Goal: Task Accomplishment & Management: Manage account settings

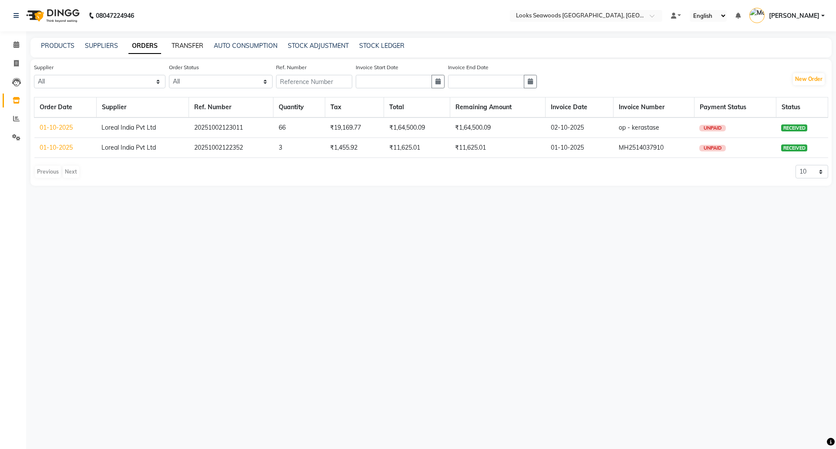
click at [193, 45] on link "TRANSFER" at bounding box center [188, 46] width 32 height 8
select select "sender"
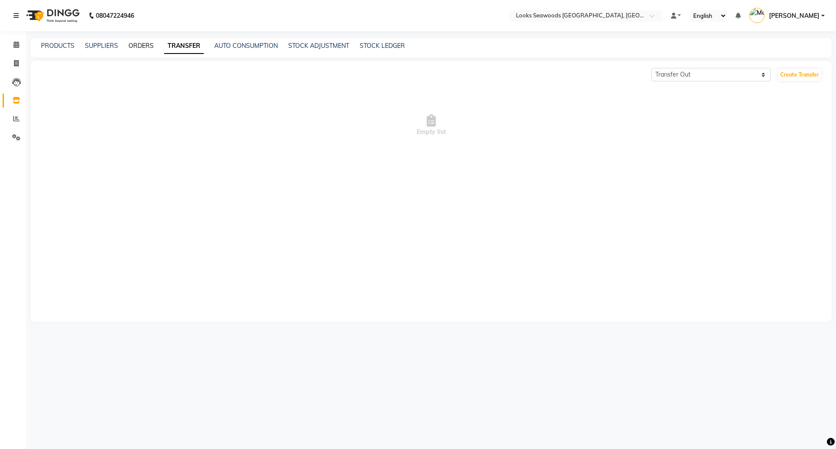
click at [140, 45] on link "ORDERS" at bounding box center [140, 46] width 25 height 8
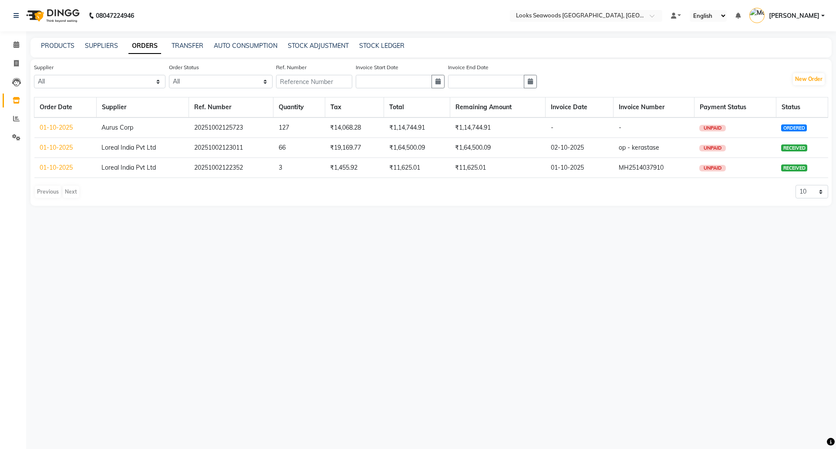
click at [51, 128] on link "01-10-2025" at bounding box center [56, 128] width 33 height 8
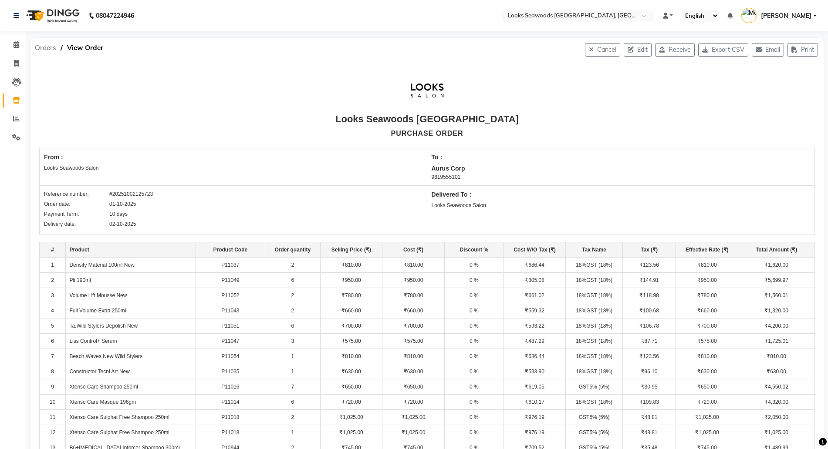
click at [40, 47] on span "Orders" at bounding box center [45, 48] width 30 height 16
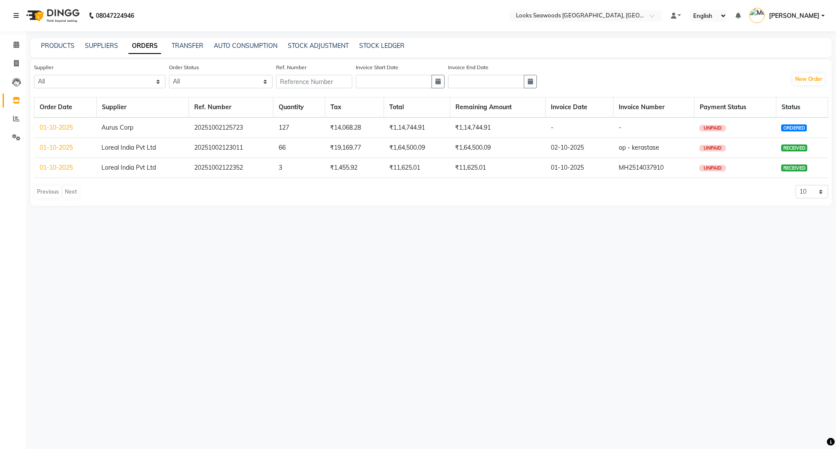
click at [52, 124] on link "01-10-2025" at bounding box center [56, 128] width 33 height 8
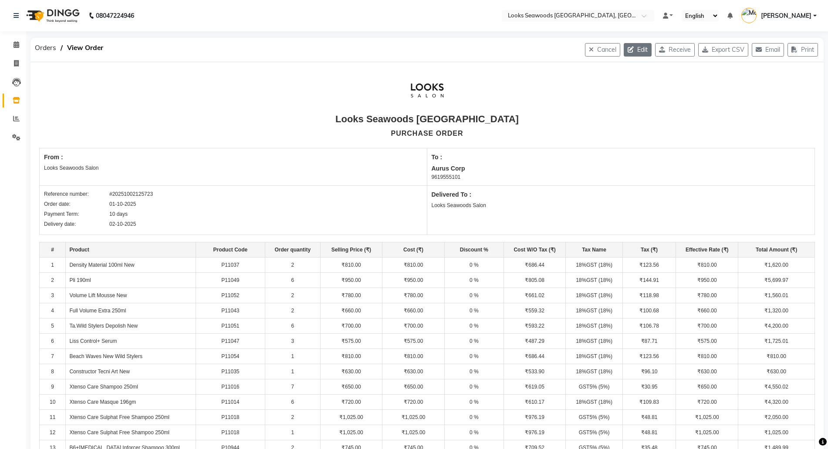
click at [629, 48] on button "Edit" at bounding box center [638, 50] width 28 height 14
select select "1796"
select select "1797"
select select "6041"
select select "true"
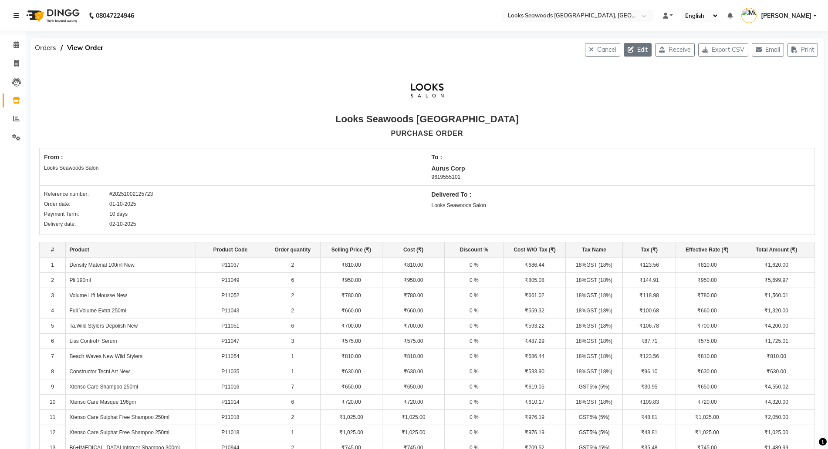
select select "7218"
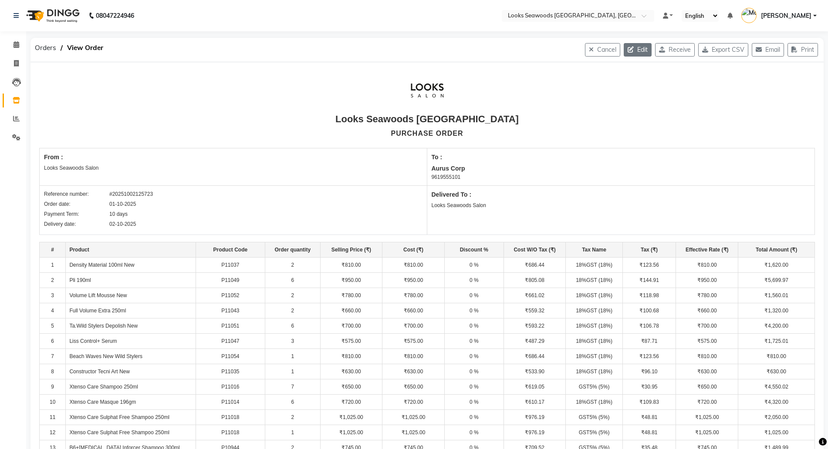
select select "7218"
select select "7219"
select select "7218"
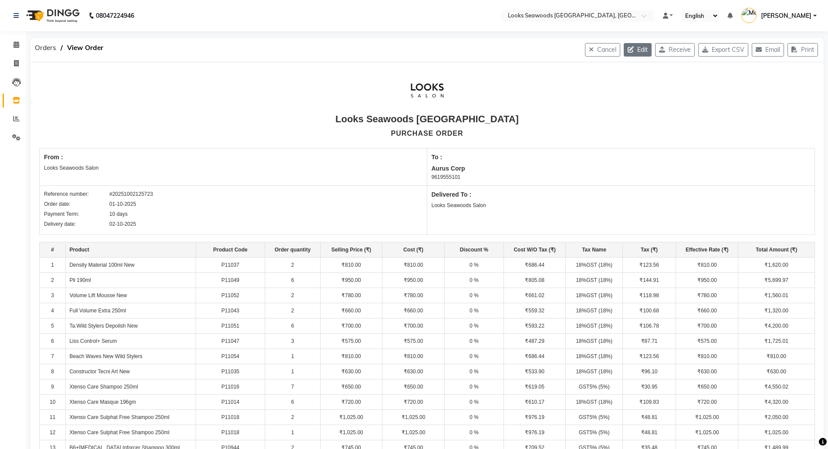
select select "7219"
select select "7218"
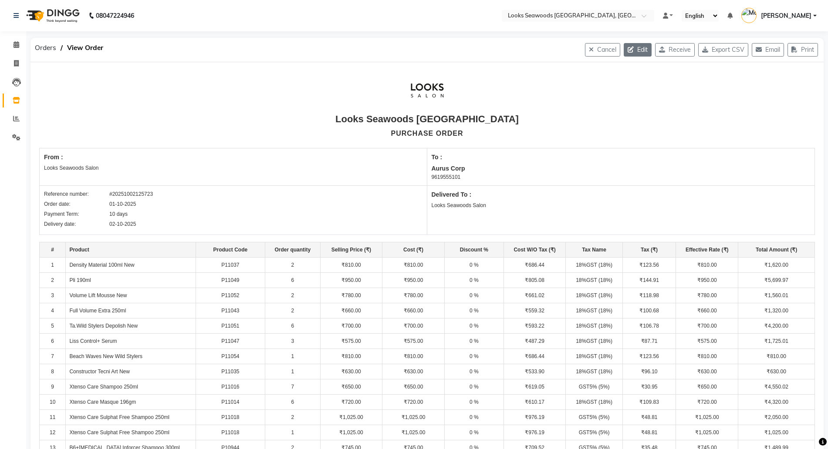
select select "7218"
select select "7219"
select select "7218"
select select "7219"
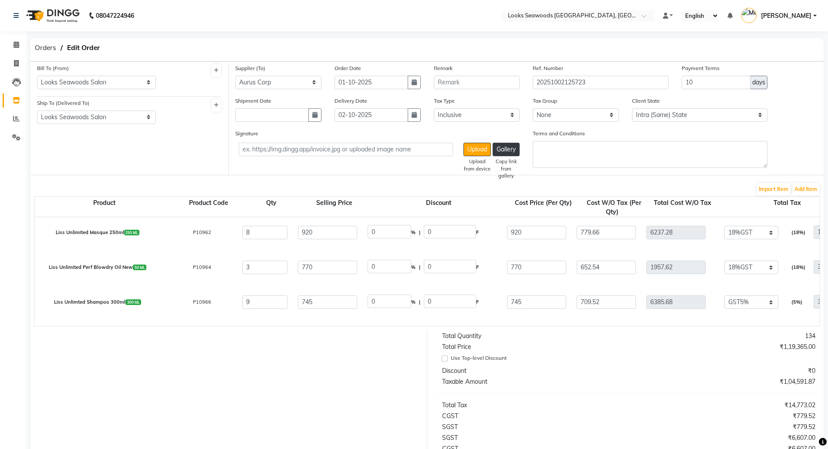
select select "7218"
select select "7219"
select select "7218"
select select "7219"
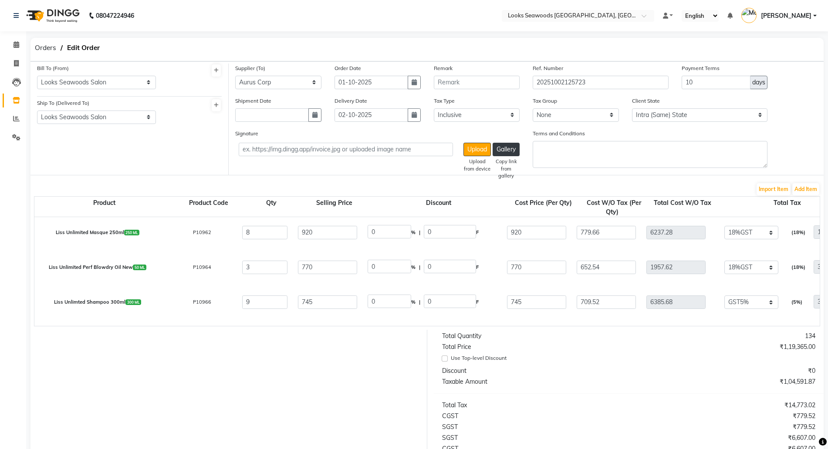
select select "7219"
select select "7218"
select select "7219"
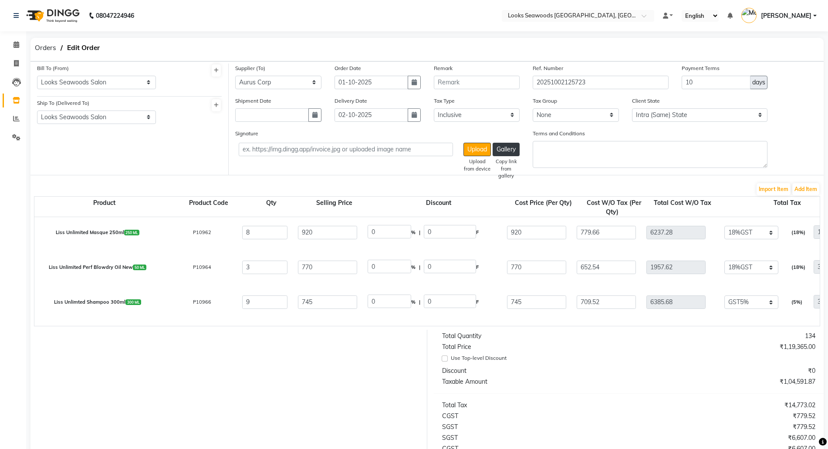
select select "7218"
select select "7219"
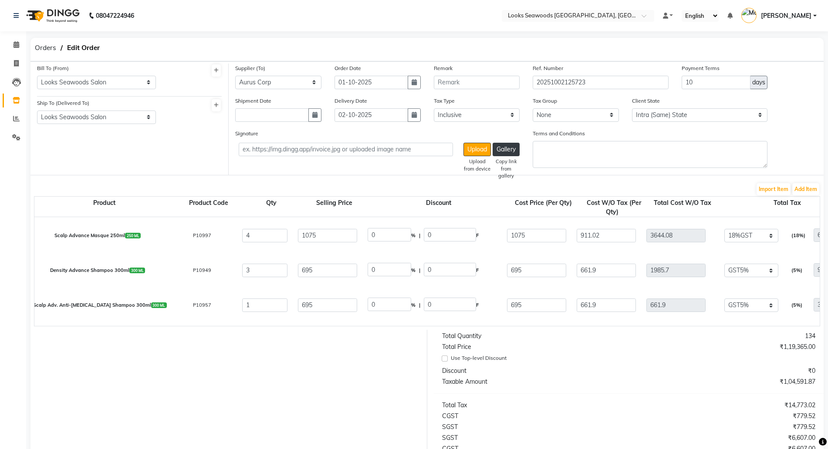
select select "7219"
select select "7218"
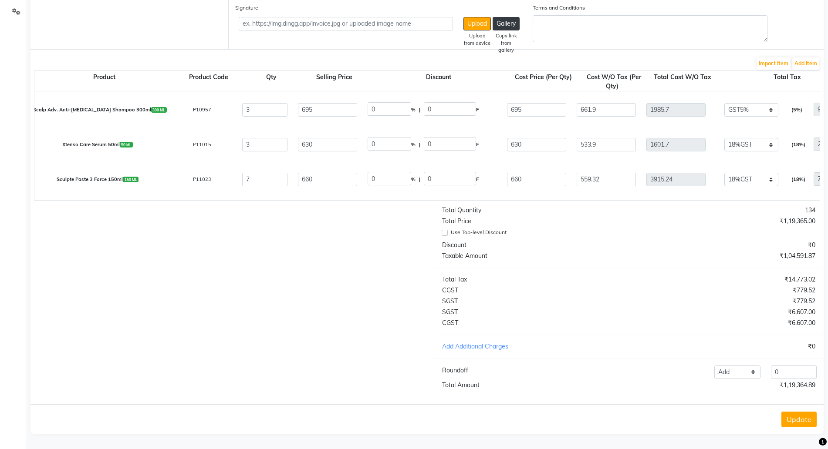
scroll to position [1094, 0]
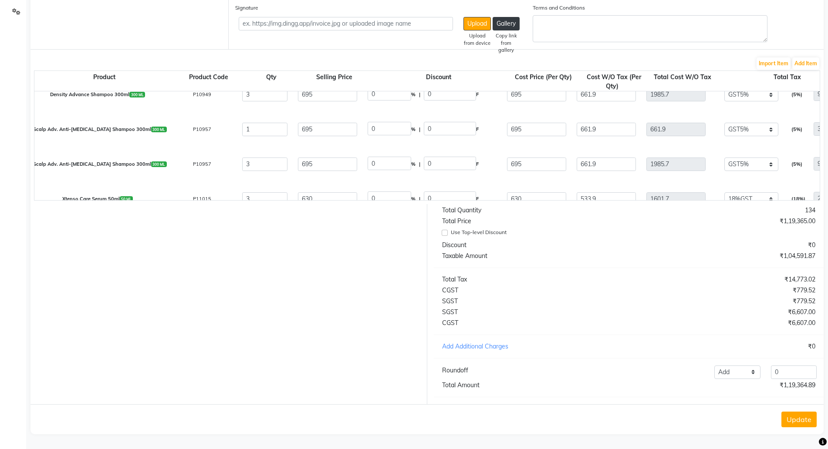
drag, startPoint x: 236, startPoint y: 203, endPoint x: 263, endPoint y: 203, distance: 27.4
click at [263, 203] on form "Bill To (From) Select Address Looks Seawoods Salon Ship To (Delivered To) Selec…" at bounding box center [426, 185] width 793 height 499
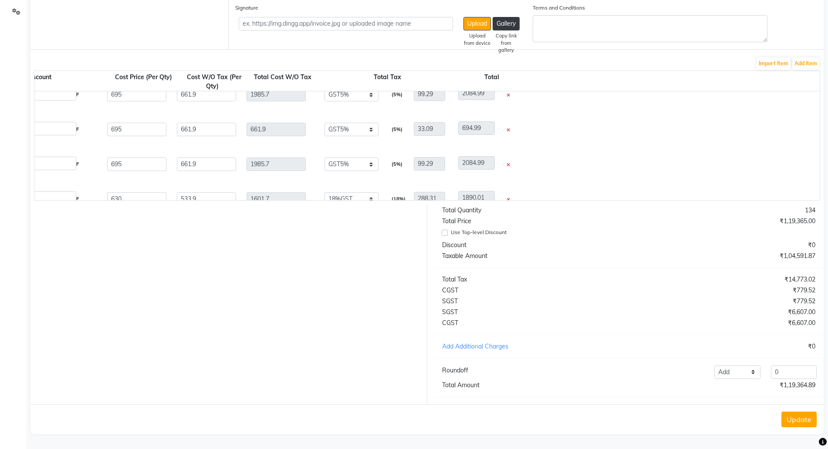
scroll to position [0, 408]
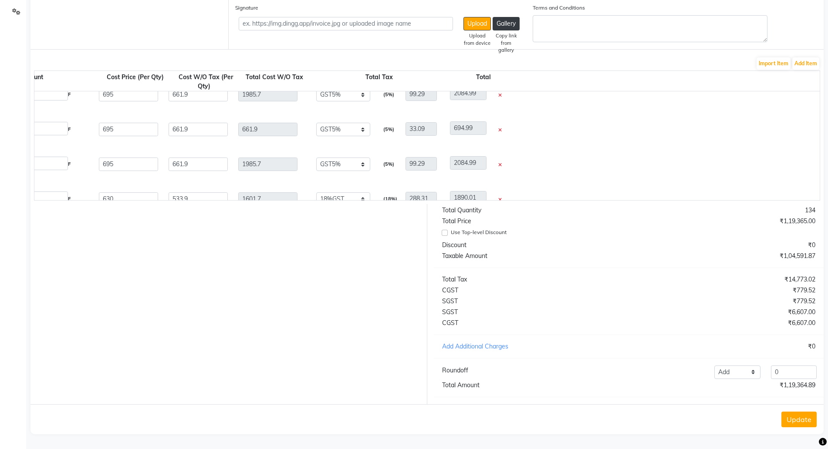
click at [500, 128] on icon at bounding box center [499, 130] width 3 height 5
click at [806, 417] on button "Update" at bounding box center [798, 420] width 35 height 16
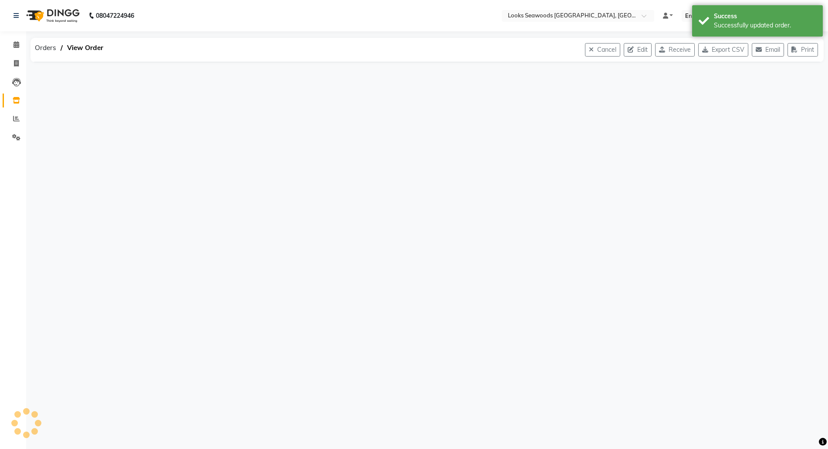
scroll to position [0, 0]
click at [38, 48] on span "Orders" at bounding box center [45, 48] width 30 height 16
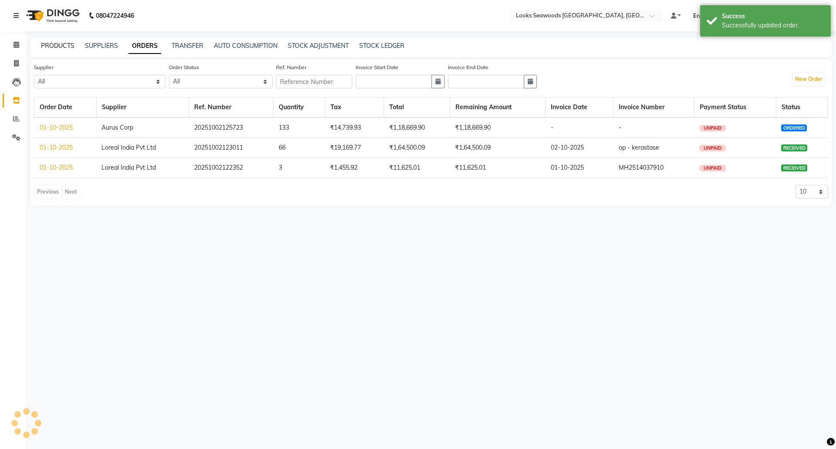
click at [57, 49] on link "PRODUCTS" at bounding box center [58, 46] width 34 height 8
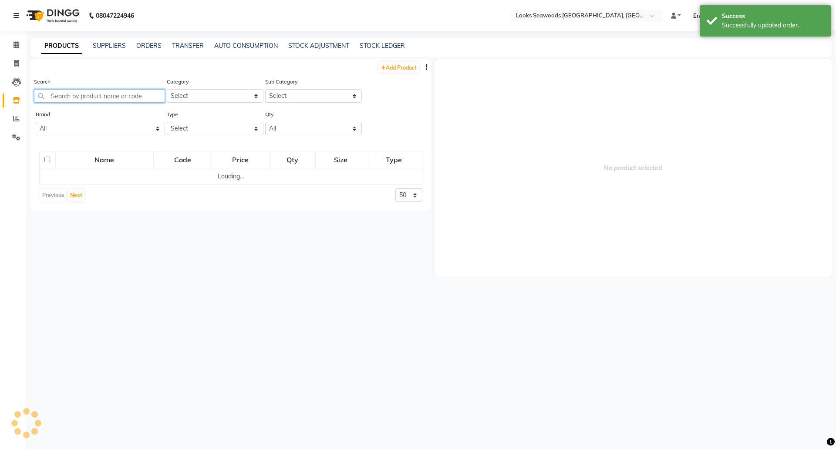
click at [81, 91] on input "text" at bounding box center [99, 96] width 131 height 14
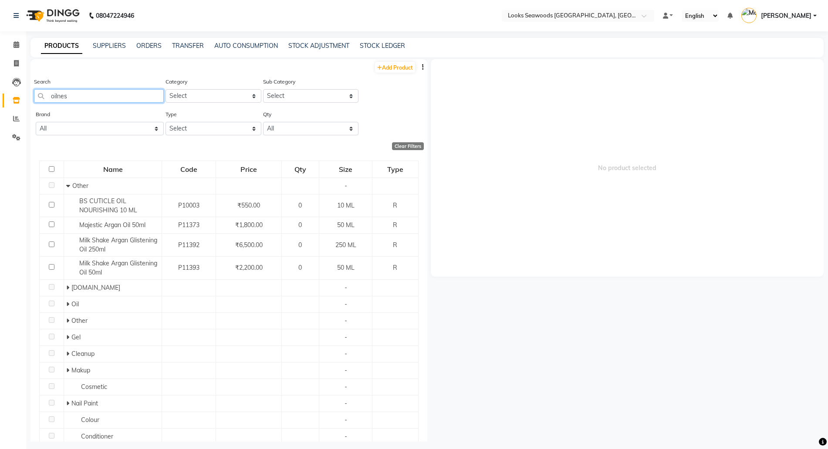
type input "oilness"
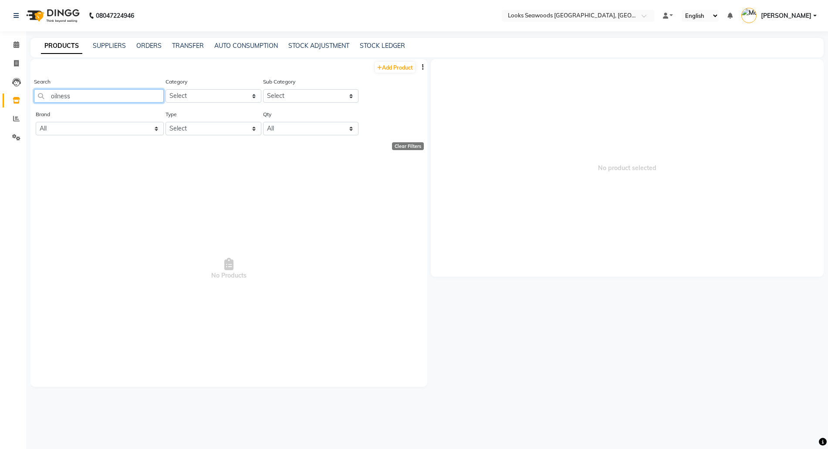
click at [0, 75] on app-home "08047224946 Select Location × Looks Seawoods Mumbai, Mumbai Default Panel My Pa…" at bounding box center [414, 227] width 828 height 455
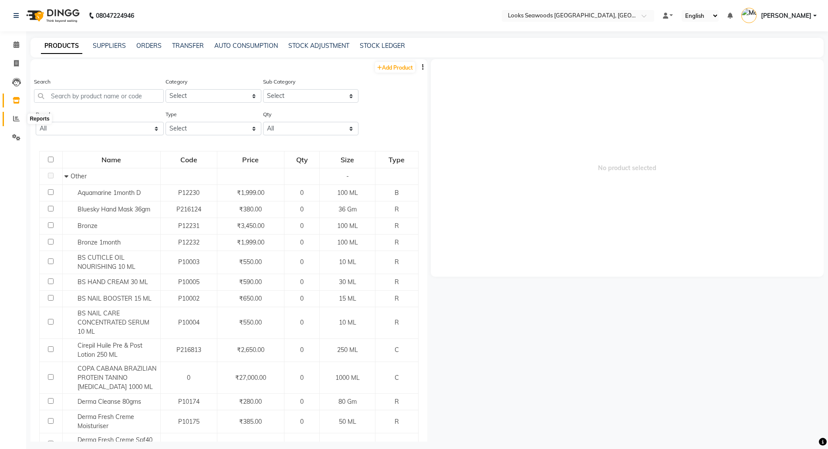
click at [15, 121] on icon at bounding box center [16, 118] width 7 height 7
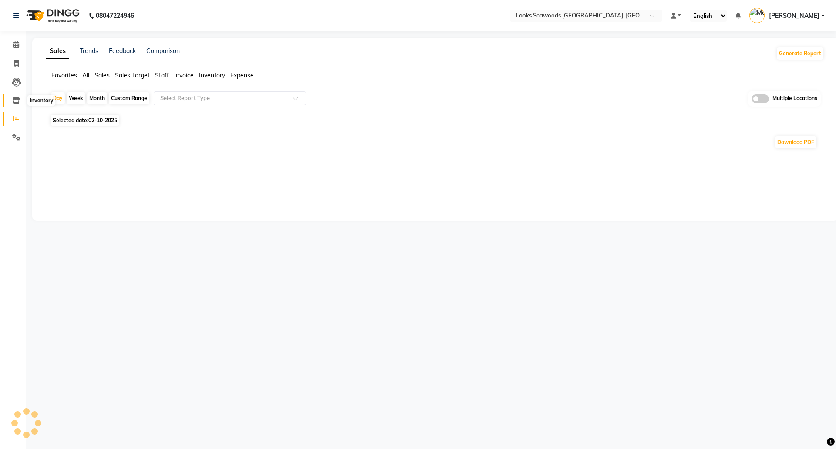
click at [14, 100] on icon at bounding box center [16, 100] width 7 height 7
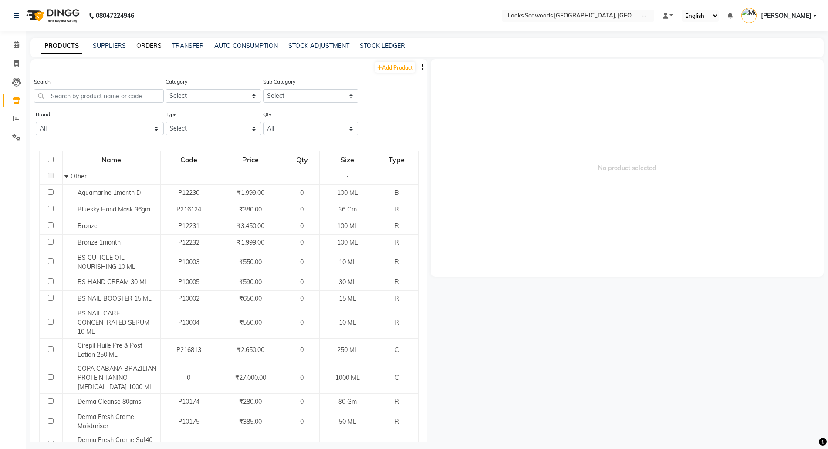
click at [146, 44] on link "ORDERS" at bounding box center [148, 46] width 25 height 8
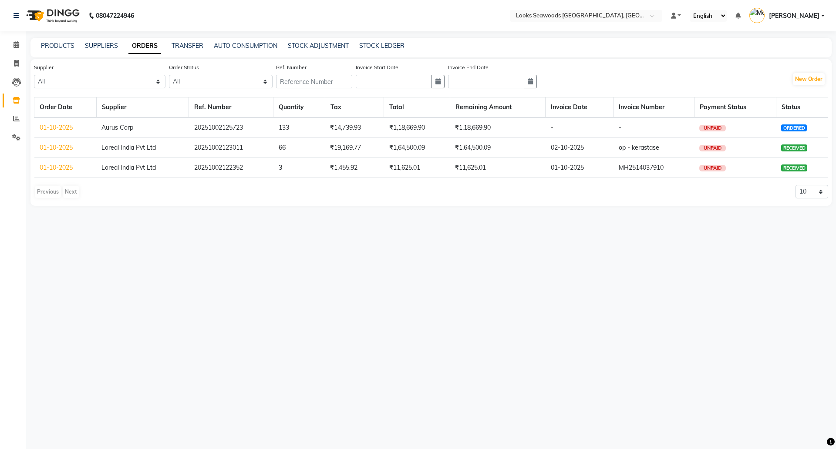
click at [52, 130] on link "01-10-2025" at bounding box center [56, 128] width 33 height 8
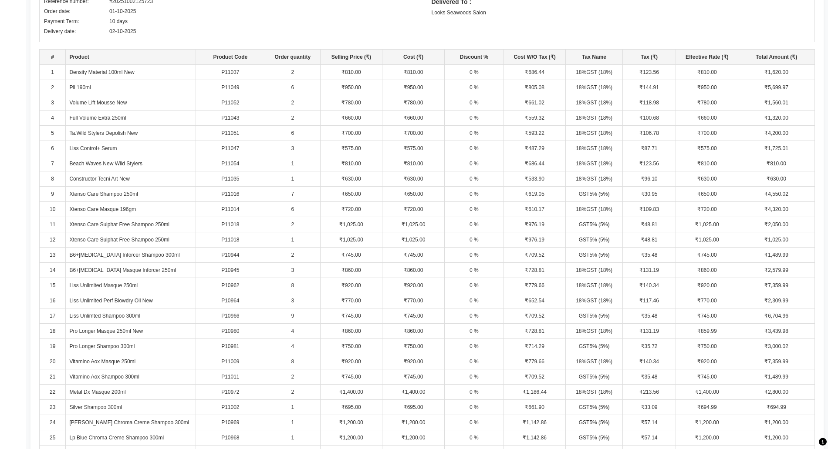
scroll to position [218, 0]
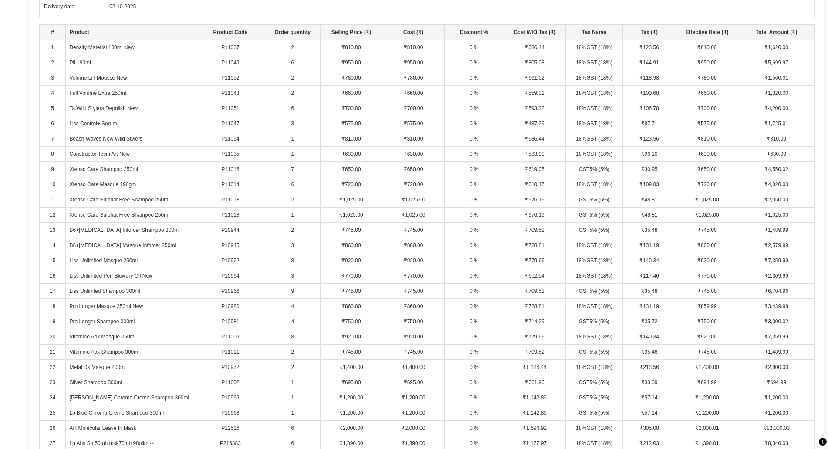
drag, startPoint x: 105, startPoint y: 277, endPoint x: 105, endPoint y: 290, distance: 12.6
click at [105, 277] on td "Liss Unlimited Perf Blowdry Oil New" at bounding box center [131, 276] width 130 height 15
click at [108, 303] on td "Pro Longer Masque 250ml New" at bounding box center [131, 306] width 130 height 15
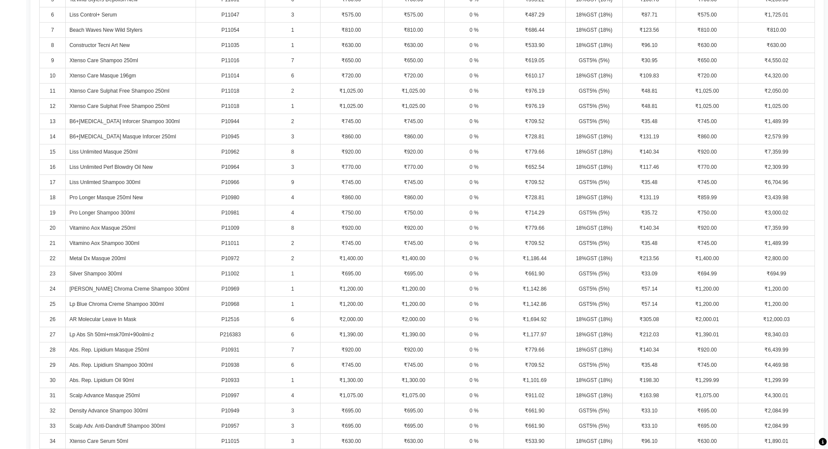
click at [103, 279] on td "Silver Shampoo 300ml" at bounding box center [131, 274] width 130 height 15
click at [108, 300] on td "Lp Blue Chroma Creme Shampoo 300ml" at bounding box center [131, 304] width 130 height 15
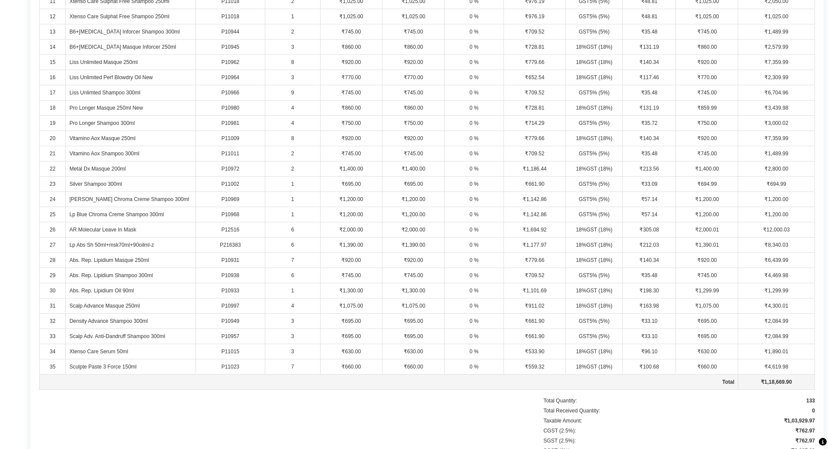
scroll to position [436, 0]
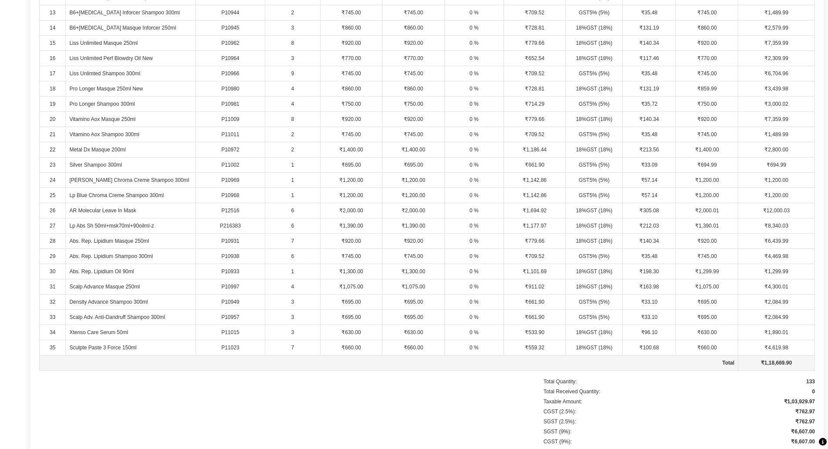
click at [121, 234] on td "Abs. Rep. Lipidium Masque 250ml" at bounding box center [131, 241] width 130 height 15
click at [120, 273] on td "Abs. Rep. Lipidium Oil 90ml" at bounding box center [131, 271] width 130 height 15
click at [119, 286] on td "Scalp Advance Masque 250ml" at bounding box center [131, 287] width 130 height 15
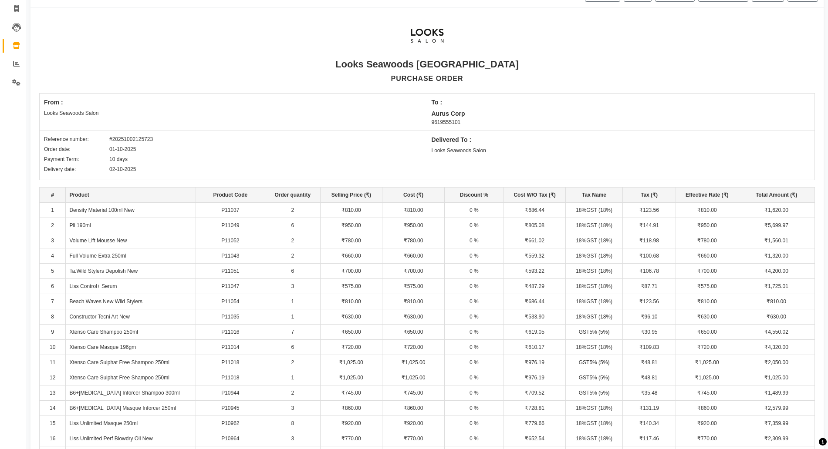
scroll to position [0, 0]
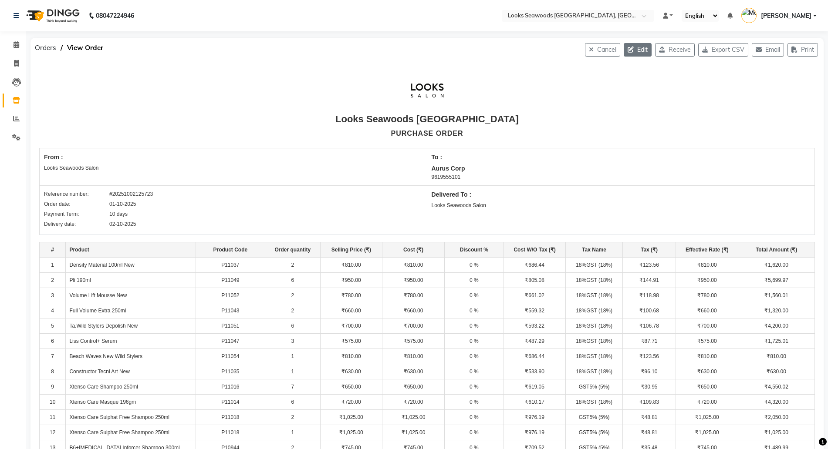
click at [638, 47] on button "Edit" at bounding box center [638, 50] width 28 height 14
select select "1796"
select select "1797"
select select "6041"
select select "true"
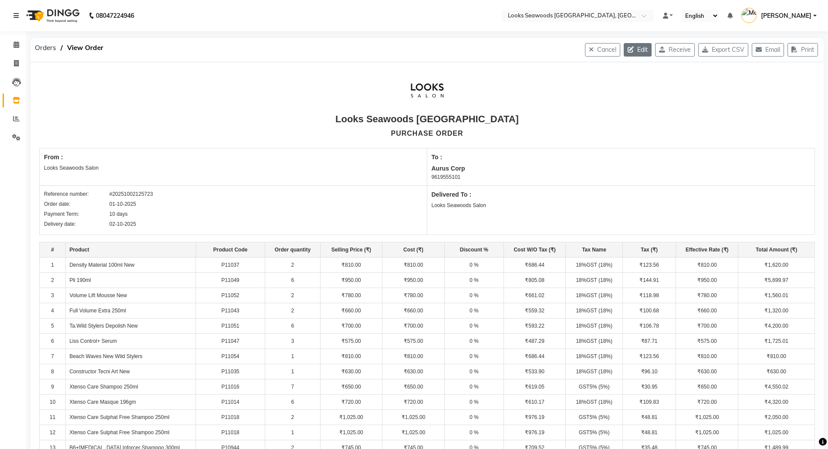
select select "7218"
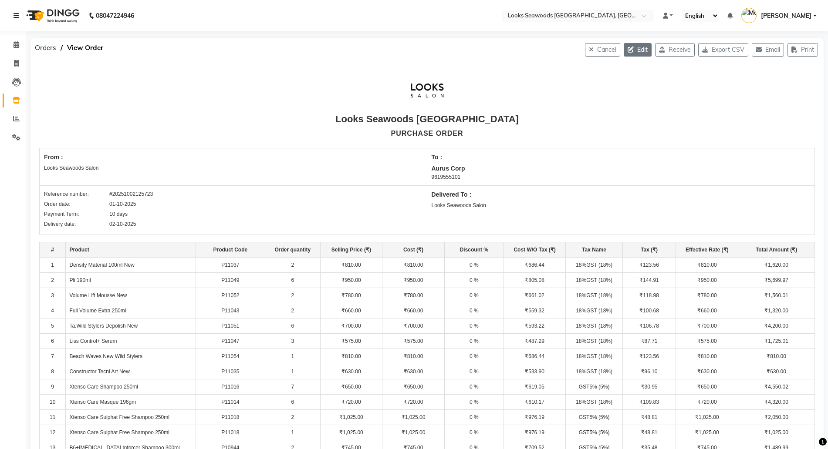
select select "7218"
select select "7219"
select select "7218"
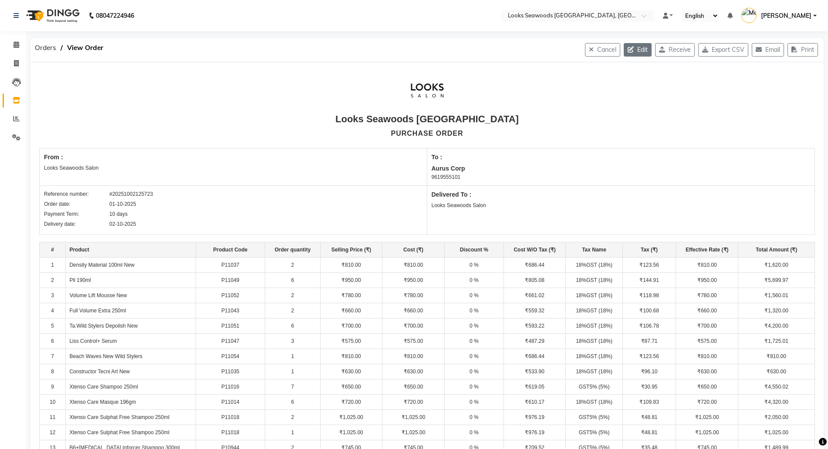
select select "7219"
select select "7218"
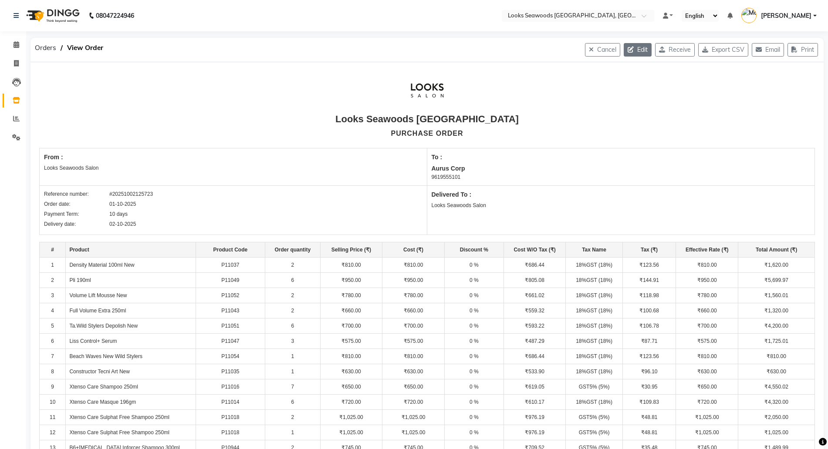
select select "7218"
select select "7219"
select select "7218"
select select "7219"
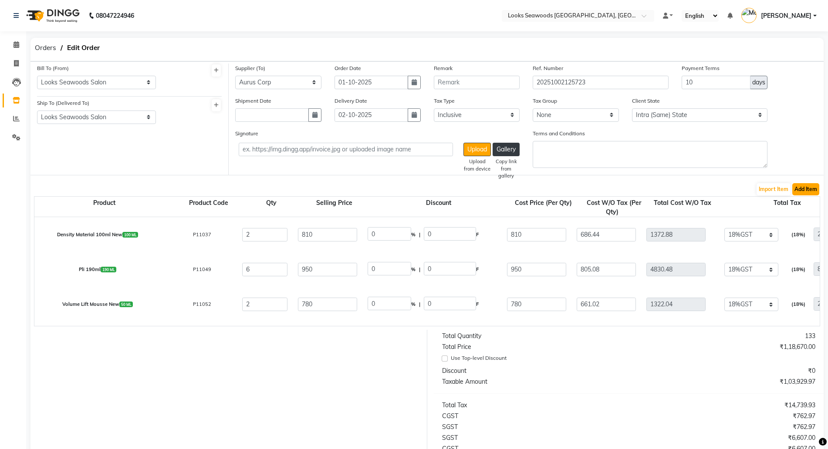
click at [805, 190] on button "Add Item" at bounding box center [805, 189] width 27 height 12
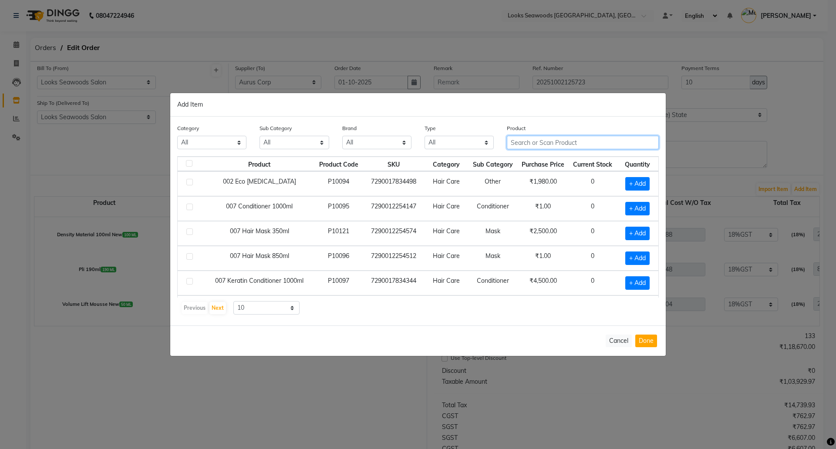
drag, startPoint x: 531, startPoint y: 139, endPoint x: 531, endPoint y: 144, distance: 5.2
click at [531, 139] on input "text" at bounding box center [583, 143] width 152 height 14
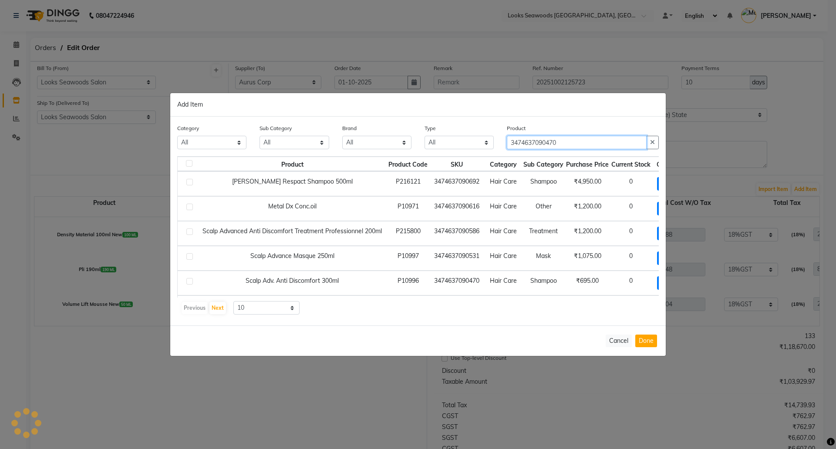
type input "3474637090470"
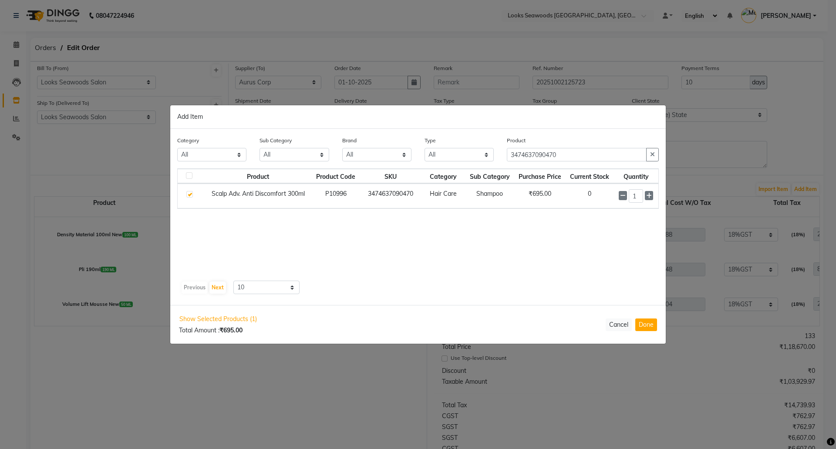
drag, startPoint x: 645, startPoint y: 190, endPoint x: 609, endPoint y: 194, distance: 36.3
click at [609, 194] on tr "Scalp Adv. Anti Discomfort 300ml P10996 3474637090470 Hair Care Shampoo ₹695.00…" at bounding box center [418, 196] width 481 height 25
click at [626, 277] on div "Product Product Code SKU Category Sub Category Purchase Price Current Stock Qua…" at bounding box center [418, 223] width 482 height 109
click at [640, 198] on input "1" at bounding box center [636, 197] width 14 height 14
type input "2"
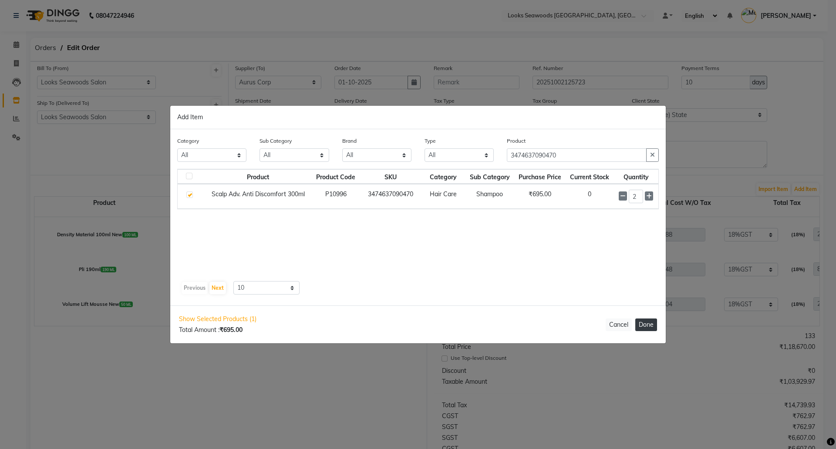
click at [651, 324] on button "Done" at bounding box center [646, 325] width 22 height 13
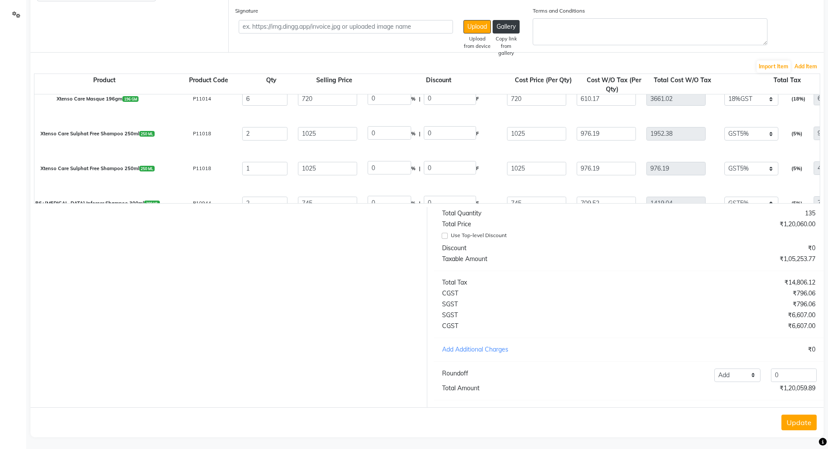
scroll to position [134, 0]
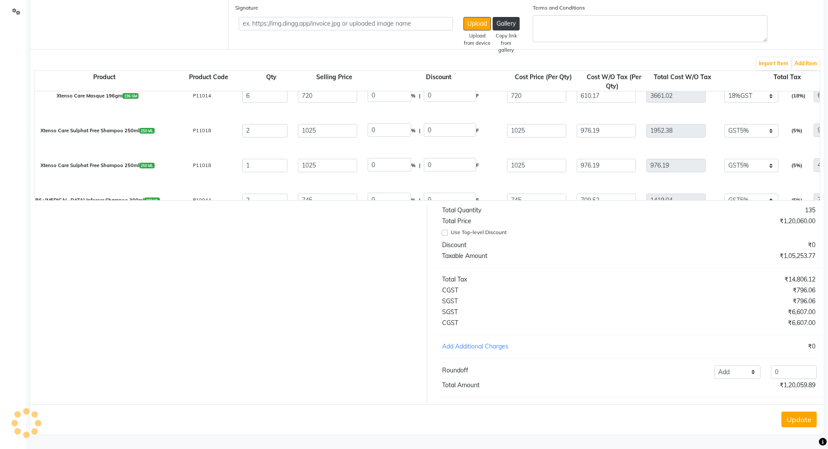
click at [797, 421] on button "Update" at bounding box center [798, 420] width 35 height 16
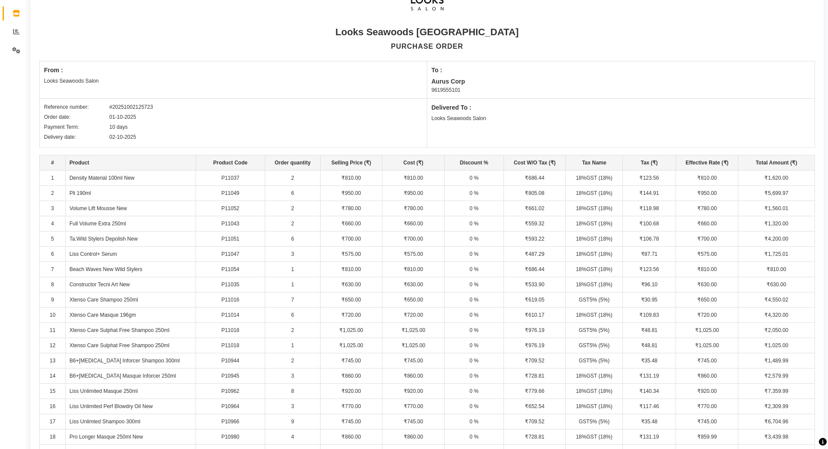
scroll to position [0, 0]
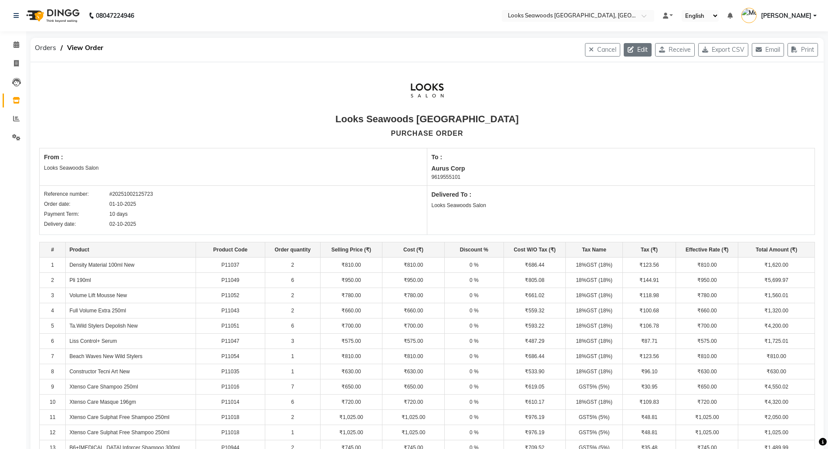
click at [628, 49] on icon "button" at bounding box center [633, 50] width 10 height 6
select select "1796"
select select "1797"
select select "6041"
select select "true"
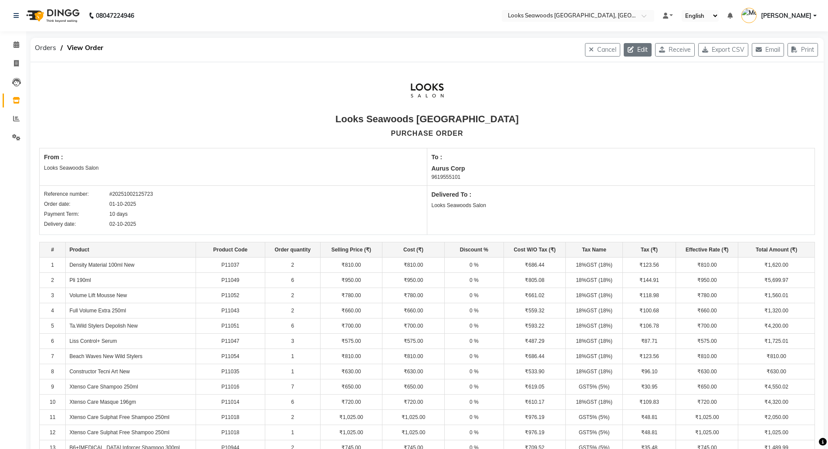
select select "7218"
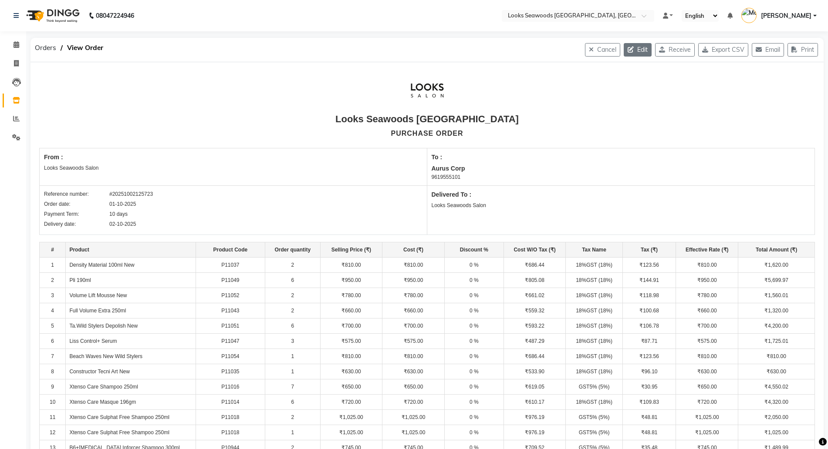
select select "7218"
select select "7219"
select select "7218"
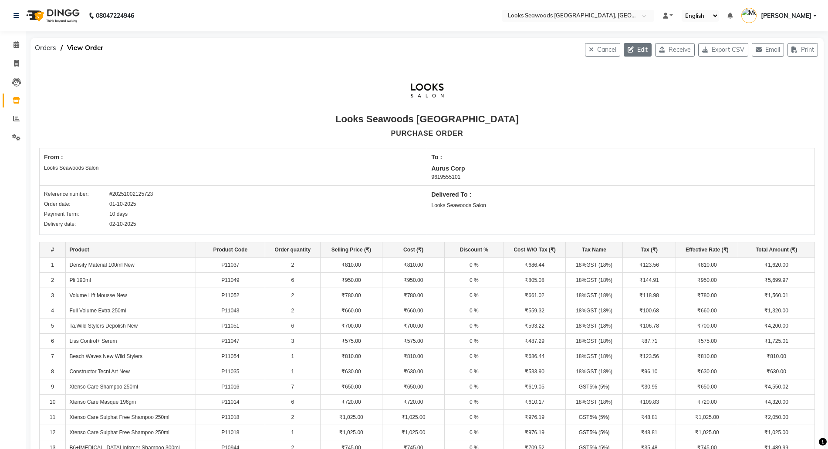
select select "7219"
select select "7218"
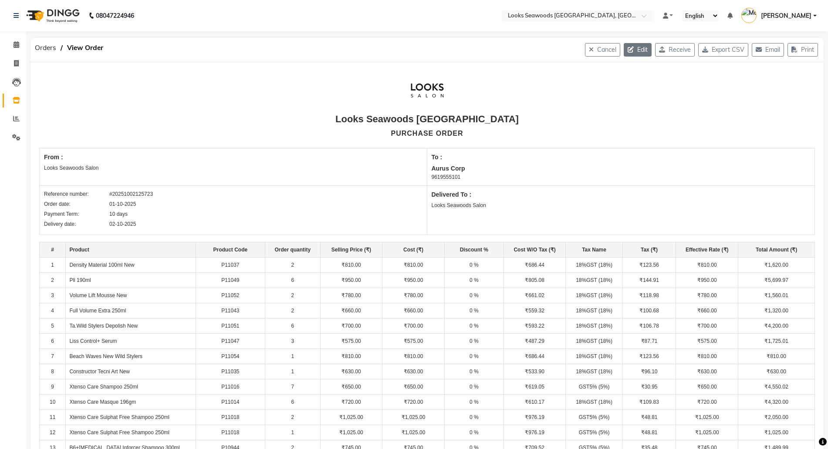
select select "7218"
select select "7219"
select select "7218"
select select "7219"
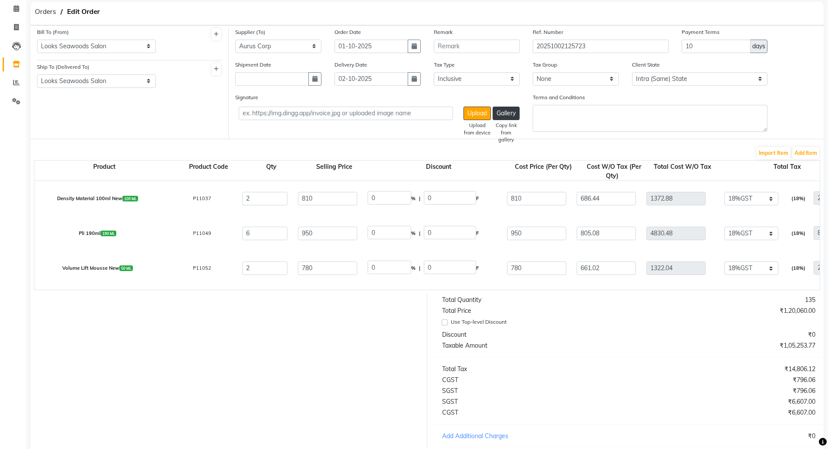
scroll to position [54, 0]
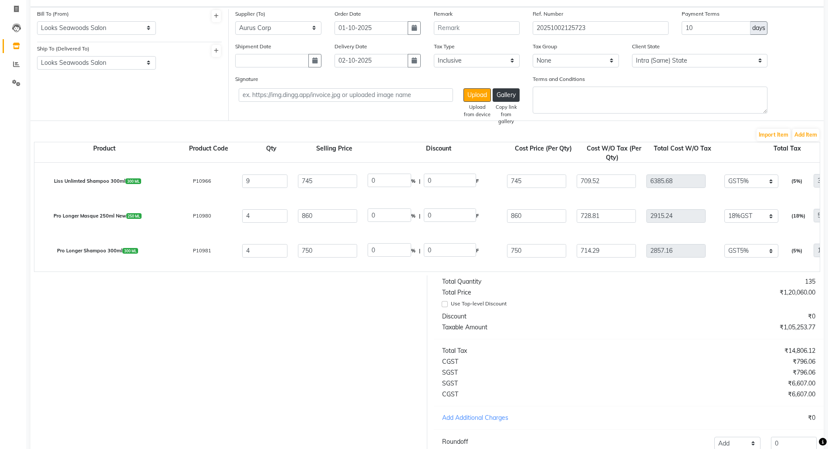
select select "7218"
select select "7219"
select select "7218"
select select "7219"
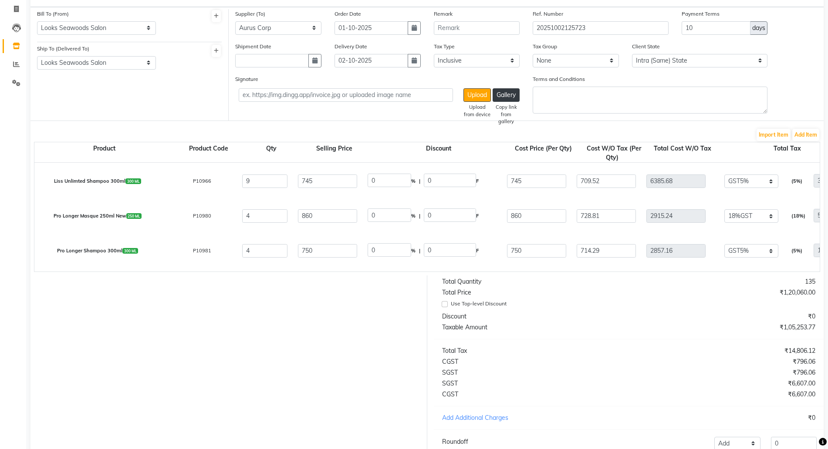
select select "7219"
select select "7218"
select select "7219"
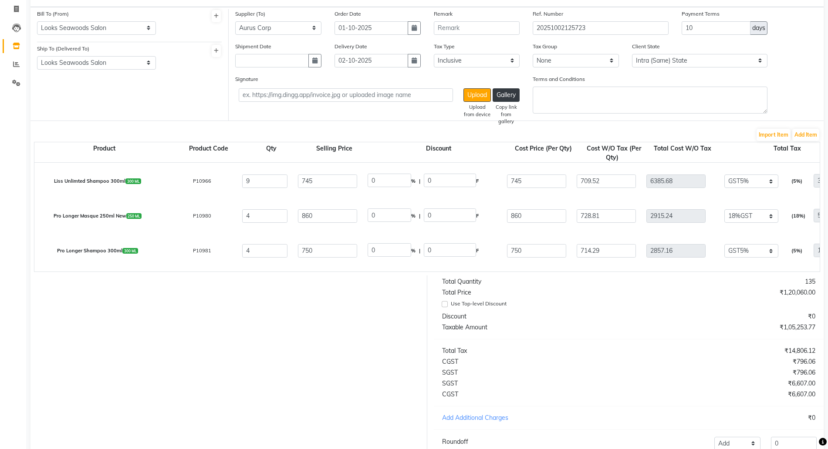
select select "7218"
select select "7219"
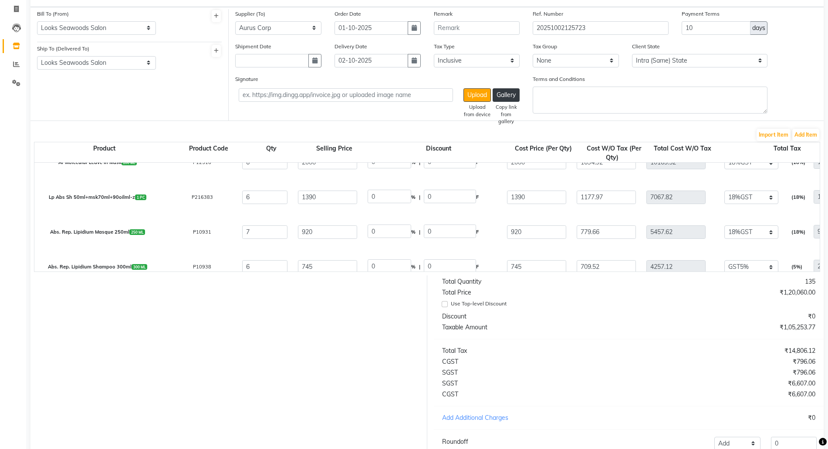
select select "7219"
select select "7218"
select select "7219"
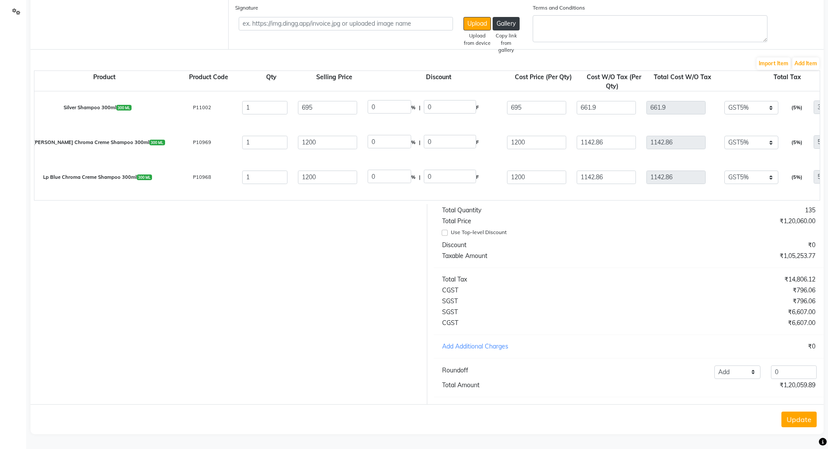
scroll to position [713, 0]
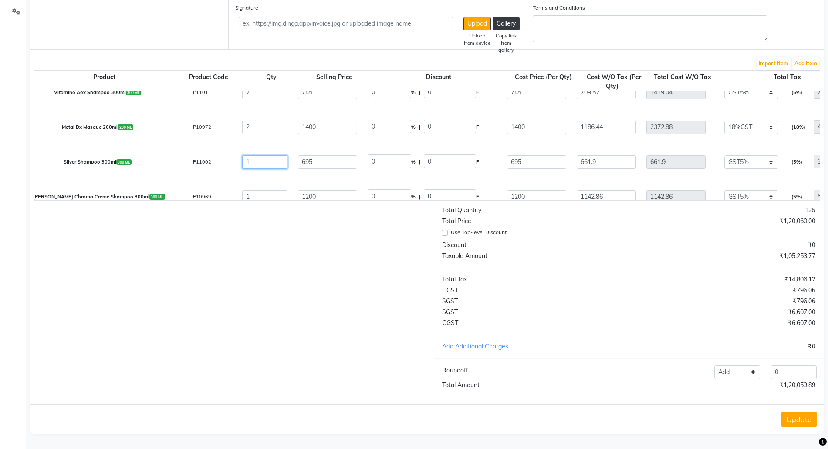
click at [266, 157] on input "1" at bounding box center [264, 162] width 45 height 14
click at [265, 156] on input "1" at bounding box center [264, 162] width 45 height 14
type input "0"
type input "33.09"
type input "0"
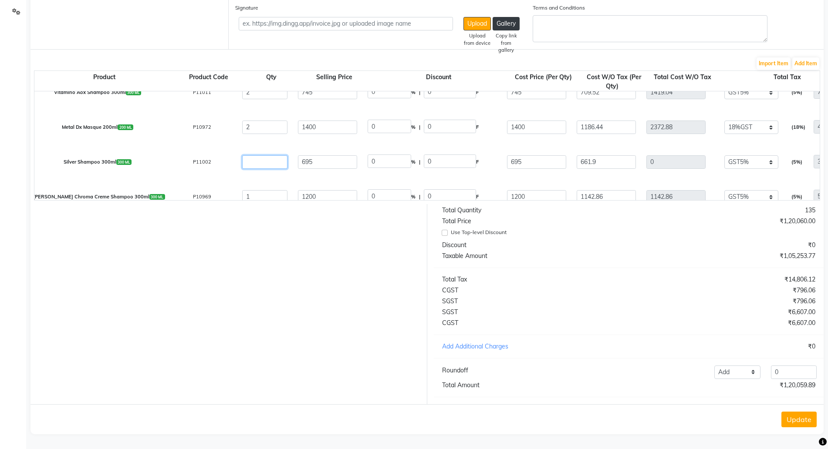
type input "0"
type input "4"
type input "2647.6"
type input "132.38"
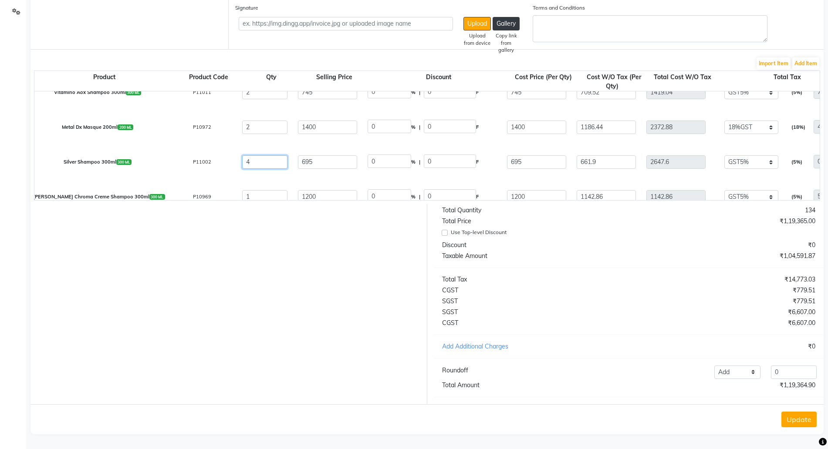
type input "2779.98"
type input "4"
click at [634, 303] on div "₹845.70" at bounding box center [724, 301] width 193 height 9
click at [796, 416] on button "Update" at bounding box center [798, 420] width 35 height 16
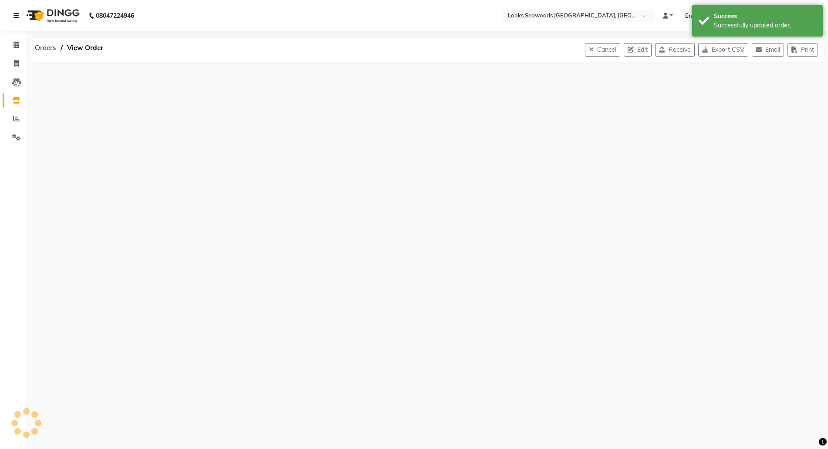
scroll to position [0, 0]
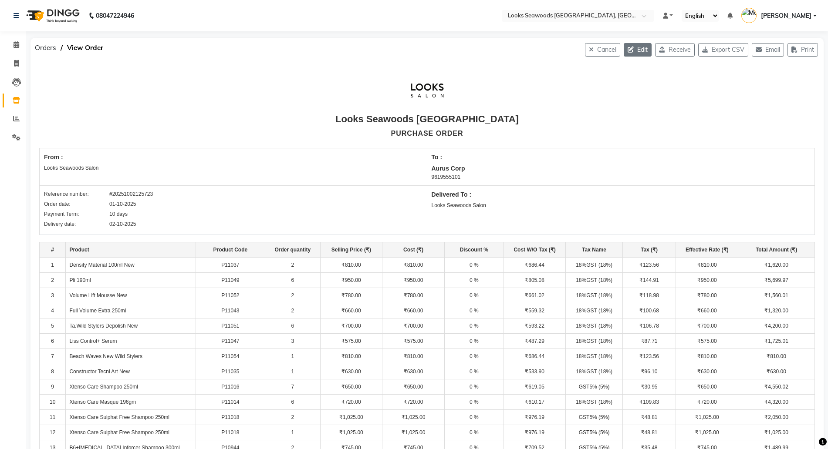
click at [638, 50] on button "Edit" at bounding box center [638, 50] width 28 height 14
select select "1796"
select select "1797"
select select "6041"
select select "true"
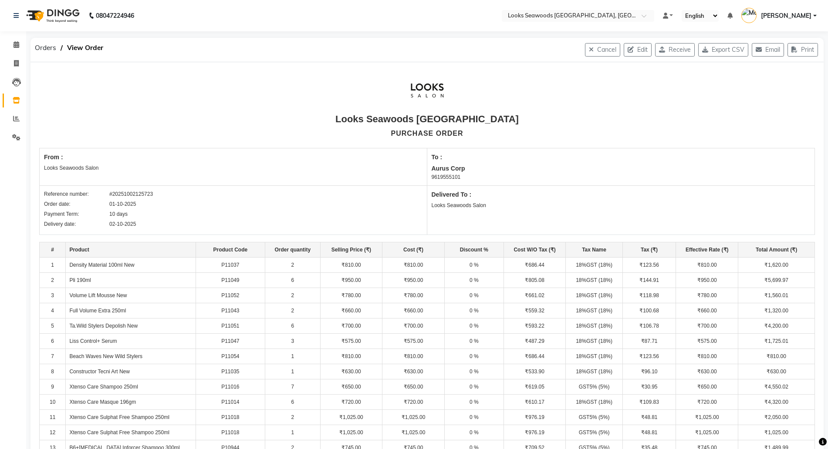
select select "7218"
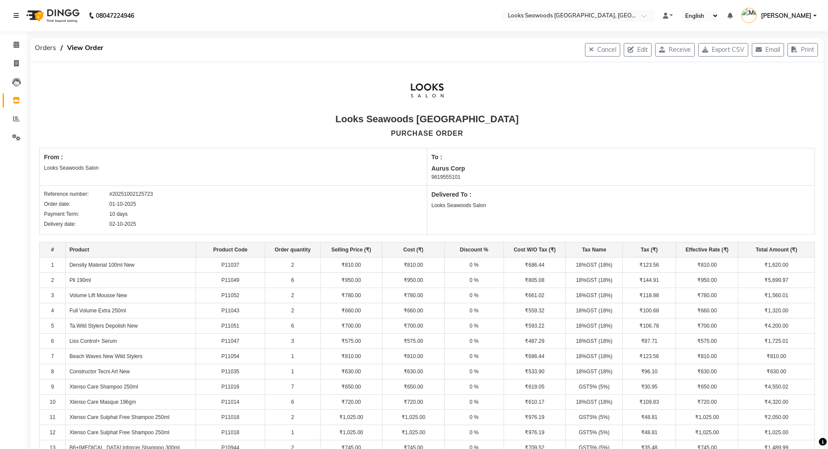
select select "7218"
select select "7219"
select select "7218"
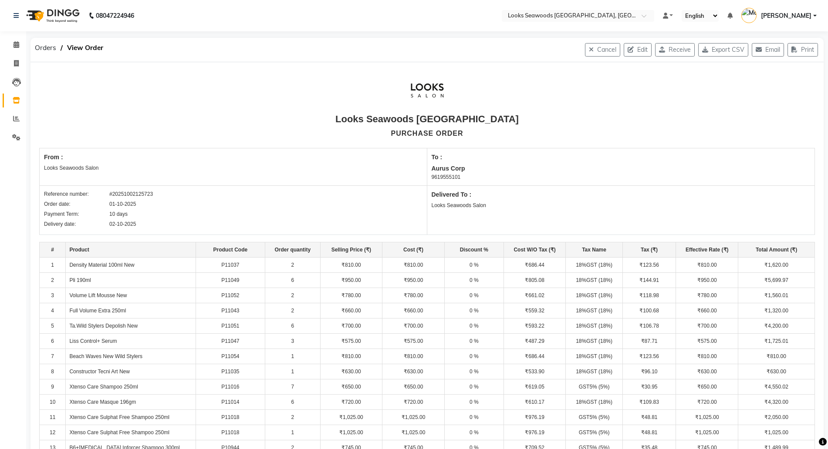
select select "7219"
select select "7218"
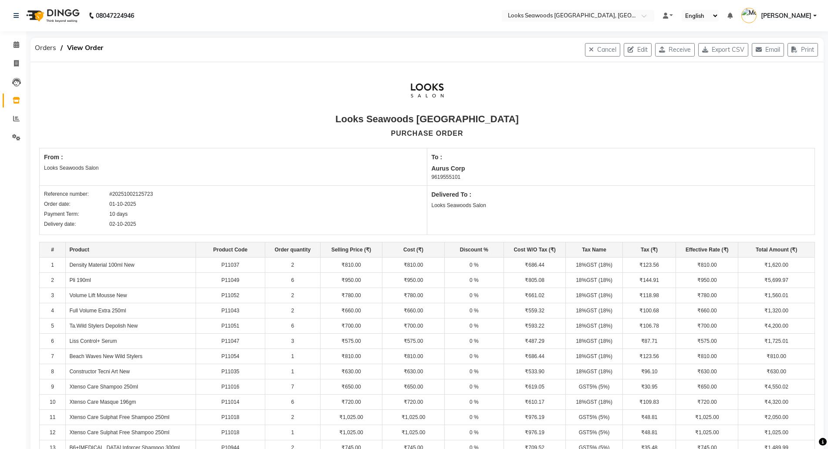
select select "7218"
select select "7219"
select select "7218"
select select "7219"
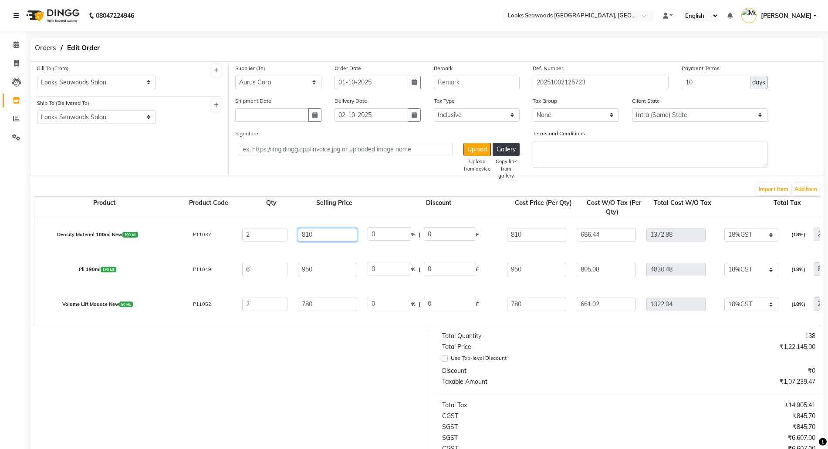
drag, startPoint x: 355, startPoint y: 227, endPoint x: 342, endPoint y: 225, distance: 13.2
drag, startPoint x: 378, startPoint y: 230, endPoint x: 337, endPoint y: 231, distance: 41.4
type input "17"
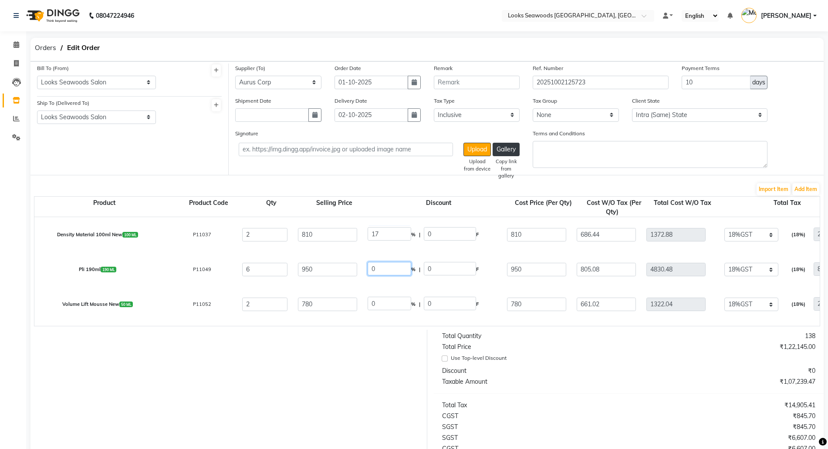
type input "137.7"
type input "672.3"
type input "569.75"
type input "1139.5"
type input "205.11"
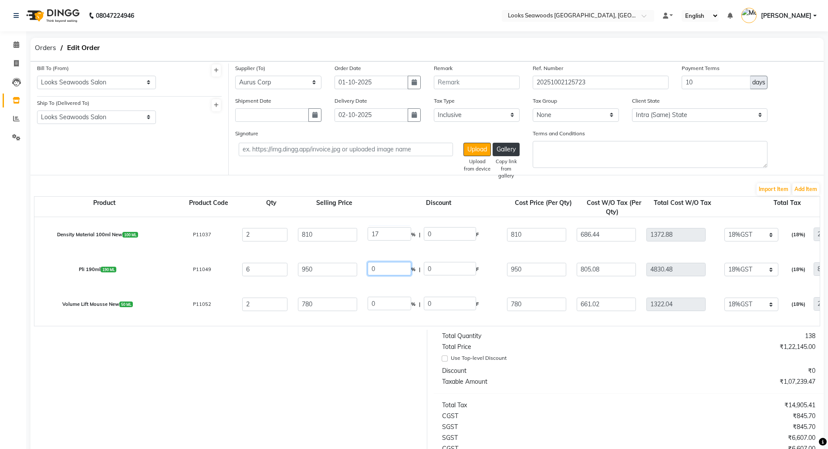
type input "1344.61"
drag, startPoint x: 359, startPoint y: 264, endPoint x: 353, endPoint y: 264, distance: 6.5
drag, startPoint x: 391, startPoint y: 265, endPoint x: 315, endPoint y: 266, distance: 76.2
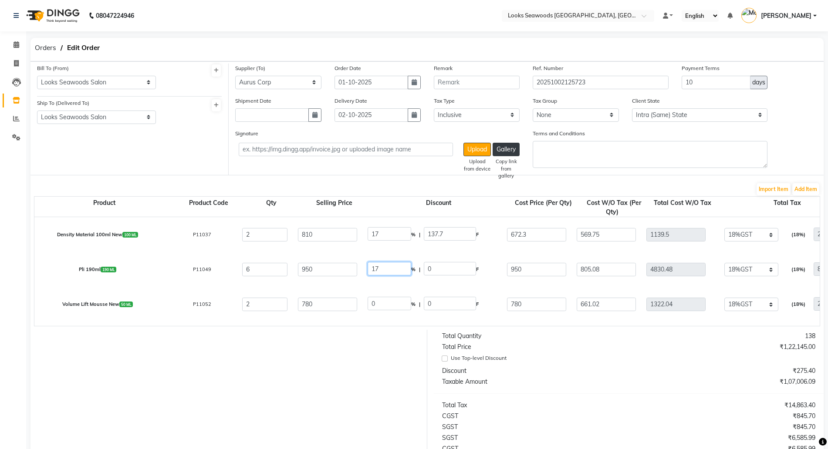
type input "17"
type input "161.5"
type input "788.5"
type input "668.22"
type input "4009.32"
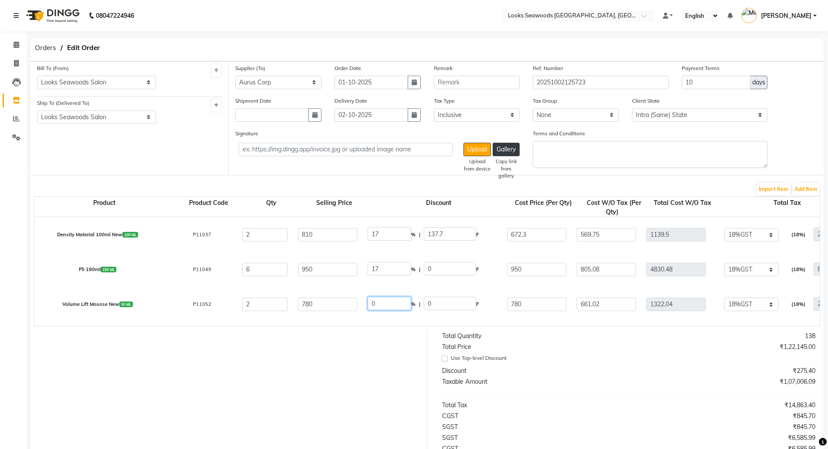
type input "721.68"
type input "4731"
drag, startPoint x: 343, startPoint y: 303, endPoint x: 365, endPoint y: 301, distance: 22.3
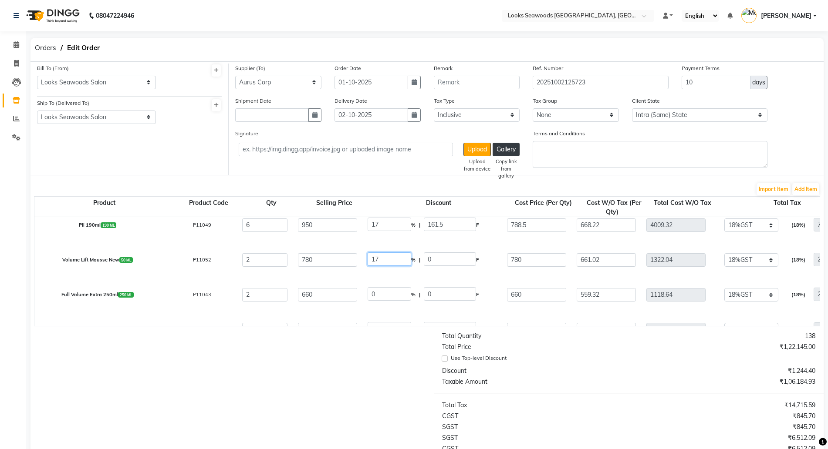
scroll to position [109, 0]
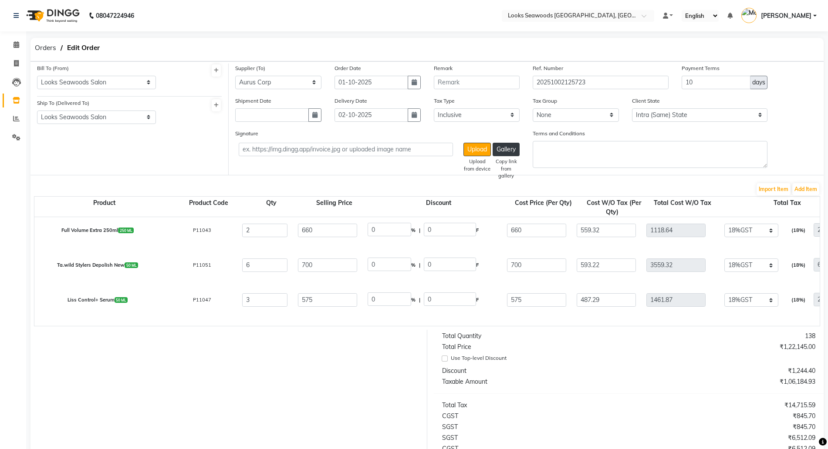
type input "17"
type input "132.6"
type input "647.4"
type input "548.64"
type input "1097.28"
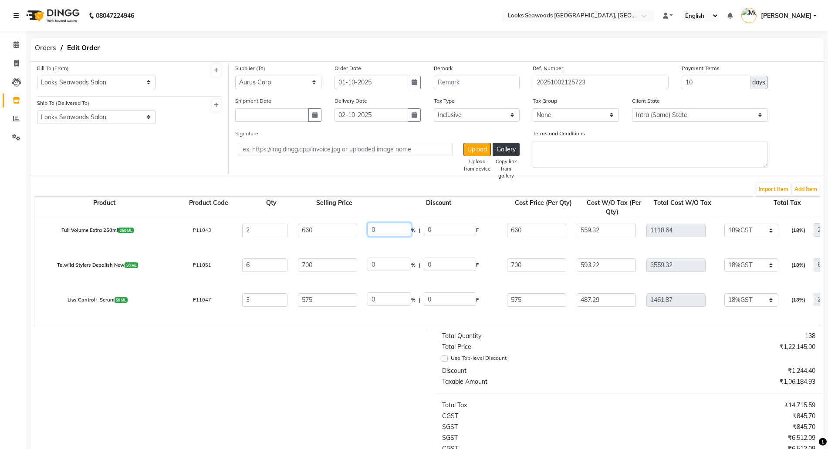
type input "197.51"
type input "1294.79"
type input "17"
type input "112.2"
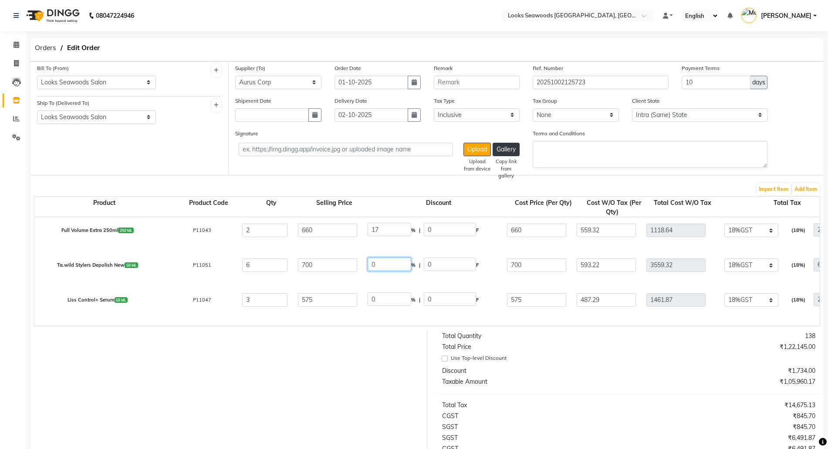
type input "547.8"
type input "464.24"
type input "928.48"
type input "167.13"
type input "1095.61"
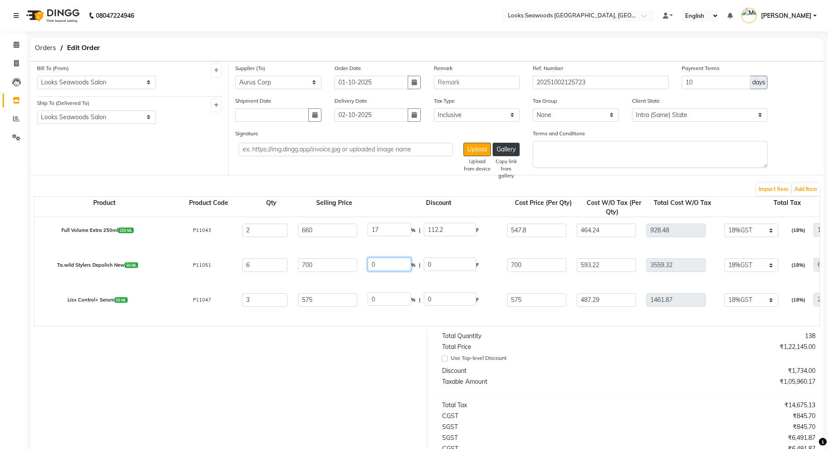
click at [396, 262] on input "0" at bounding box center [390, 265] width 44 height 14
drag, startPoint x: 398, startPoint y: 302, endPoint x: 360, endPoint y: 303, distance: 37.9
type input "17"
type input "97.75"
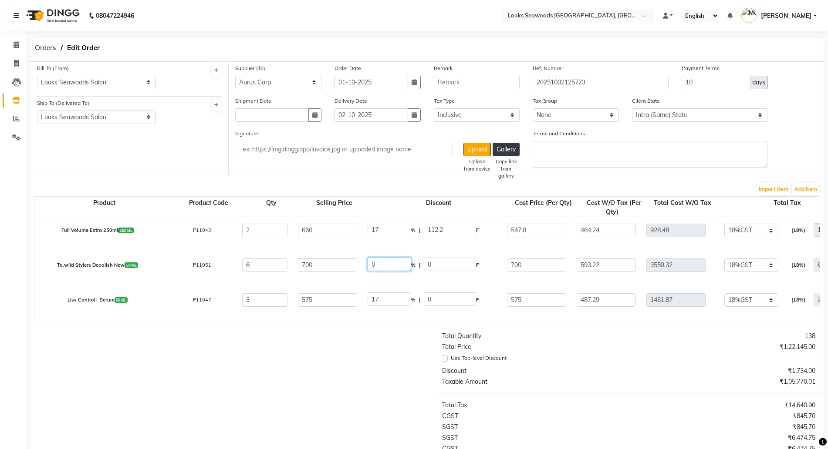
type input "477.25"
type input "404.45"
type input "1213.35"
type input "218.4"
type input "1431.75"
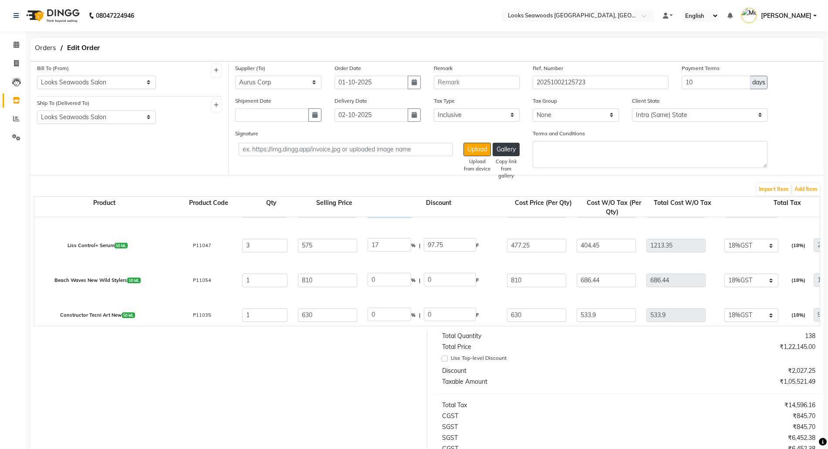
type input "17"
type input "119"
type input "581"
type input "492.37"
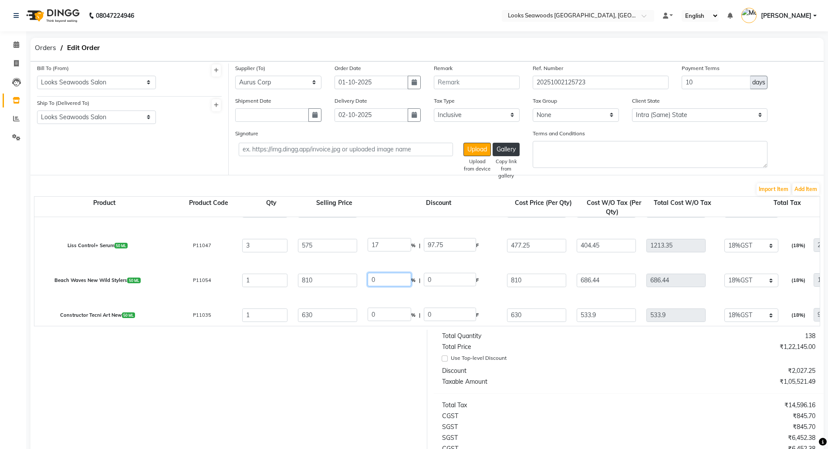
type input "2954.22"
type input "531.76"
type input "3485.98"
type input "81017"
type input "99"
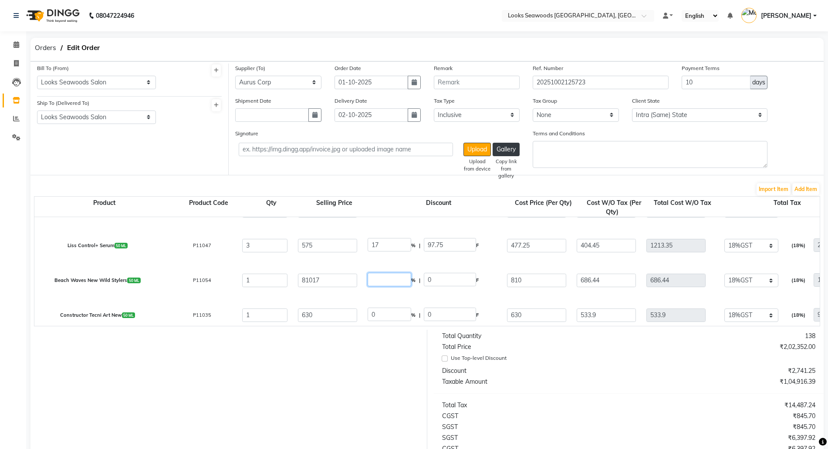
type input "80207"
drag, startPoint x: 388, startPoint y: 279, endPoint x: 338, endPoint y: 279, distance: 50.1
type input "17"
type input "13772.89"
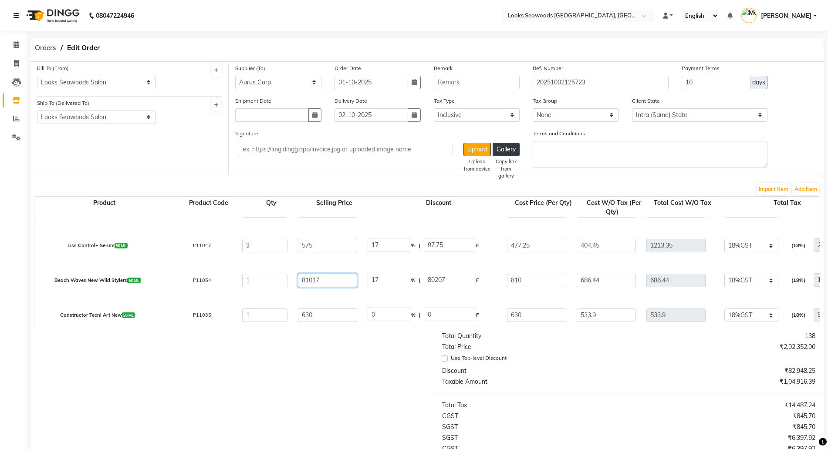
type input "67244.11"
type input "56986.53"
type input "10257.58"
type input "67244.11"
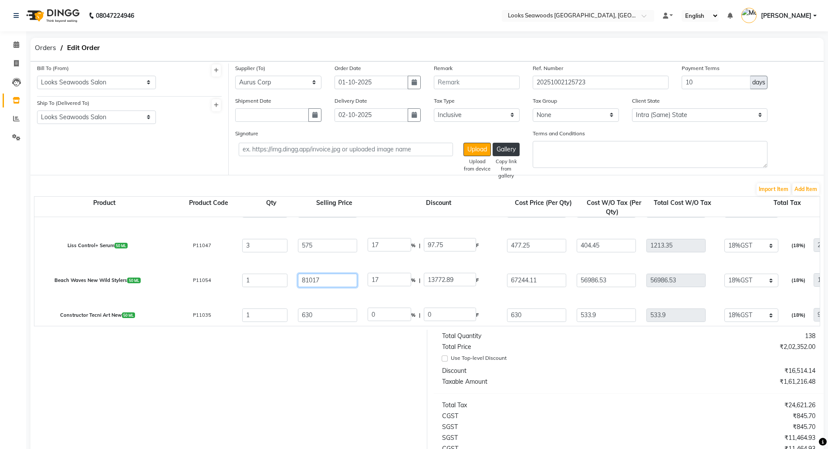
click at [331, 281] on input "81017" at bounding box center [327, 281] width 59 height 14
type input "8101"
type input "170.01"
type input "810"
type input "1700.36"
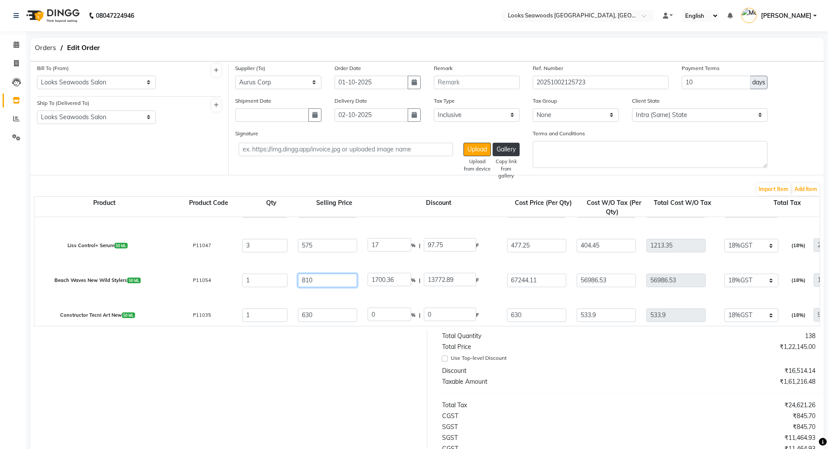
type input "810"
drag, startPoint x: 399, startPoint y: 277, endPoint x: 342, endPoint y: 277, distance: 57.1
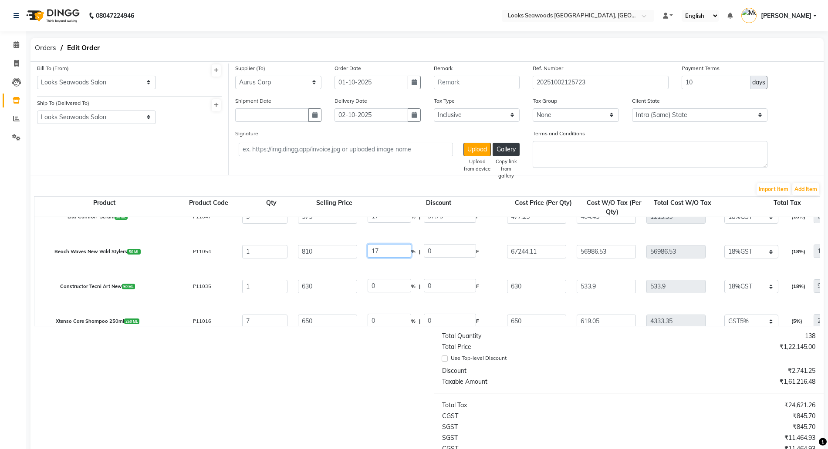
scroll to position [218, 0]
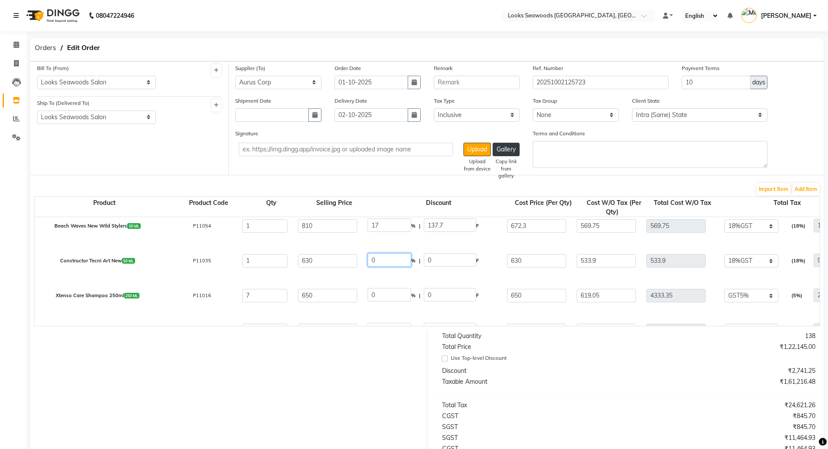
drag, startPoint x: 388, startPoint y: 258, endPoint x: 368, endPoint y: 259, distance: 20.1
click at [365, 258] on div "0 % | 0 F" at bounding box center [431, 260] width 139 height 15
drag, startPoint x: 375, startPoint y: 299, endPoint x: 370, endPoint y: 300, distance: 4.8
click at [370, 300] on input "0" at bounding box center [390, 295] width 44 height 14
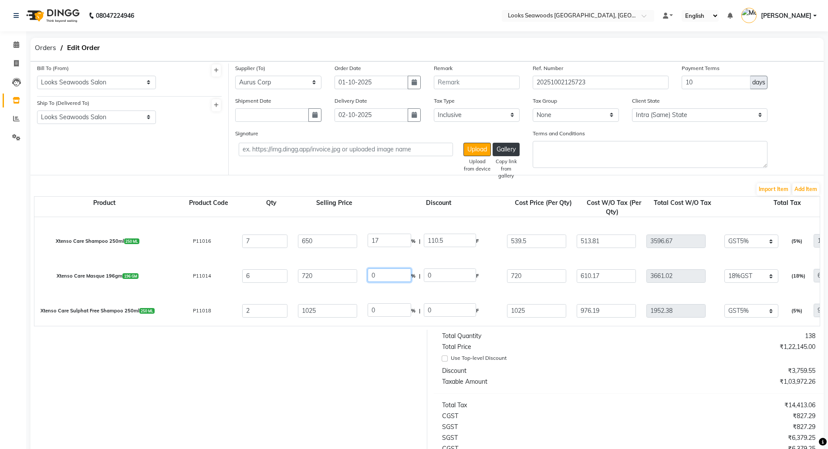
drag, startPoint x: 385, startPoint y: 314, endPoint x: 358, endPoint y: 314, distance: 27.0
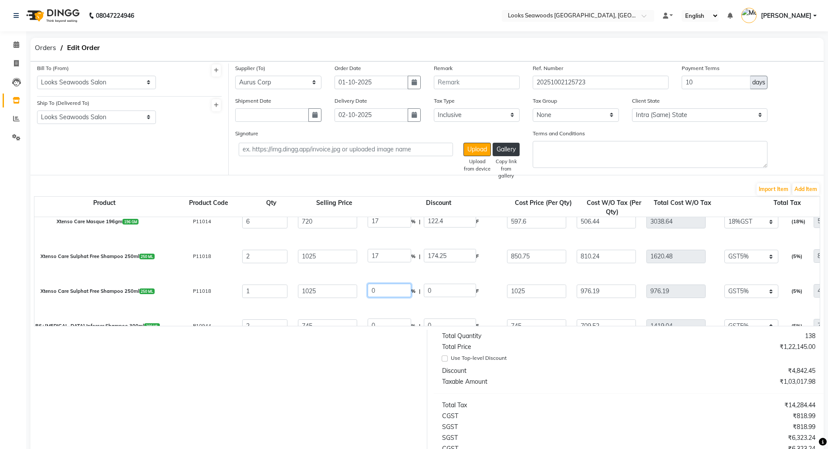
drag, startPoint x: 369, startPoint y: 291, endPoint x: 352, endPoint y: 292, distance: 17.0
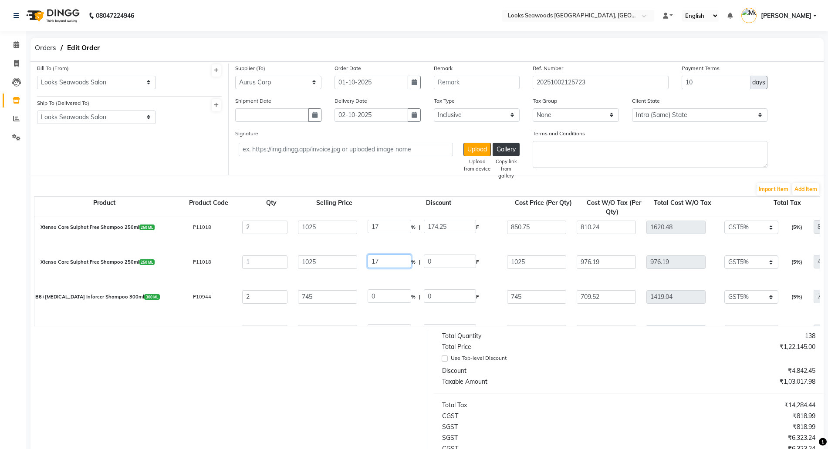
scroll to position [381, 0]
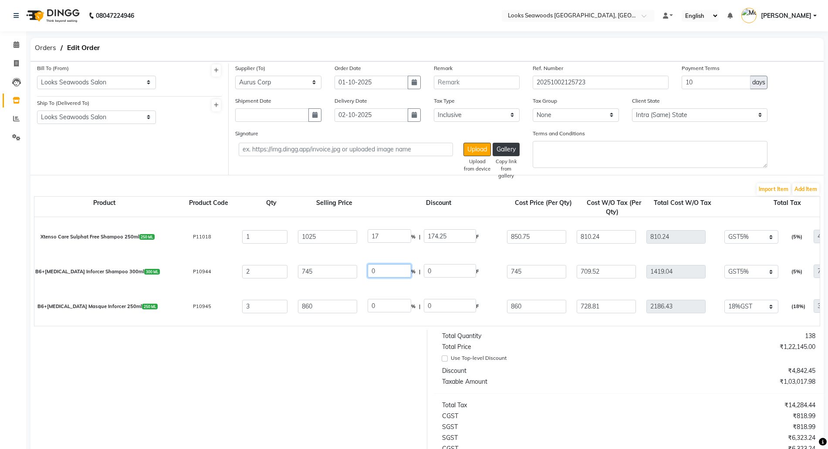
drag, startPoint x: 387, startPoint y: 304, endPoint x: 357, endPoint y: 302, distance: 30.1
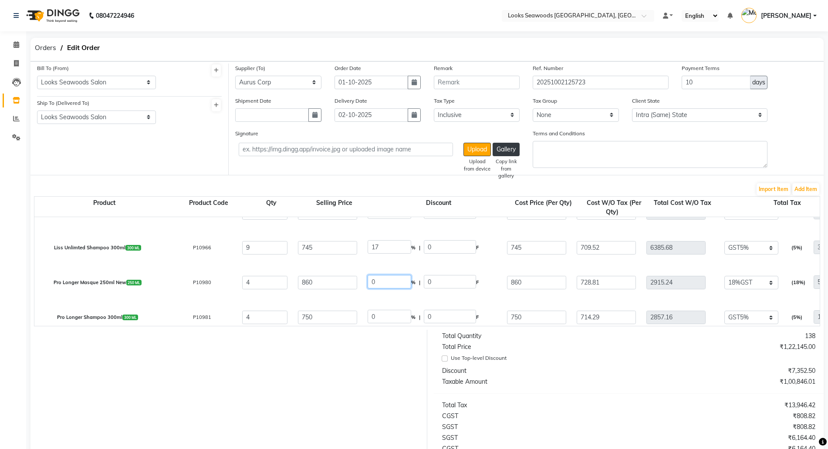
drag, startPoint x: 397, startPoint y: 315, endPoint x: 334, endPoint y: 312, distance: 63.7
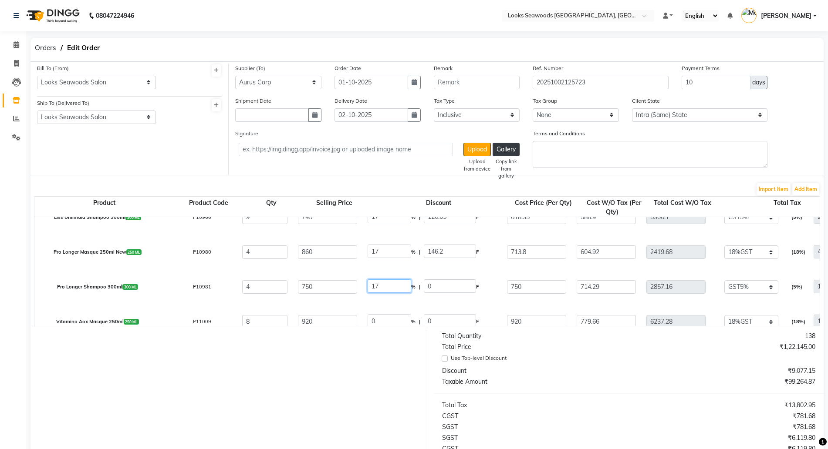
scroll to position [599, 0]
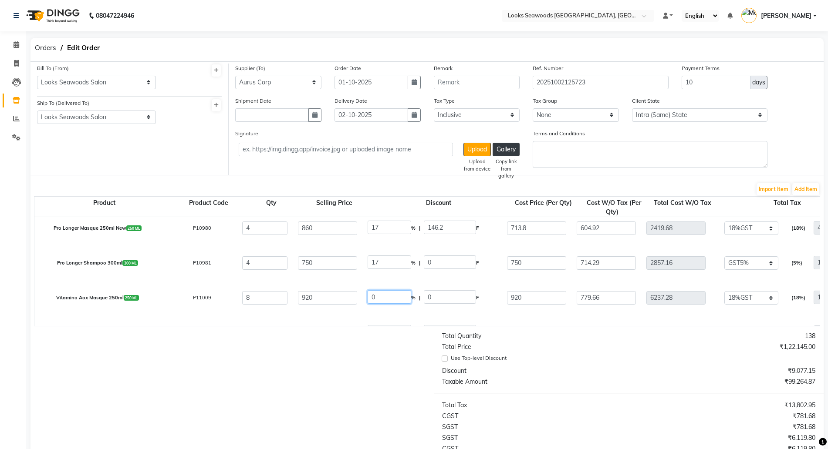
click at [365, 297] on div "0 % | 0 F" at bounding box center [431, 297] width 139 height 15
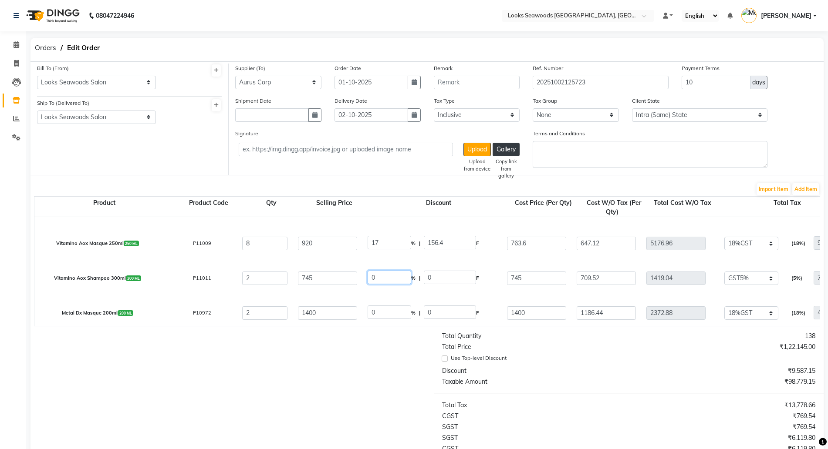
drag, startPoint x: 390, startPoint y: 315, endPoint x: 367, endPoint y: 316, distance: 23.1
click at [367, 316] on div "0 % | 0 F" at bounding box center [431, 313] width 139 height 15
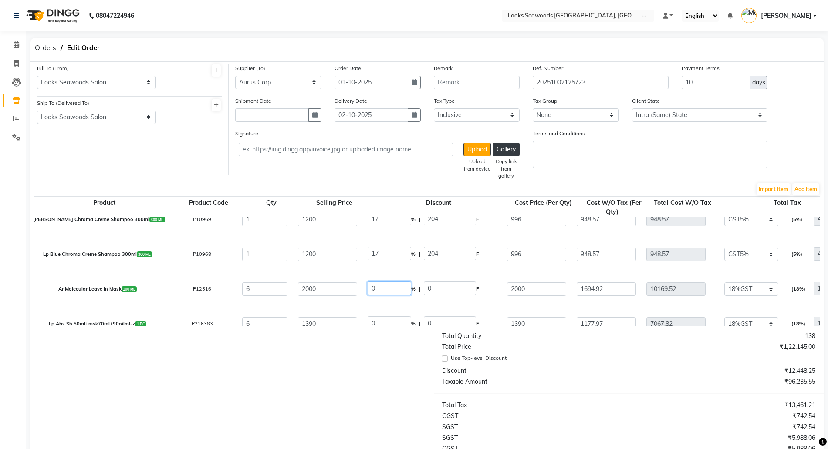
drag, startPoint x: 380, startPoint y: 284, endPoint x: 340, endPoint y: 281, distance: 40.6
drag, startPoint x: 385, startPoint y: 286, endPoint x: 306, endPoint y: 285, distance: 78.8
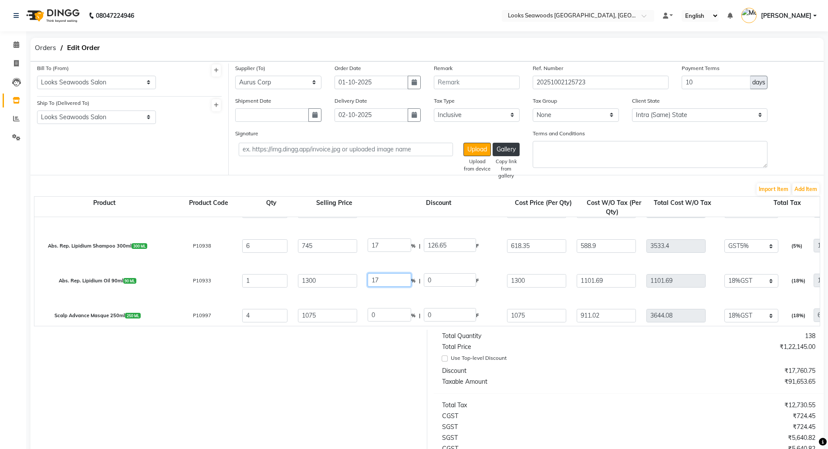
scroll to position [990, 0]
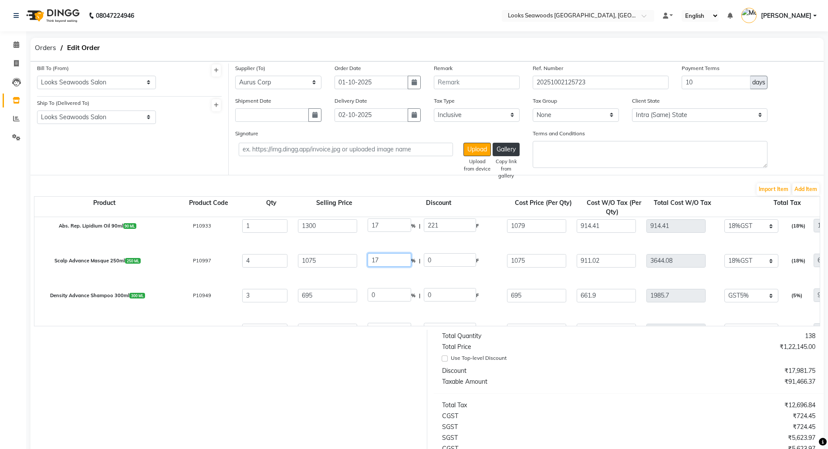
scroll to position [1045, 0]
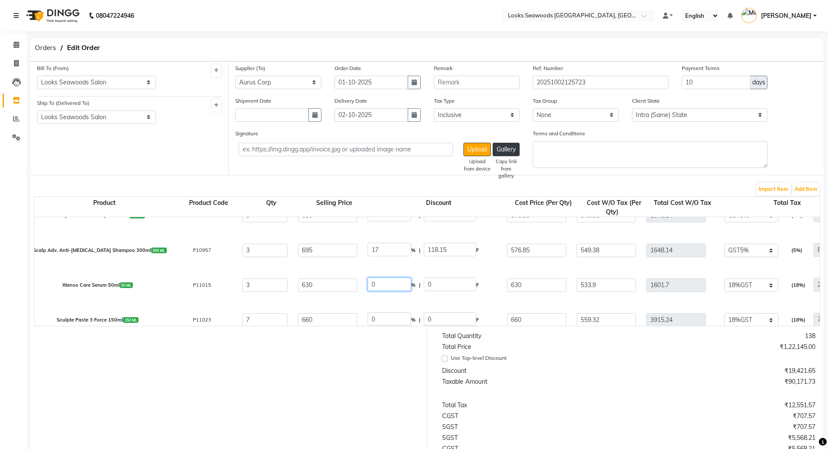
drag, startPoint x: 345, startPoint y: 282, endPoint x: 365, endPoint y: 286, distance: 19.6
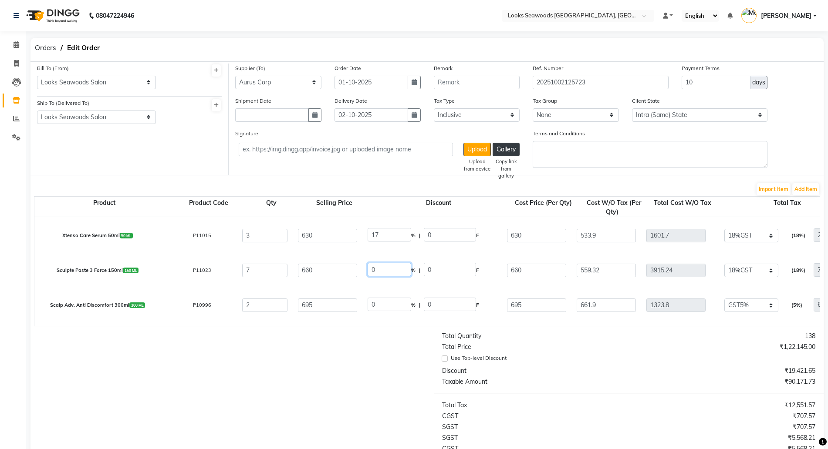
click at [372, 276] on div "0 % | 0 F" at bounding box center [432, 270] width 129 height 15
drag, startPoint x: 385, startPoint y: 271, endPoint x: 344, endPoint y: 269, distance: 41.8
drag, startPoint x: 381, startPoint y: 301, endPoint x: 355, endPoint y: 302, distance: 25.7
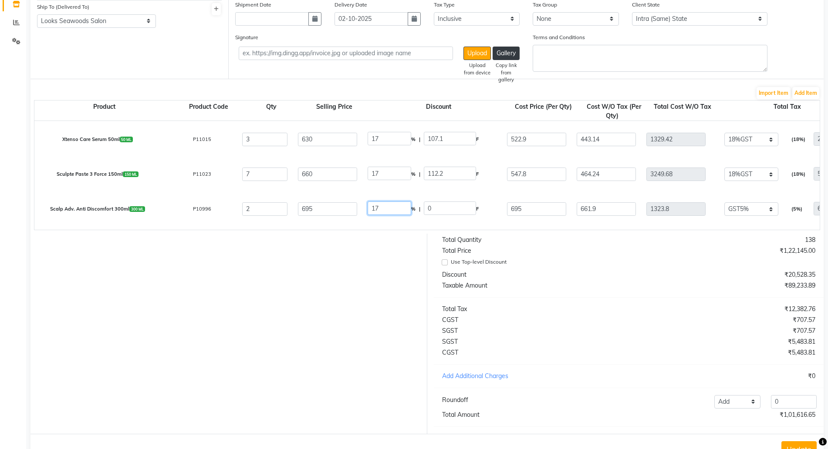
scroll to position [134, 0]
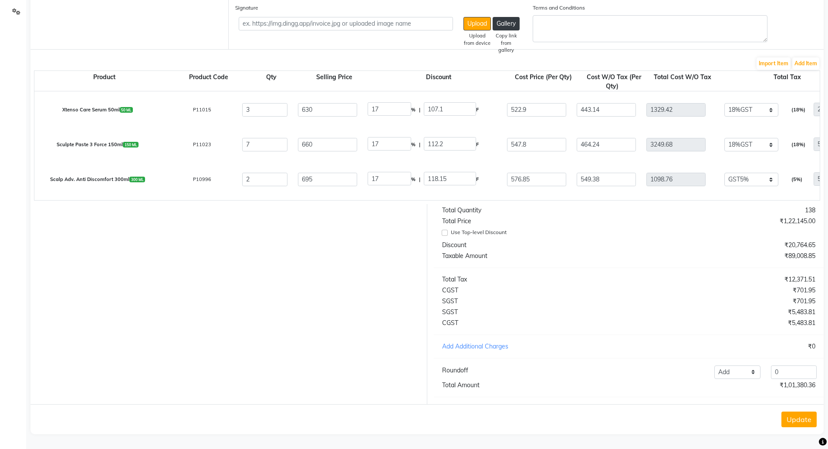
click at [787, 419] on button "Update" at bounding box center [798, 420] width 35 height 16
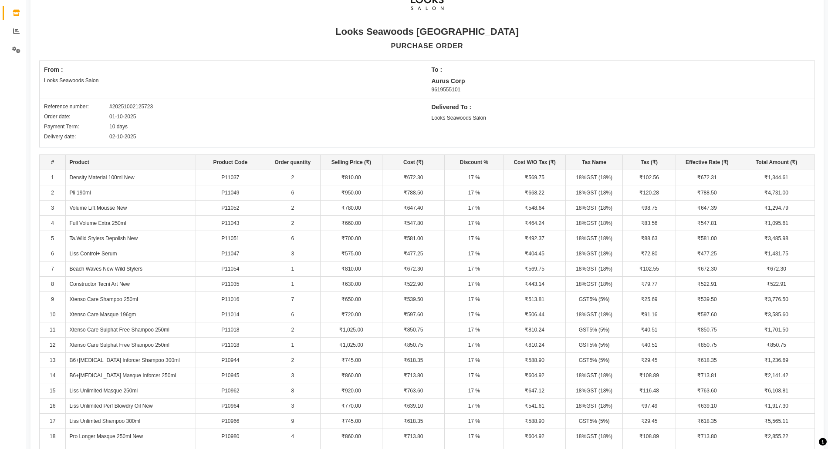
scroll to position [0, 0]
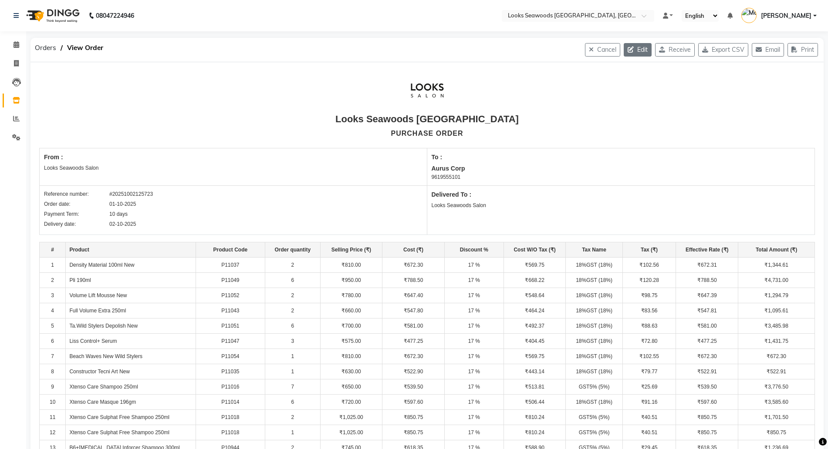
click at [629, 45] on button "Edit" at bounding box center [638, 50] width 28 height 14
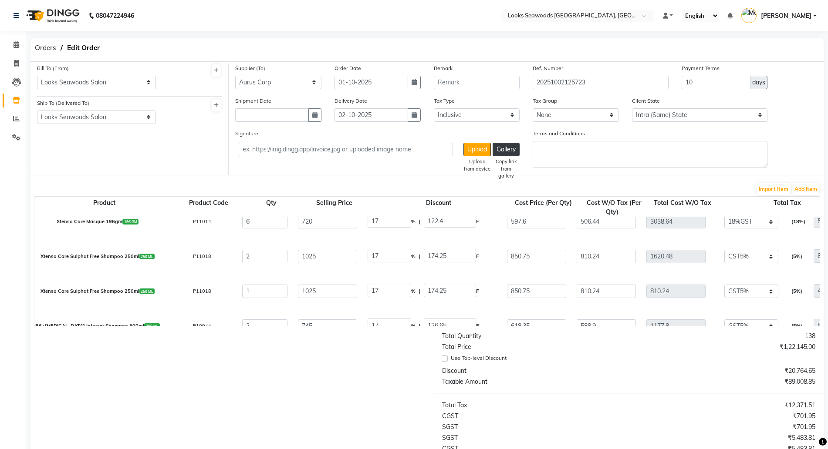
scroll to position [381, 0]
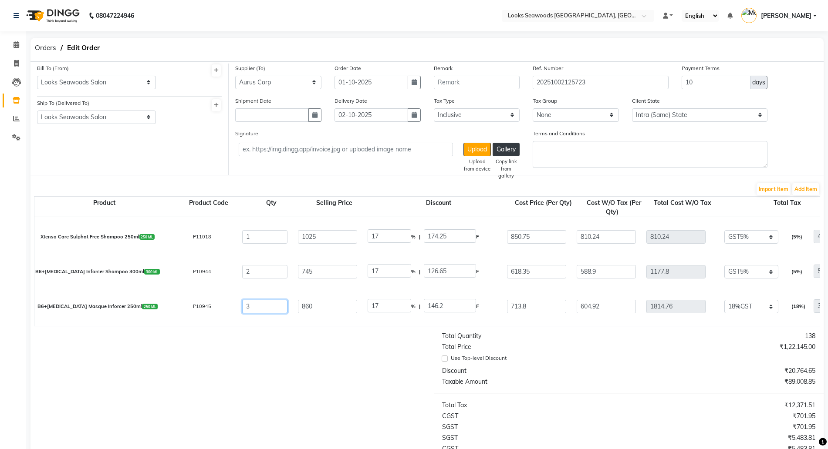
drag, startPoint x: 256, startPoint y: 305, endPoint x: 206, endPoint y: 297, distance: 49.8
click at [254, 352] on div at bounding box center [225, 430] width 403 height 200
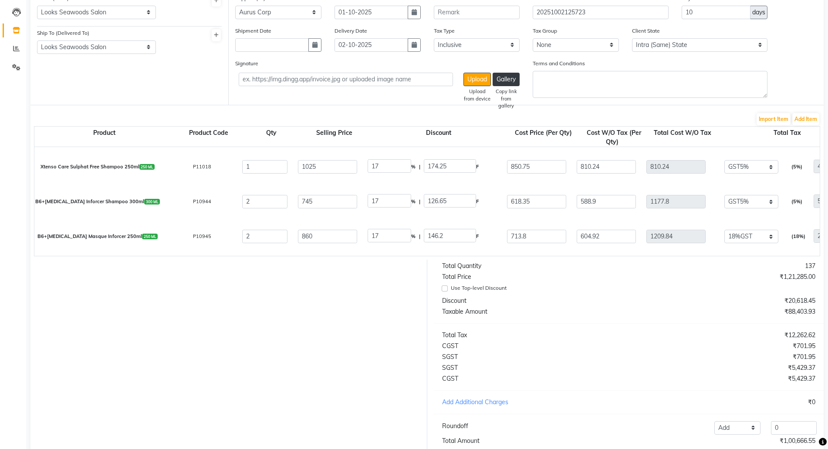
scroll to position [134, 0]
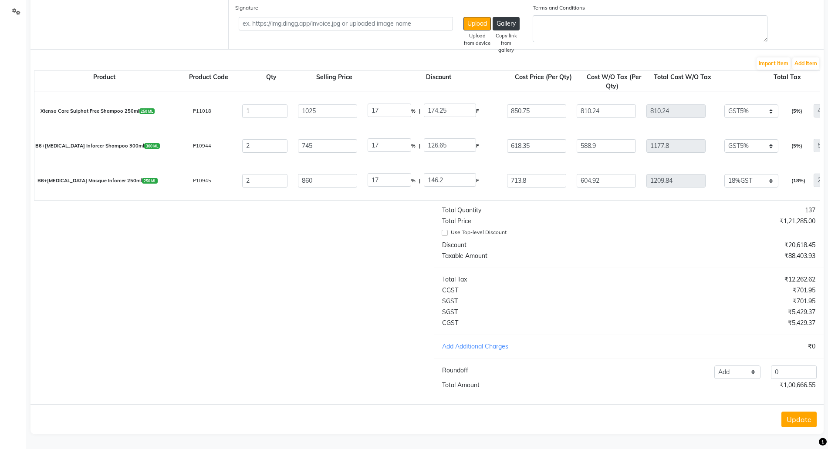
click at [800, 422] on button "Update" at bounding box center [798, 420] width 35 height 16
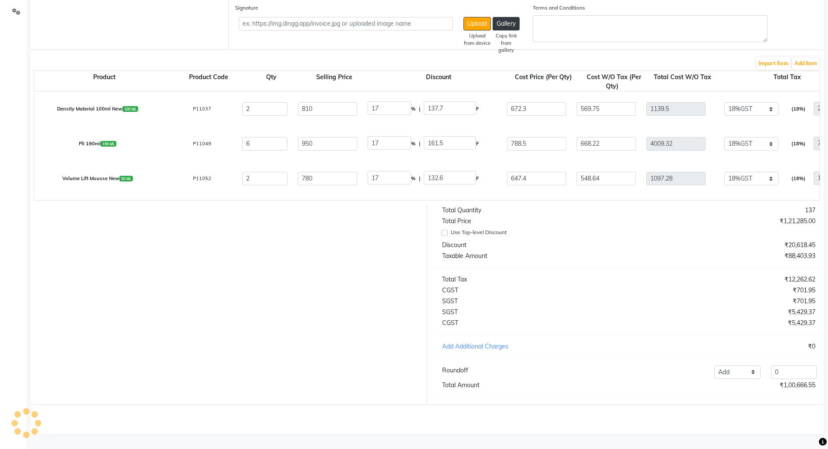
scroll to position [0, 0]
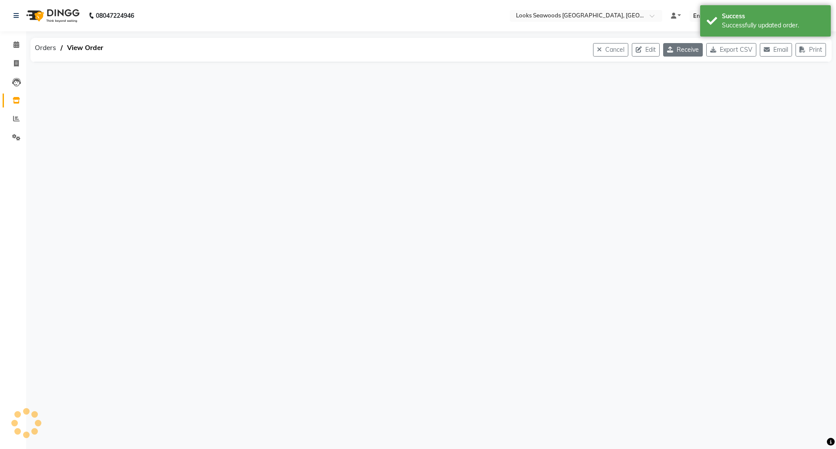
click at [669, 52] on icon "button" at bounding box center [672, 50] width 10 height 6
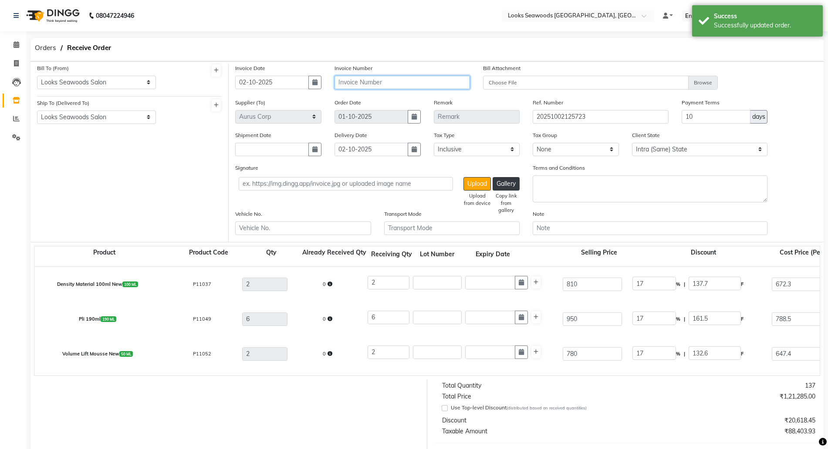
click at [361, 82] on input "text" at bounding box center [401, 83] width 135 height 14
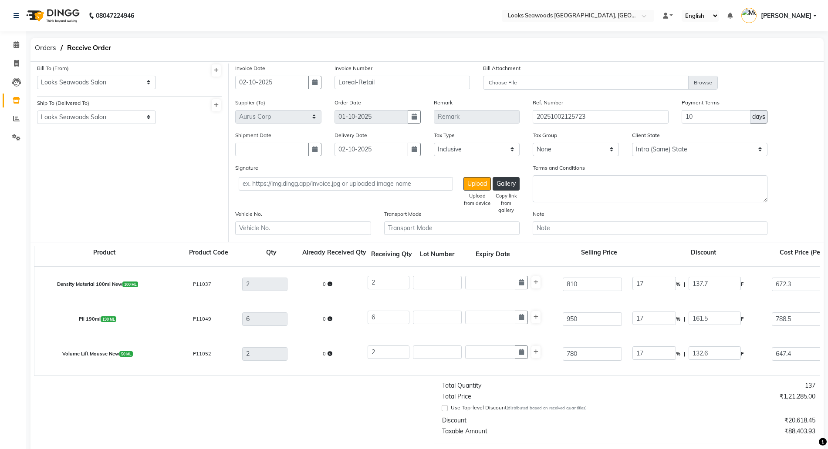
click at [323, 82] on div "Invoice Date 02-10-2025" at bounding box center [278, 81] width 99 height 34
click at [310, 80] on button "button" at bounding box center [314, 83] width 13 height 14
click at [269, 128] on div "1" at bounding box center [272, 128] width 14 height 14
click at [412, 120] on button "button" at bounding box center [414, 117] width 13 height 14
click at [382, 162] on div "29 30 1 2 3 4 5" at bounding box center [385, 162] width 101 height 14
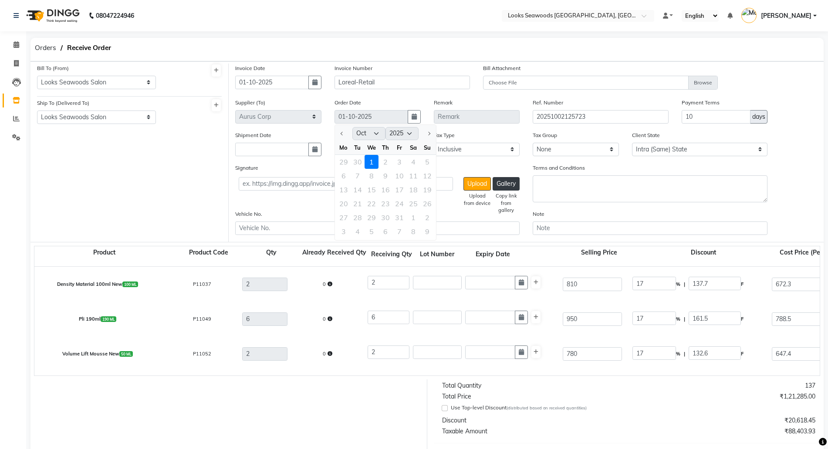
click at [363, 162] on div "29 30 1 2 3 4 5" at bounding box center [385, 162] width 101 height 14
click at [373, 160] on div "29 30 1 2 3 4 5" at bounding box center [385, 162] width 101 height 14
click at [533, 278] on button at bounding box center [535, 283] width 9 height 12
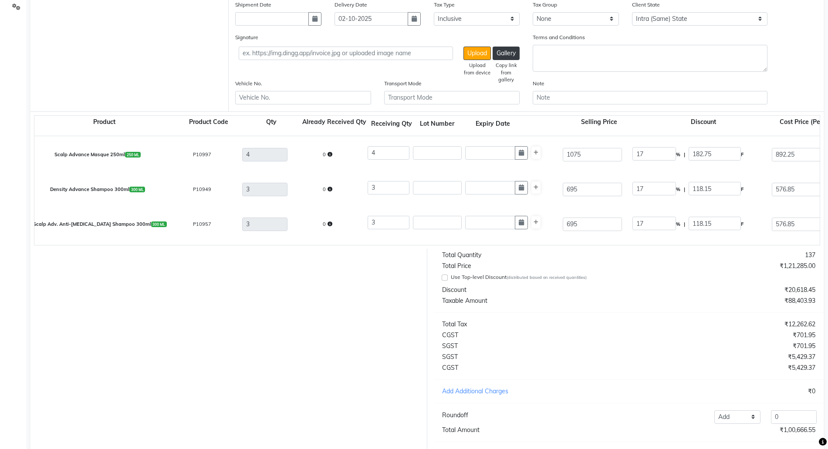
scroll to position [184, 0]
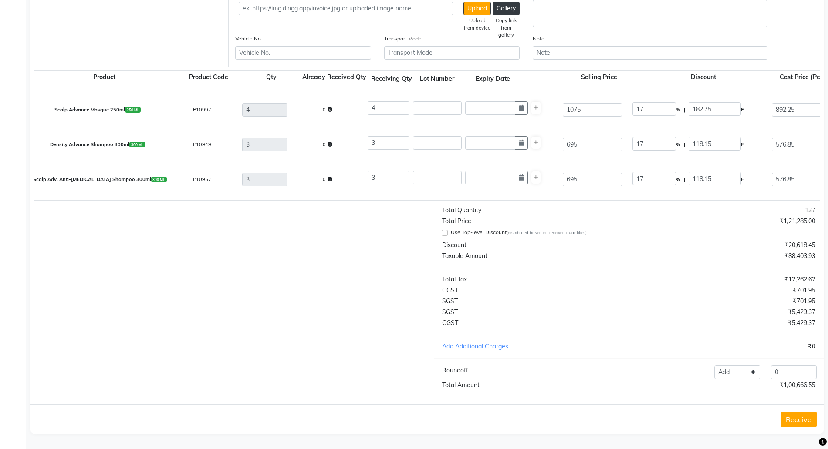
click at [797, 417] on button "Receive" at bounding box center [798, 420] width 36 height 16
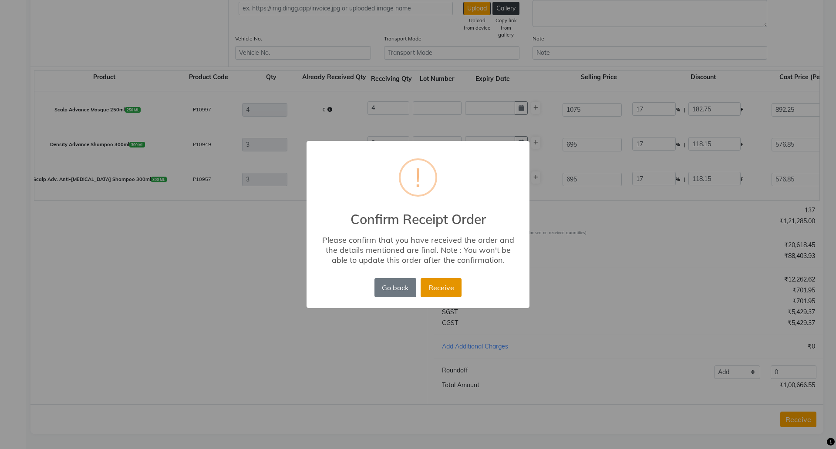
click at [439, 289] on button "Receive" at bounding box center [441, 287] width 41 height 19
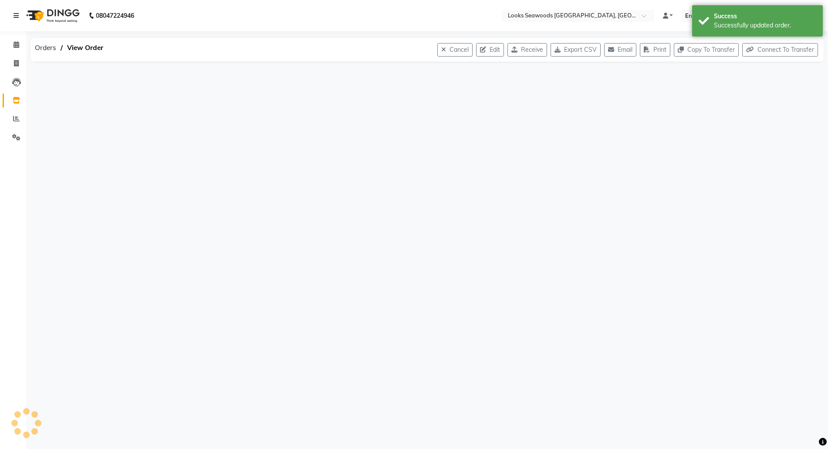
scroll to position [0, 0]
click at [42, 50] on span "Orders" at bounding box center [45, 48] width 30 height 16
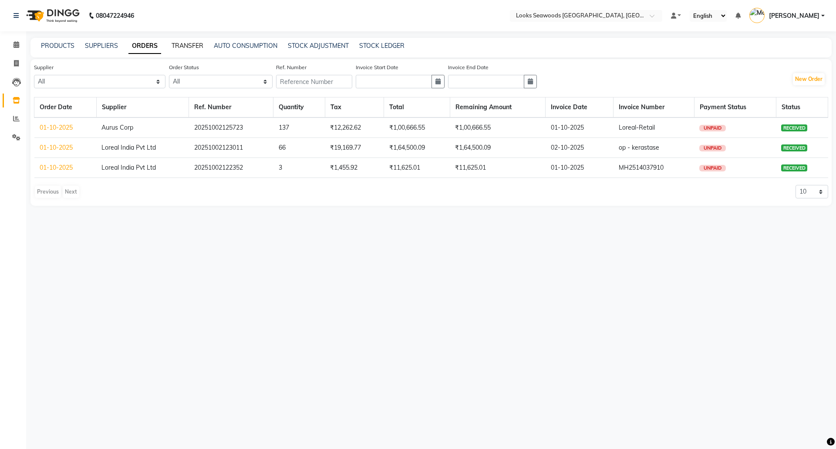
click at [193, 45] on link "TRANSFER" at bounding box center [188, 46] width 32 height 8
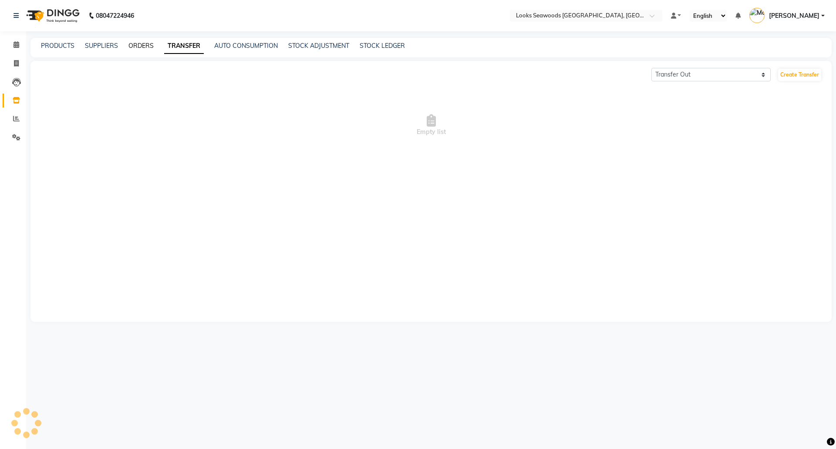
click at [132, 44] on link "ORDERS" at bounding box center [140, 46] width 25 height 8
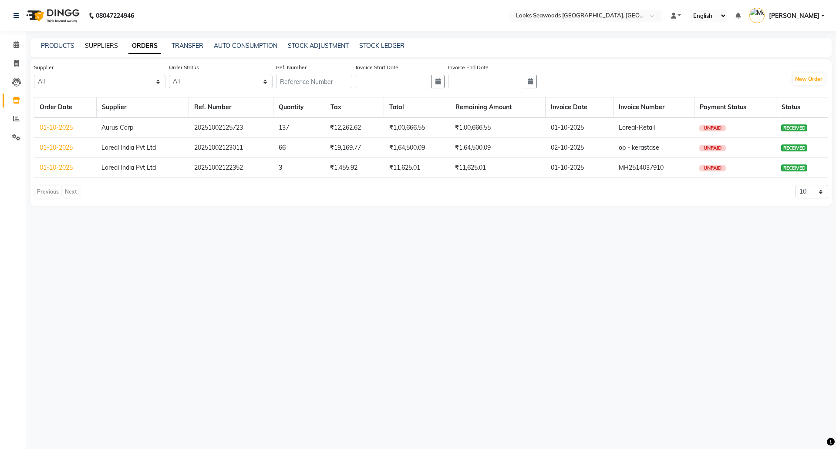
click at [98, 44] on link "SUPPLIERS" at bounding box center [101, 46] width 33 height 8
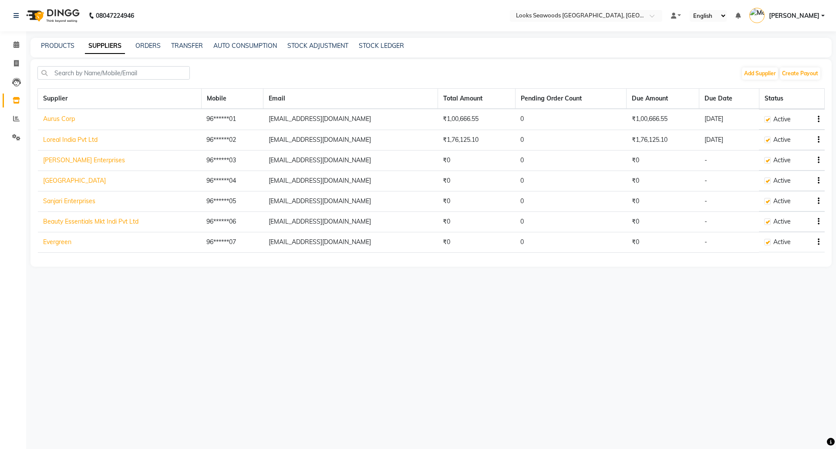
click at [770, 80] on div "Add Supplier Create Payout" at bounding box center [781, 74] width 80 height 14
click at [765, 74] on button "Add Supplier" at bounding box center [760, 74] width 36 height 12
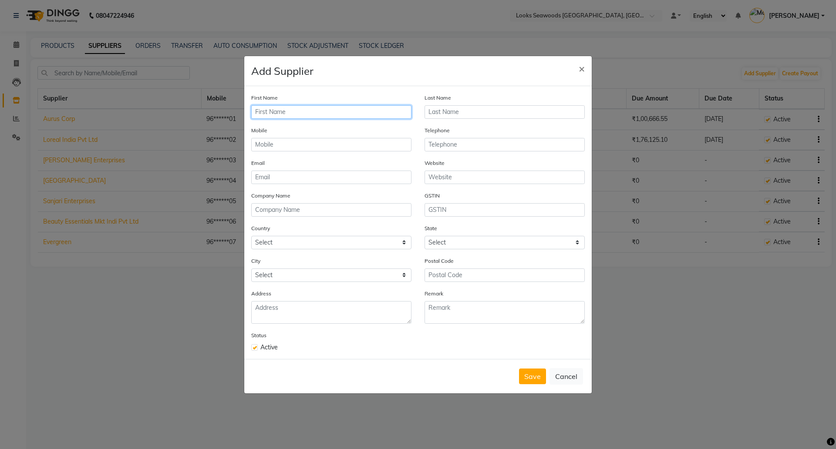
click at [312, 112] on input "text" at bounding box center [331, 112] width 160 height 14
click at [288, 143] on input "text" at bounding box center [331, 145] width 160 height 14
click at [304, 174] on input "email" at bounding box center [331, 178] width 160 height 14
click at [531, 375] on button "Save" at bounding box center [532, 377] width 27 height 16
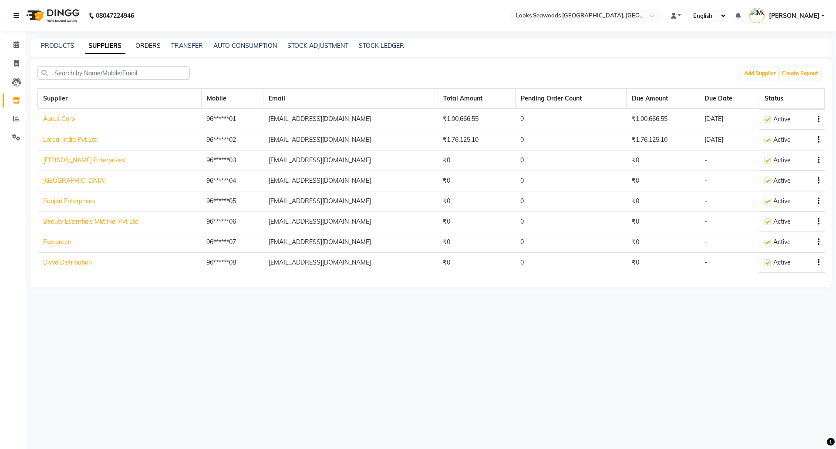
click at [152, 47] on link "ORDERS" at bounding box center [147, 46] width 25 height 8
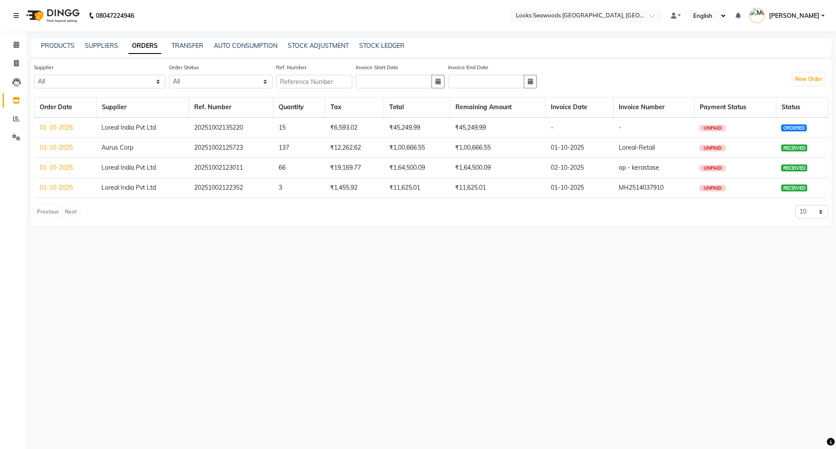
click at [58, 127] on link "01-10-2025" at bounding box center [56, 128] width 33 height 8
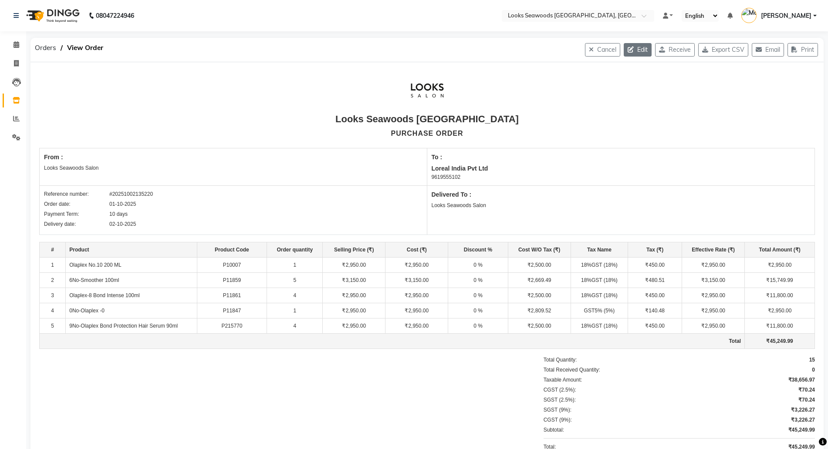
click at [641, 44] on button "Edit" at bounding box center [638, 50] width 28 height 14
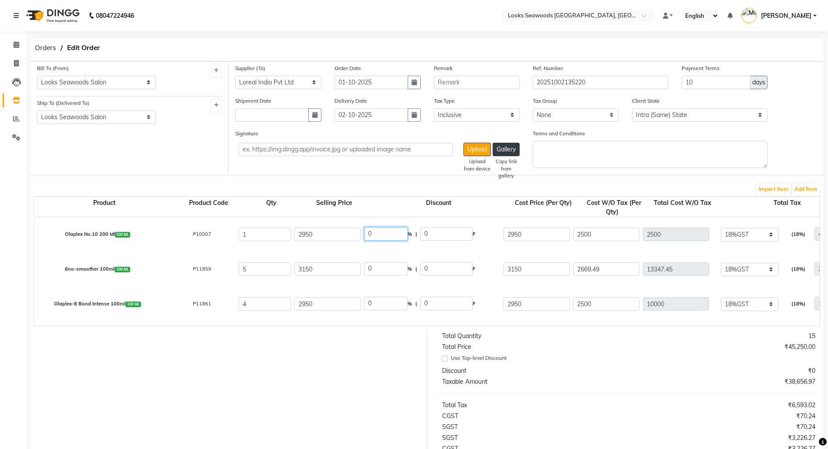
drag, startPoint x: 385, startPoint y: 231, endPoint x: 304, endPoint y: 216, distance: 82.4
drag, startPoint x: 354, startPoint y: 267, endPoint x: 351, endPoint y: 252, distance: 14.7
drag, startPoint x: 355, startPoint y: 299, endPoint x: 294, endPoint y: 274, distance: 65.8
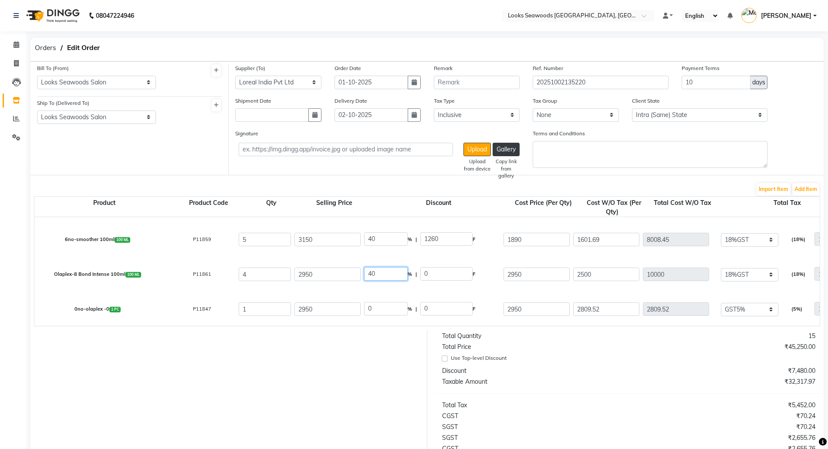
scroll to position [54, 0]
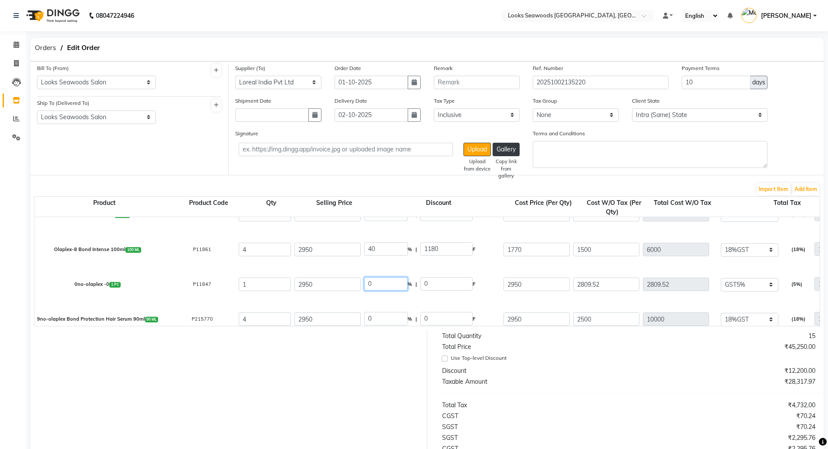
drag, startPoint x: 378, startPoint y: 290, endPoint x: 366, endPoint y: 286, distance: 12.4
click at [366, 286] on div "0 % | 0 F" at bounding box center [432, 284] width 136 height 15
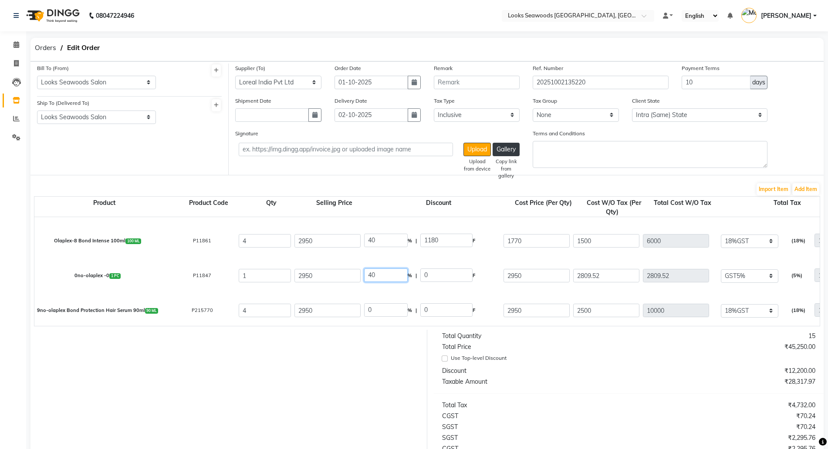
scroll to position [65, 0]
drag, startPoint x: 372, startPoint y: 314, endPoint x: 342, endPoint y: 313, distance: 29.6
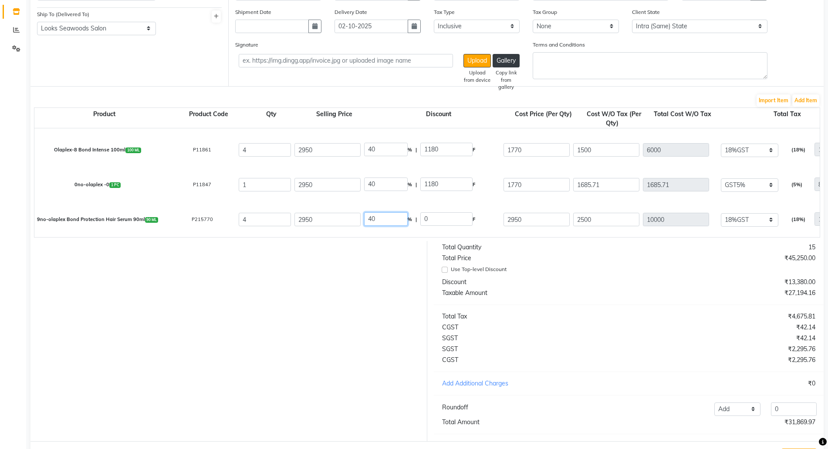
scroll to position [134, 0]
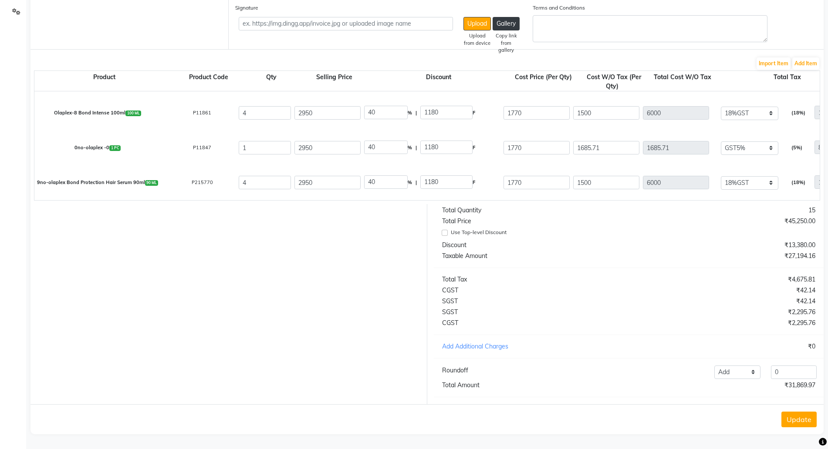
click at [791, 419] on button "Update" at bounding box center [798, 420] width 35 height 16
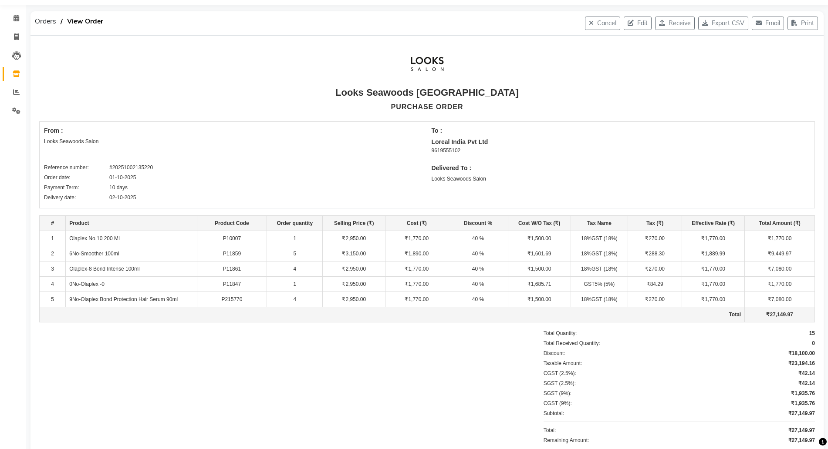
scroll to position [0, 0]
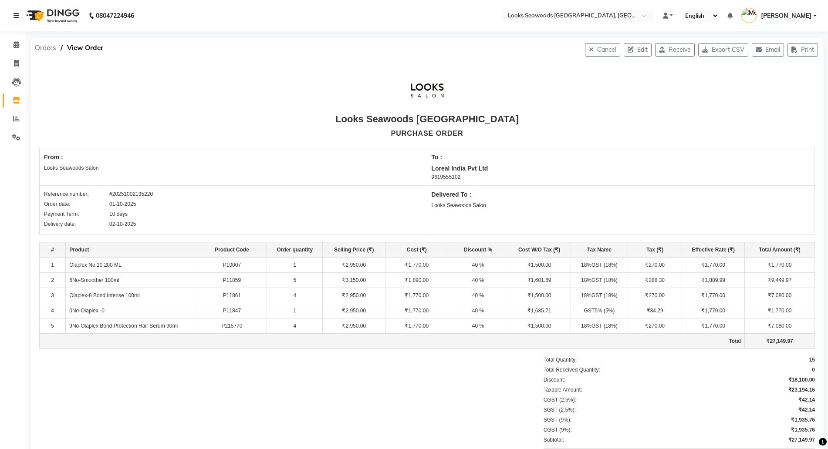
click at [49, 48] on span "Orders" at bounding box center [45, 48] width 30 height 16
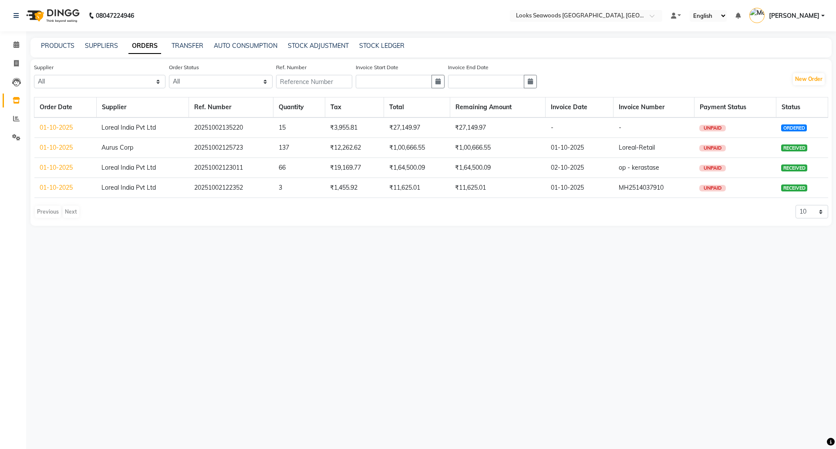
click at [51, 122] on td "01-10-2025" at bounding box center [65, 128] width 62 height 20
click at [49, 127] on link "01-10-2025" at bounding box center [56, 128] width 33 height 8
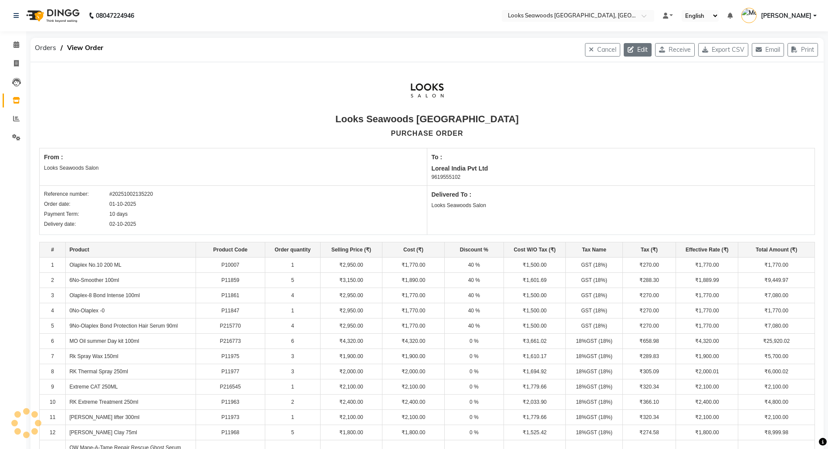
click at [644, 50] on button "Edit" at bounding box center [638, 50] width 28 height 14
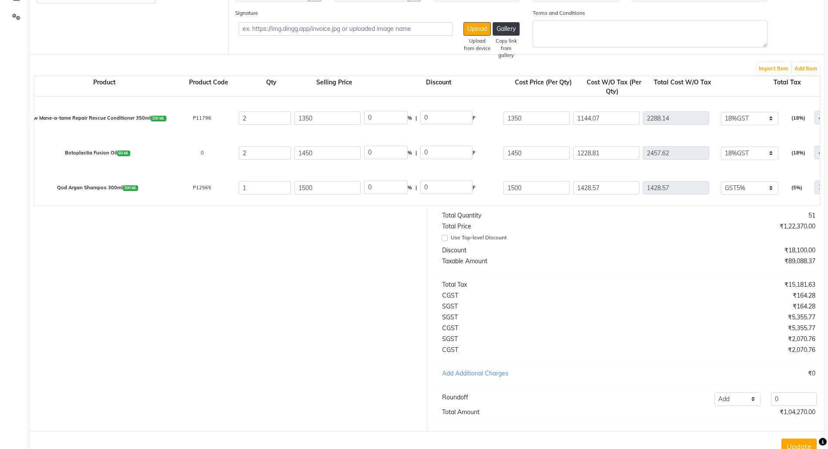
scroll to position [101, 0]
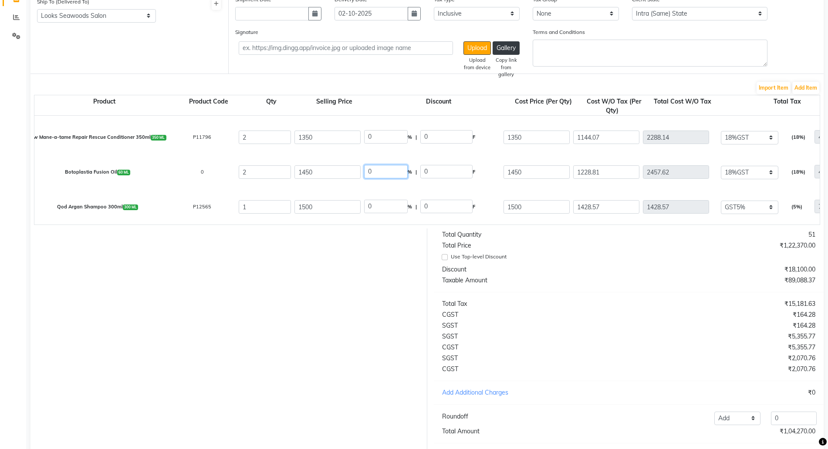
drag, startPoint x: 392, startPoint y: 171, endPoint x: 348, endPoint y: 166, distance: 43.8
drag, startPoint x: 360, startPoint y: 207, endPoint x: 323, endPoint y: 200, distance: 37.6
drag, startPoint x: 398, startPoint y: 139, endPoint x: 317, endPoint y: 108, distance: 86.9
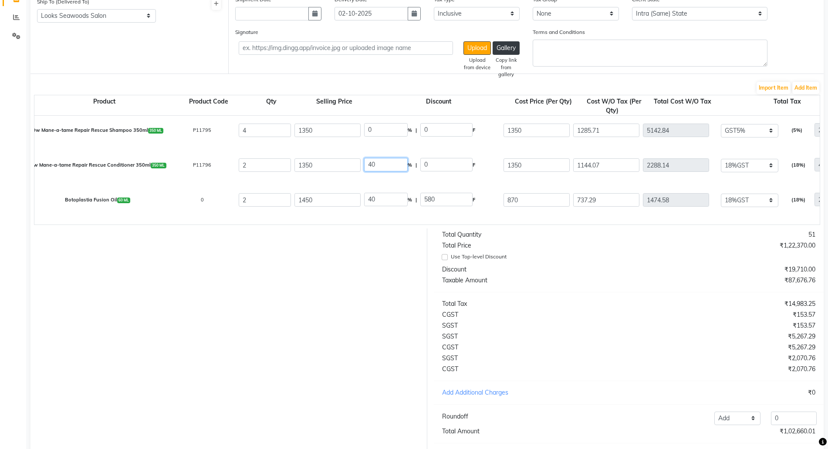
scroll to position [429, 0]
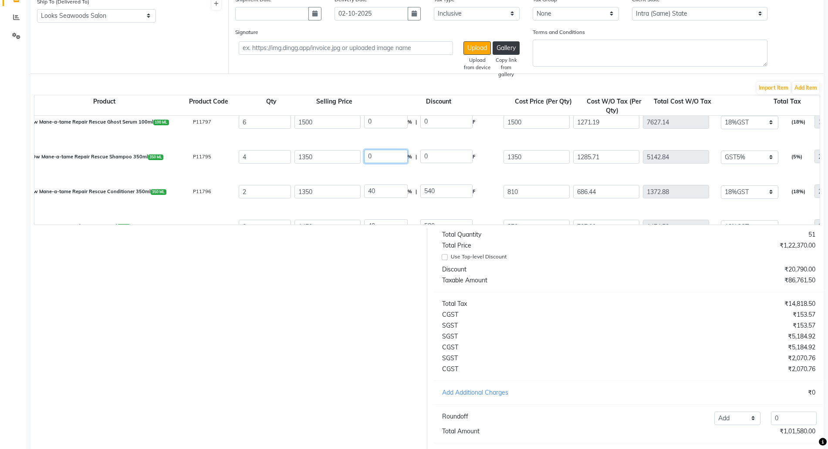
drag, startPoint x: 381, startPoint y: 161, endPoint x: 338, endPoint y: 152, distance: 43.1
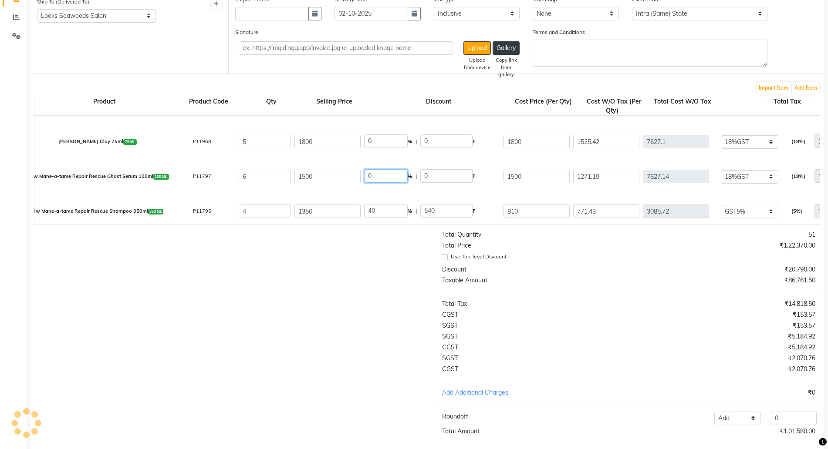
drag, startPoint x: 373, startPoint y: 175, endPoint x: 347, endPoint y: 172, distance: 26.7
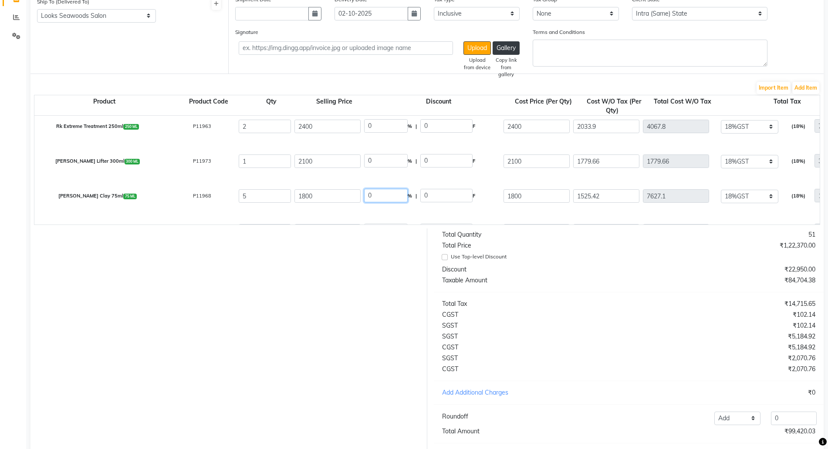
drag, startPoint x: 392, startPoint y: 193, endPoint x: 334, endPoint y: 183, distance: 58.3
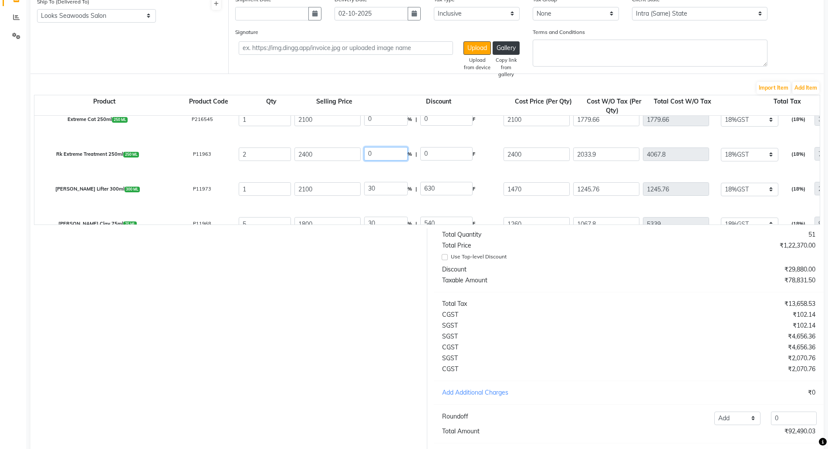
scroll to position [347, 0]
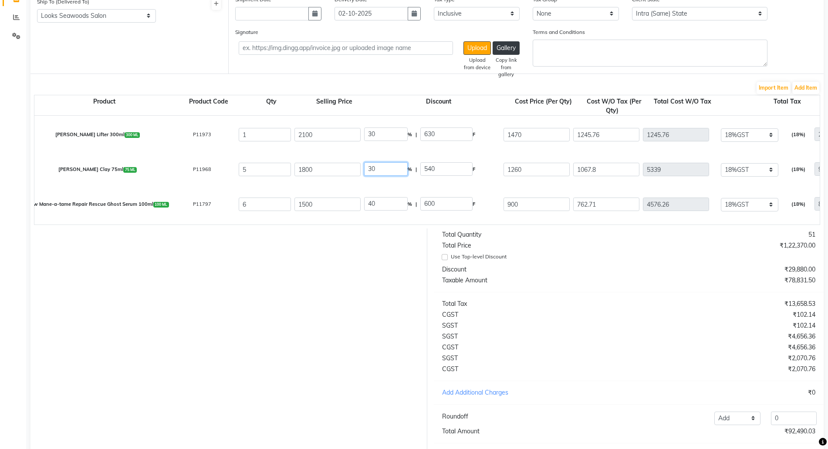
drag, startPoint x: 375, startPoint y: 167, endPoint x: 338, endPoint y: 163, distance: 37.7
drag, startPoint x: 298, startPoint y: 118, endPoint x: 276, endPoint y: 100, distance: 29.4
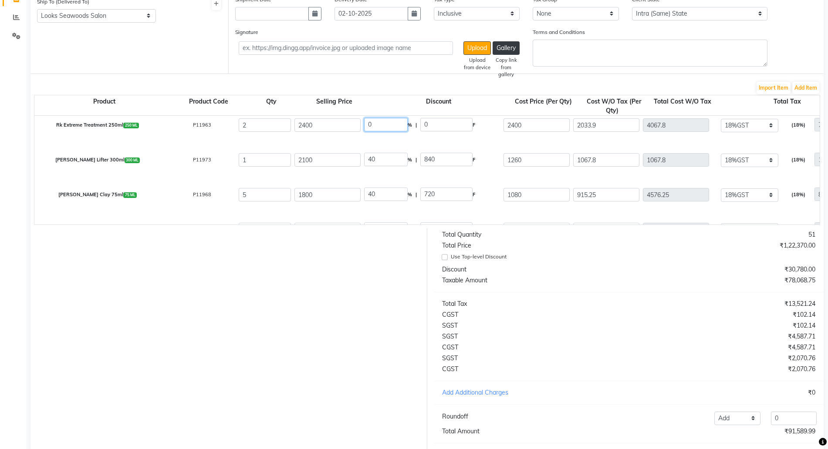
drag, startPoint x: 383, startPoint y: 124, endPoint x: 341, endPoint y: 118, distance: 42.3
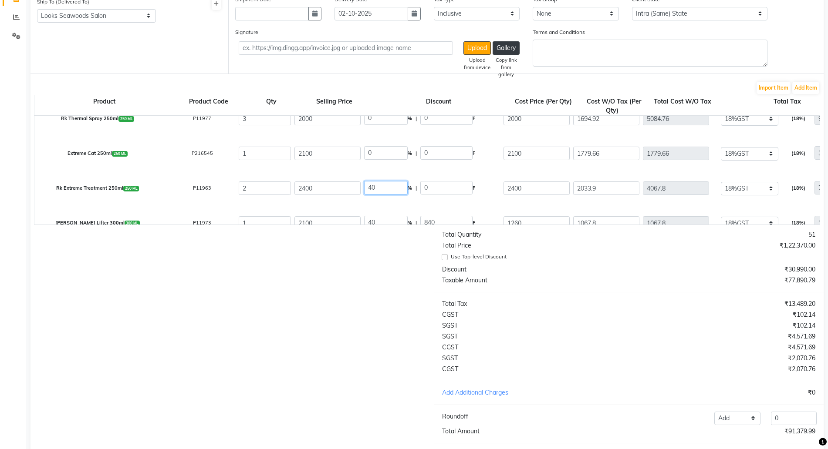
scroll to position [258, 0]
drag, startPoint x: 383, startPoint y: 156, endPoint x: 310, endPoint y: 148, distance: 73.2
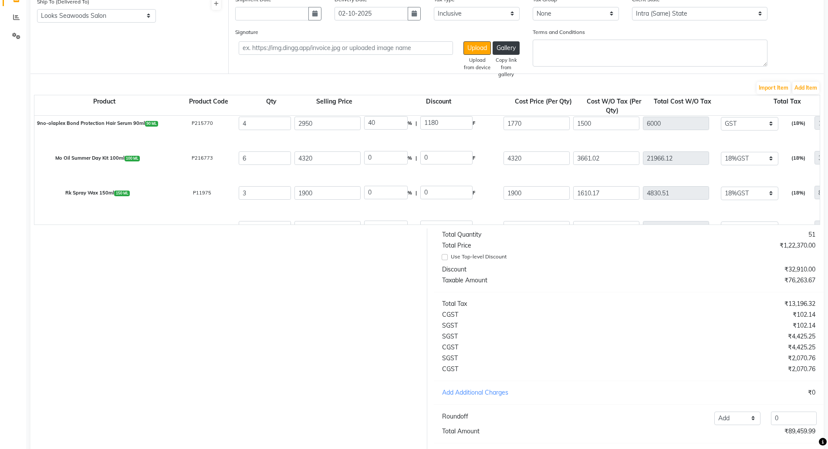
scroll to position [203, 0]
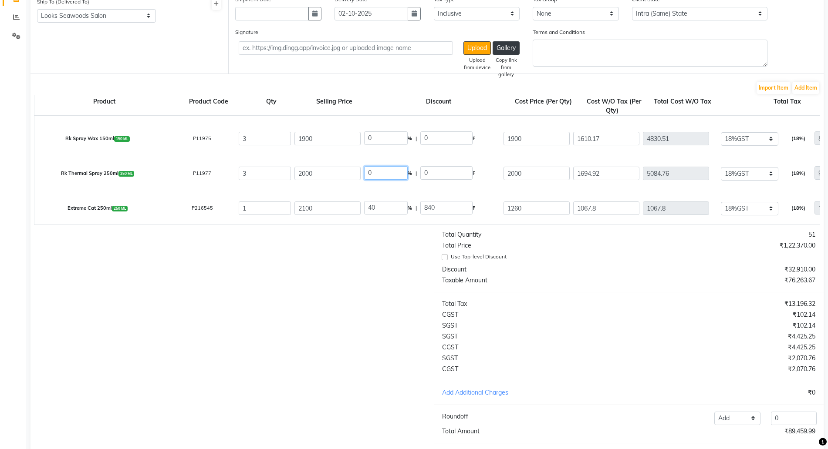
drag, startPoint x: 383, startPoint y: 173, endPoint x: 350, endPoint y: 172, distance: 33.6
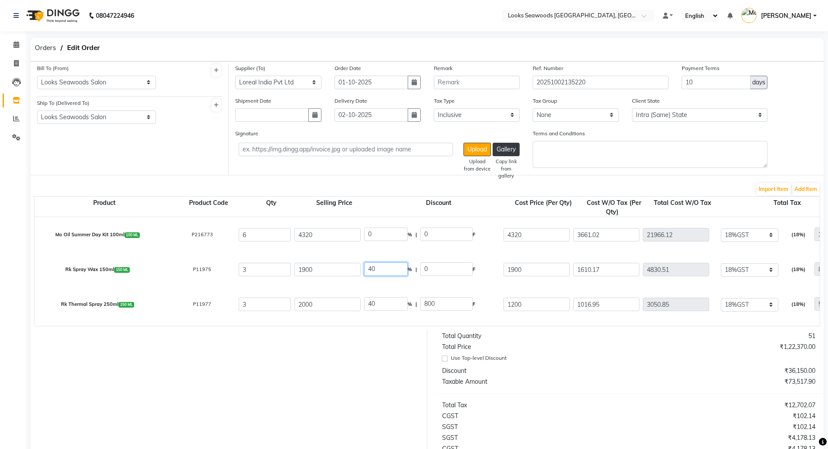
scroll to position [149, 0]
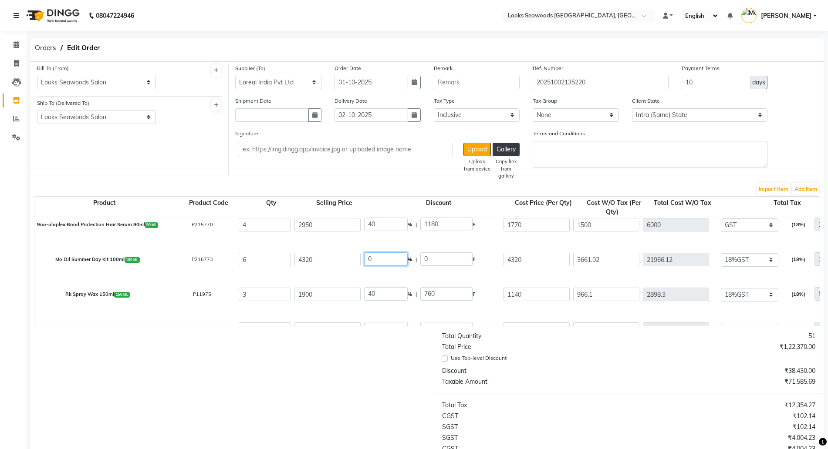
drag, startPoint x: 385, startPoint y: 259, endPoint x: 334, endPoint y: 254, distance: 51.6
click at [539, 365] on div "Use Top-level Discount" at bounding box center [629, 359] width 387 height 11
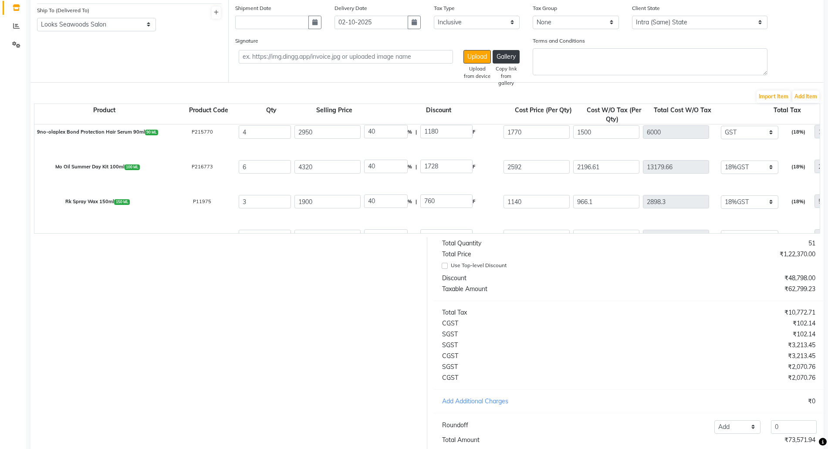
scroll to position [156, 0]
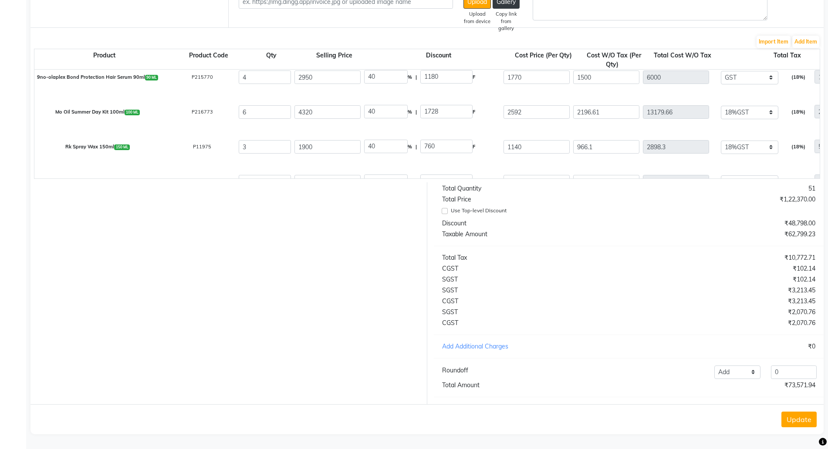
click at [648, 311] on div "₹2,070.76" at bounding box center [724, 312] width 193 height 9
click at [790, 421] on button "Update" at bounding box center [798, 420] width 35 height 16
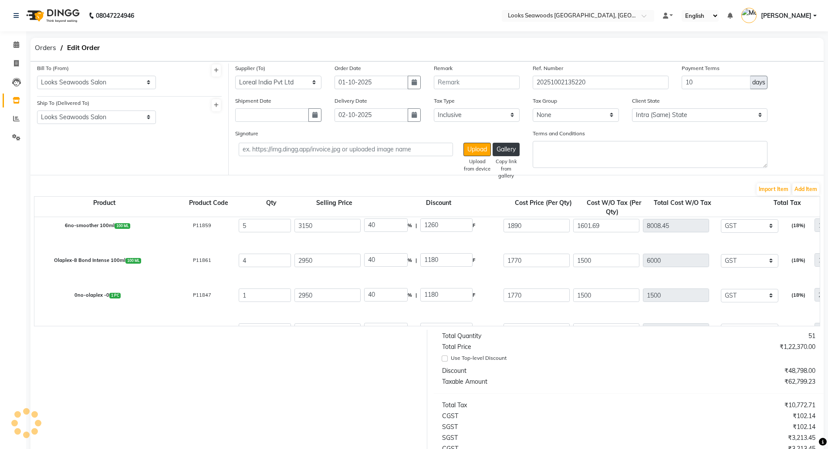
scroll to position [0, 0]
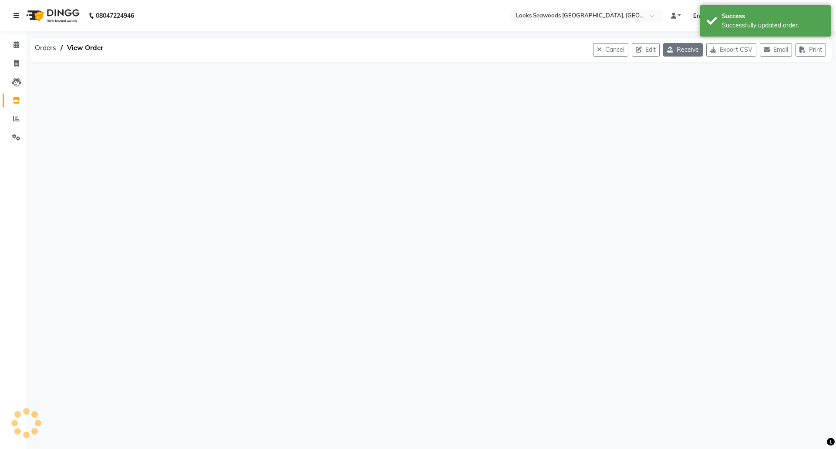
click at [690, 50] on button "Receive" at bounding box center [683, 50] width 40 height 14
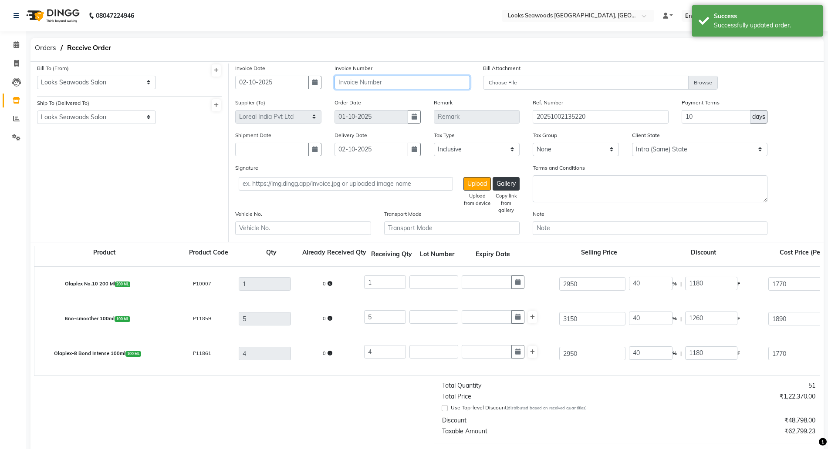
click at [381, 80] on input "text" at bounding box center [401, 83] width 135 height 14
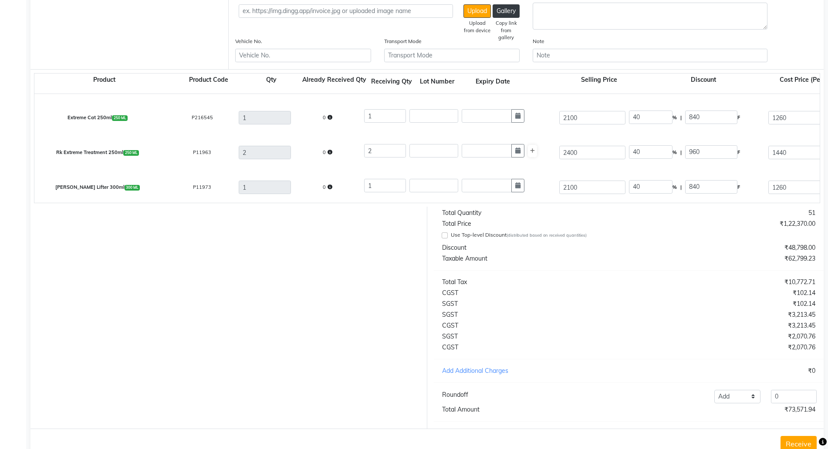
scroll to position [206, 0]
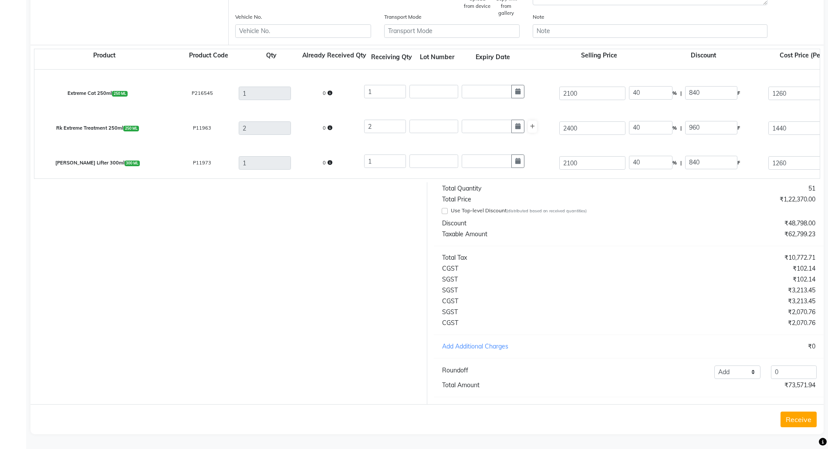
click at [789, 414] on button "Receive" at bounding box center [798, 420] width 36 height 16
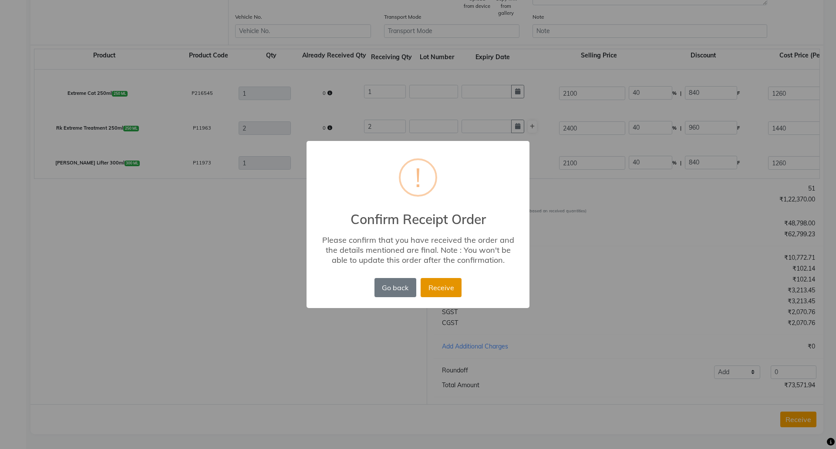
click at [438, 285] on button "Receive" at bounding box center [441, 287] width 41 height 19
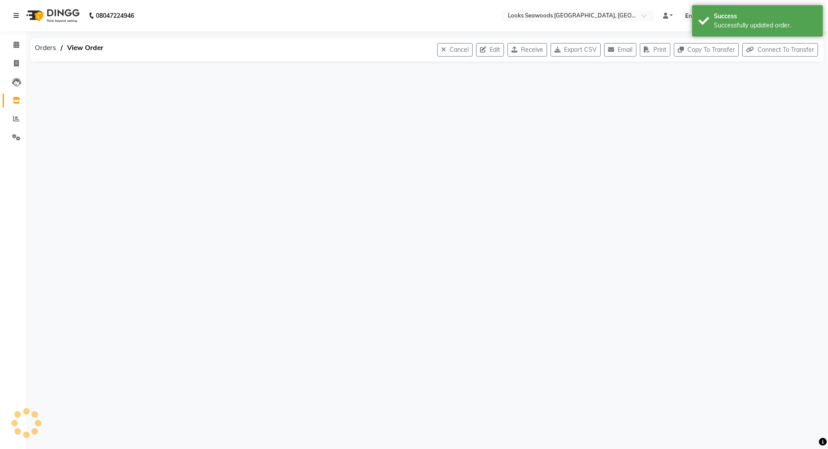
scroll to position [0, 0]
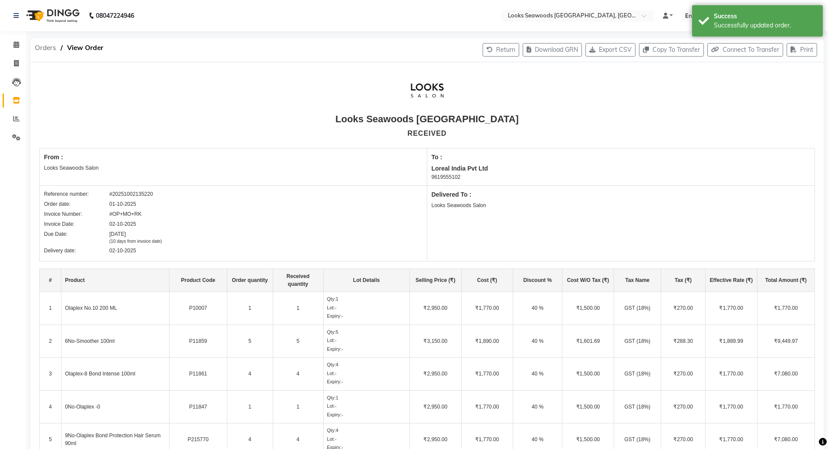
click at [54, 48] on span "Orders" at bounding box center [45, 48] width 30 height 16
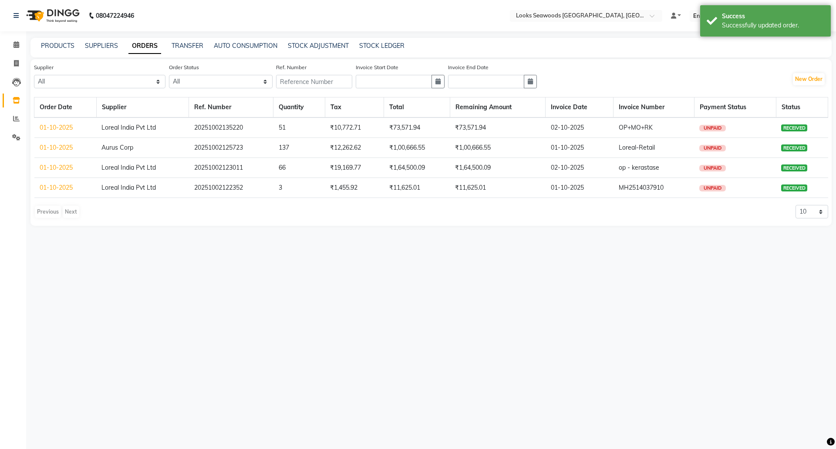
click at [365, 41] on div "PRODUCTS SUPPLIERS ORDERS TRANSFER AUTO CONSUMPTION STOCK ADJUSTMENT STOCK LEDG…" at bounding box center [430, 48] width 801 height 20
click at [375, 44] on link "STOCK LEDGER" at bounding box center [381, 46] width 45 height 8
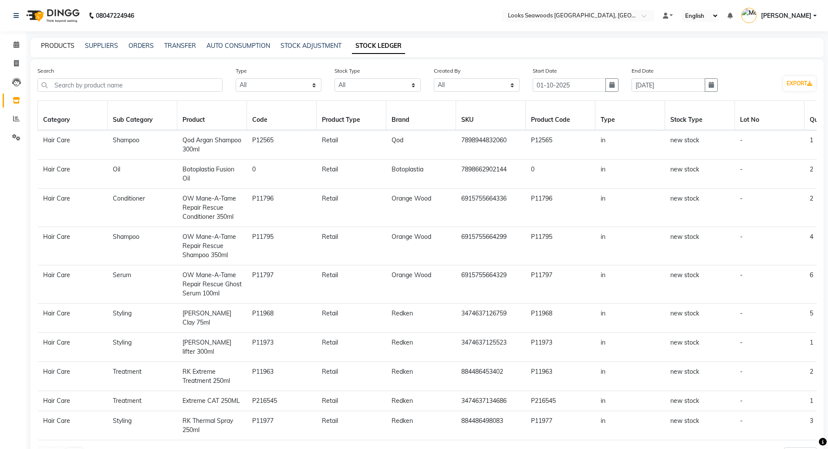
click at [59, 47] on link "PRODUCTS" at bounding box center [58, 46] width 34 height 8
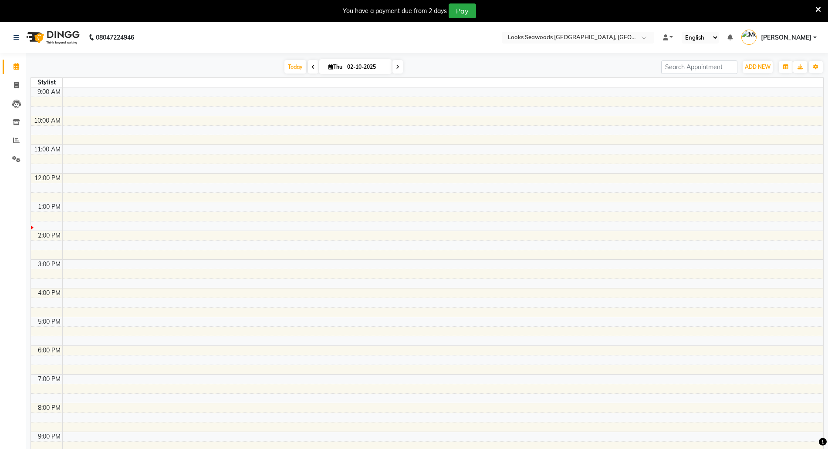
click at [815, 10] on icon at bounding box center [818, 10] width 6 height 8
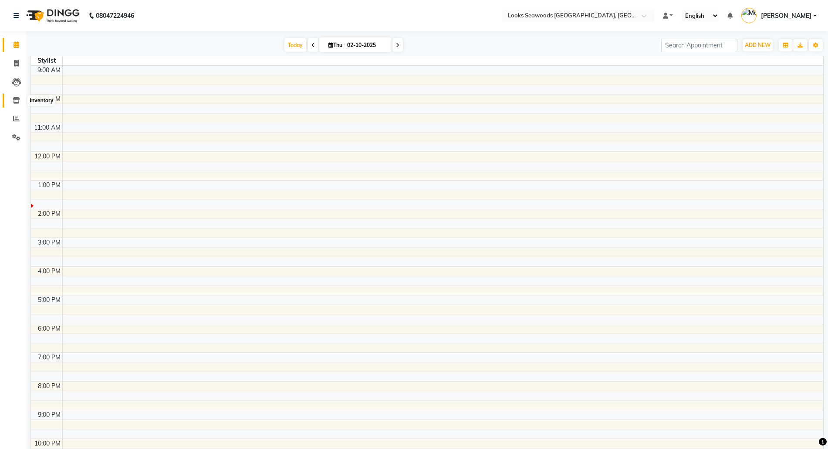
click at [13, 100] on icon at bounding box center [16, 100] width 7 height 7
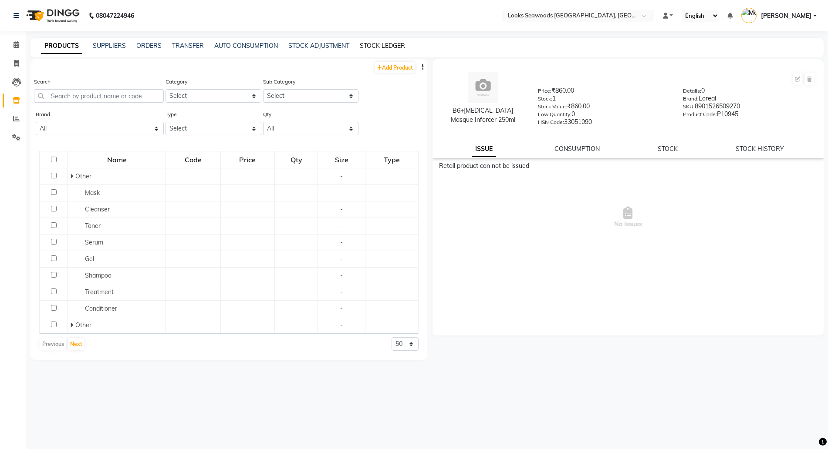
click at [385, 44] on link "STOCK LEDGER" at bounding box center [382, 46] width 45 height 8
select select "all"
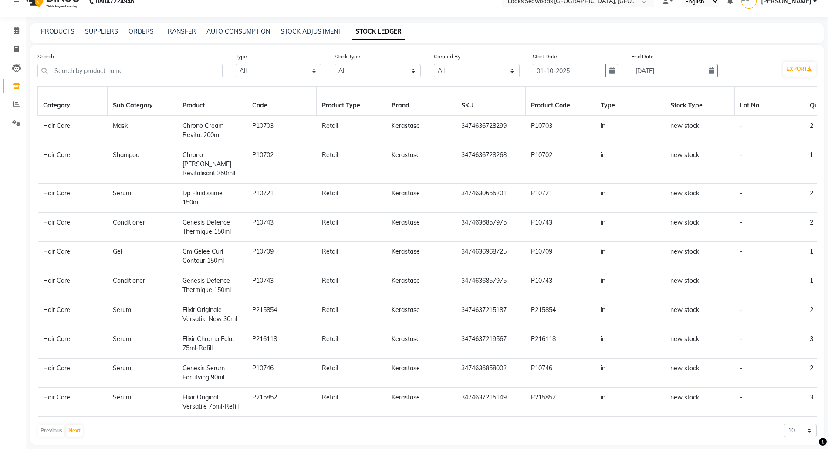
scroll to position [22, 0]
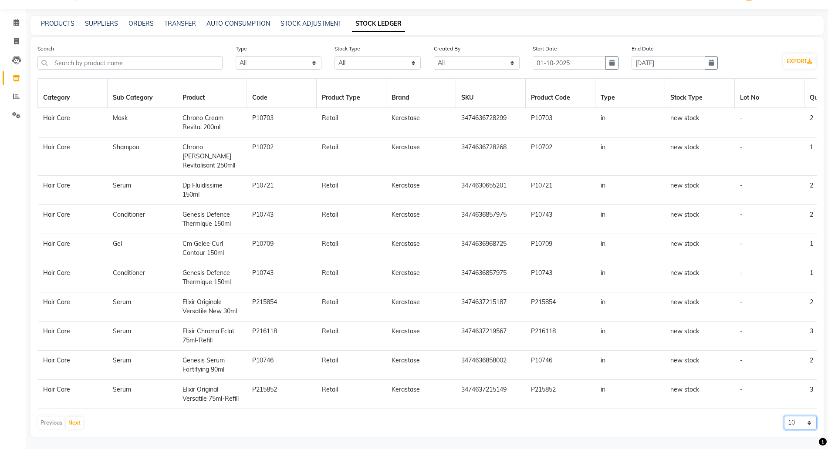
click at [800, 419] on select "10 20 50" at bounding box center [800, 423] width 33 height 14
select select "50"
click at [784, 416] on select "10 20 50" at bounding box center [800, 423] width 33 height 14
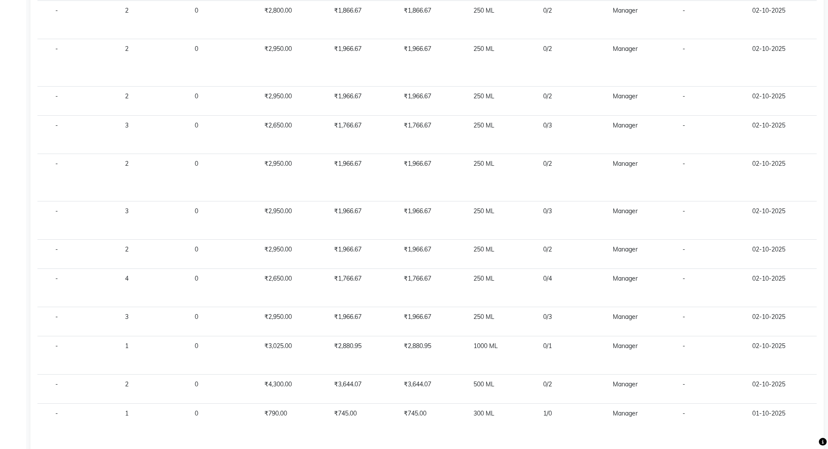
scroll to position [0, 0]
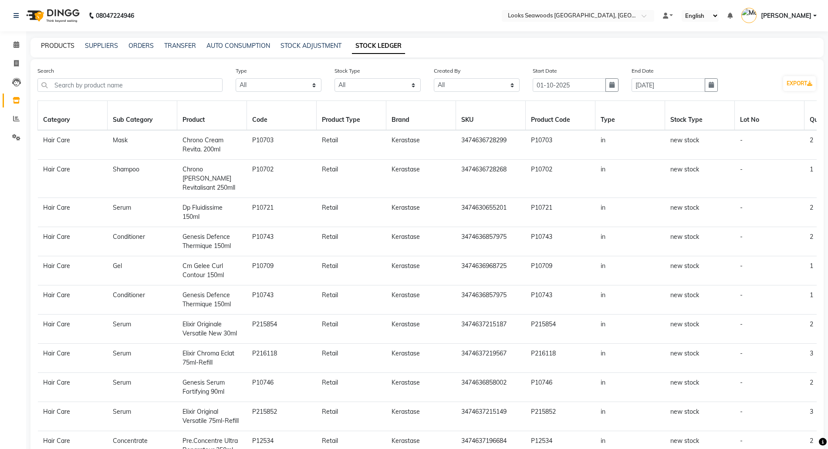
click at [55, 43] on link "PRODUCTS" at bounding box center [58, 46] width 34 height 8
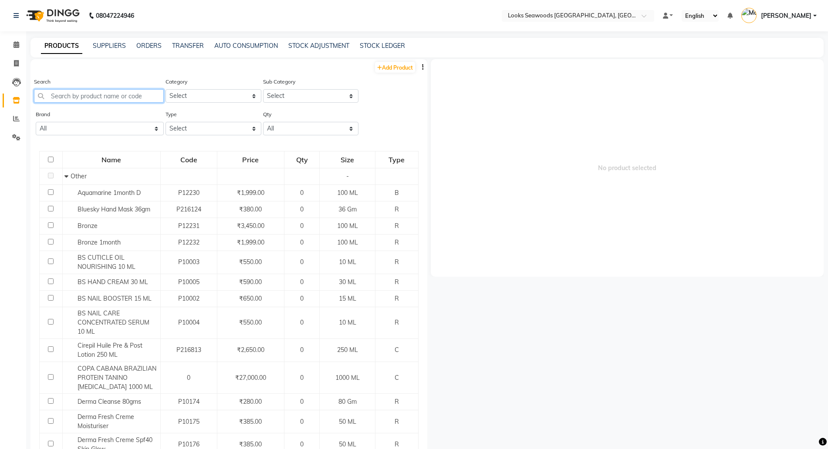
click at [85, 93] on input "text" at bounding box center [99, 96] width 130 height 14
paste input "*JVPD* Order details Retail-0k Tech-32k"
type input "*JVPD* Order details Retail-0k Tech-32k"
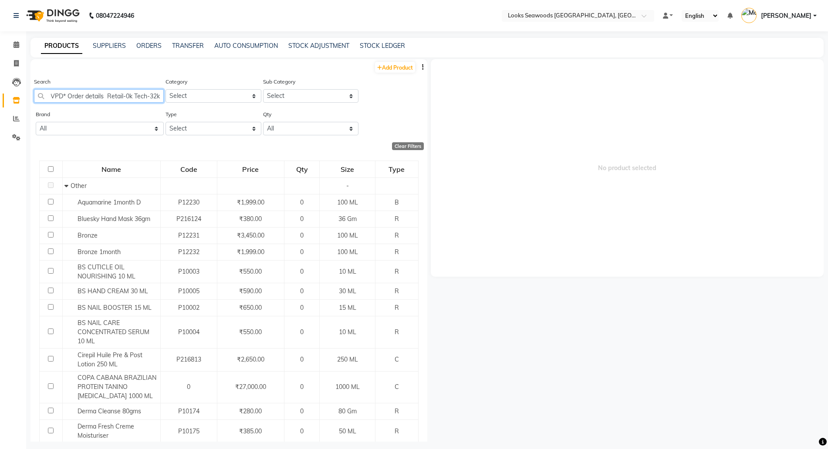
scroll to position [0, 6]
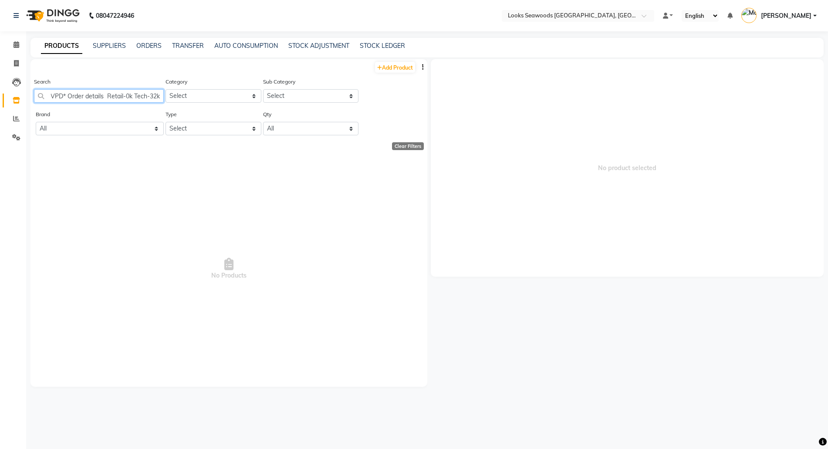
click at [98, 95] on input "*JVPD* Order details Retail-0k Tech-32k" at bounding box center [99, 96] width 130 height 14
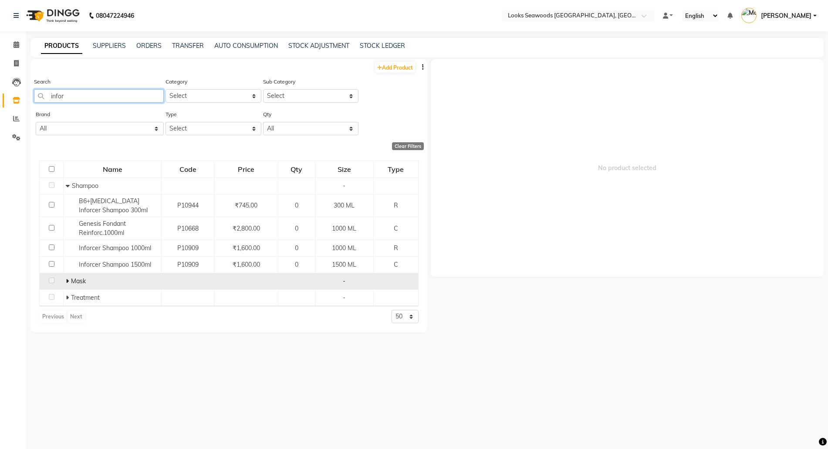
type input "infor"
click at [67, 284] on icon at bounding box center [67, 281] width 3 height 6
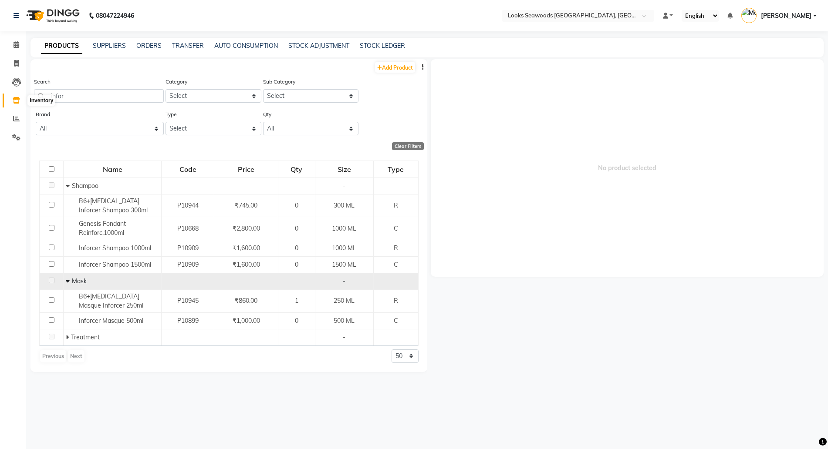
click at [18, 106] on link "Inventory" at bounding box center [13, 101] width 21 height 14
click at [17, 101] on icon at bounding box center [16, 100] width 7 height 7
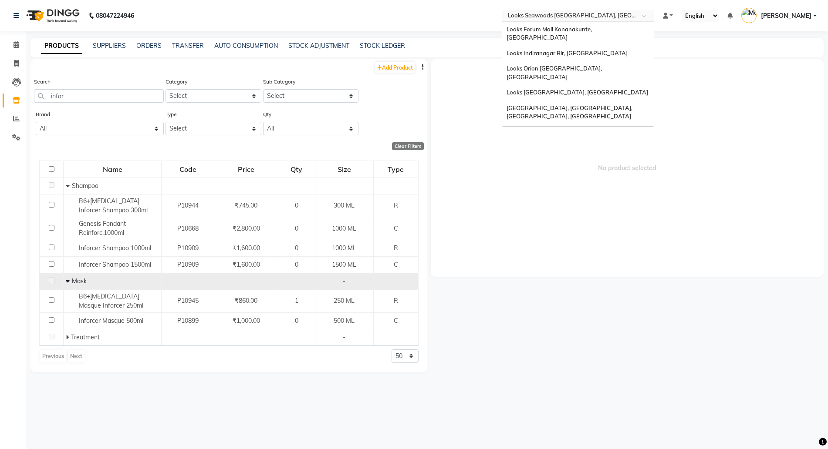
click at [551, 17] on input "text" at bounding box center [569, 16] width 126 height 9
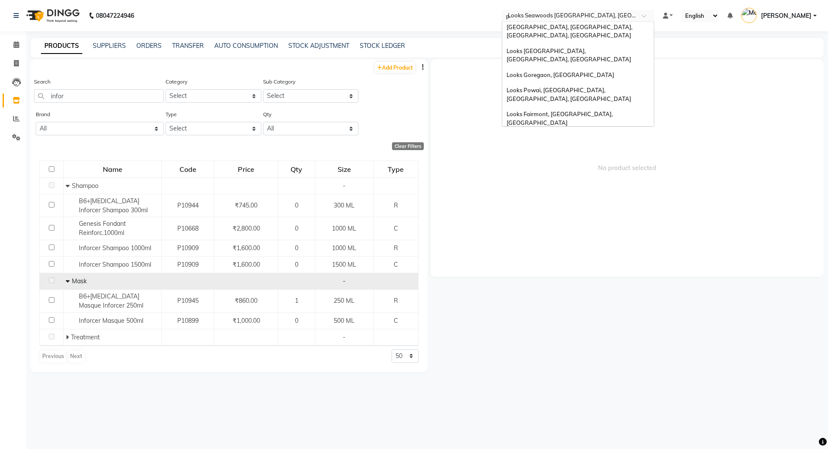
type input "po"
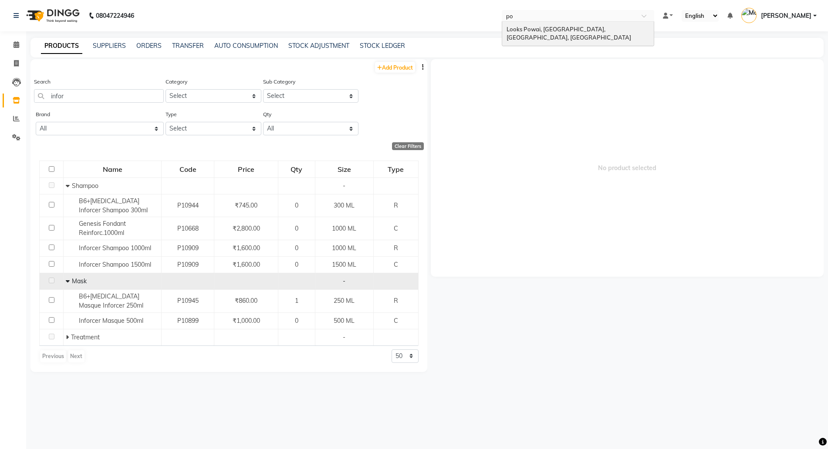
scroll to position [0, 0]
click at [544, 27] on span "Looks Powai, [GEOGRAPHIC_DATA], [GEOGRAPHIC_DATA], [GEOGRAPHIC_DATA]" at bounding box center [569, 34] width 125 height 16
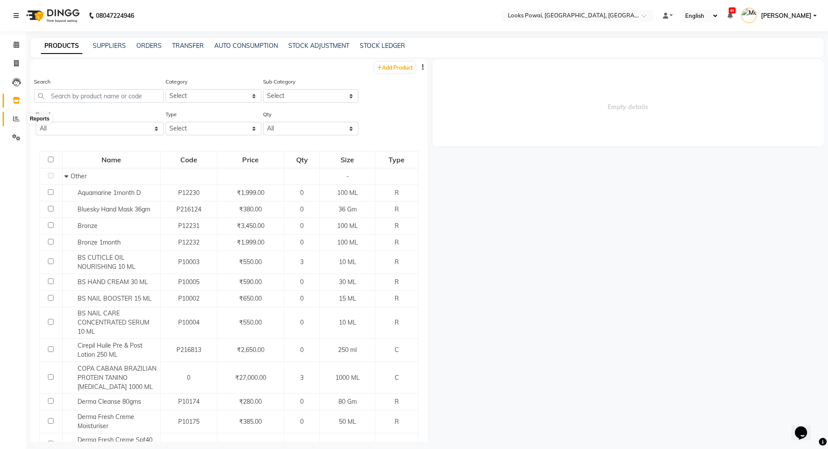
click at [16, 119] on icon at bounding box center [16, 118] width 7 height 7
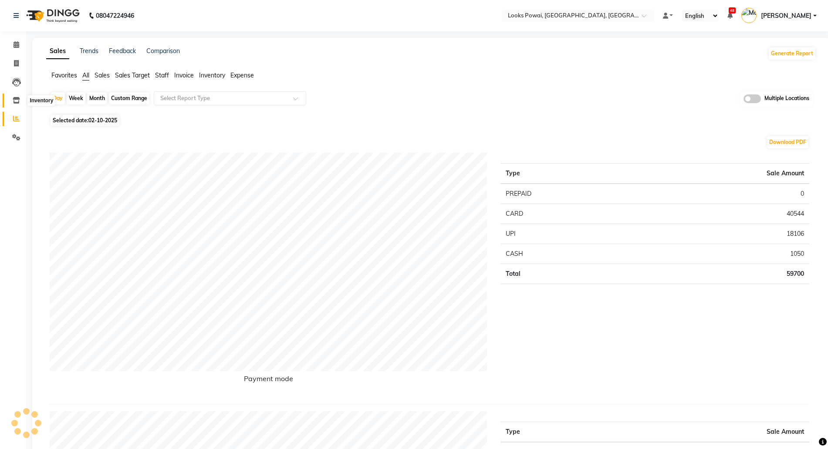
click at [17, 102] on icon at bounding box center [16, 100] width 7 height 7
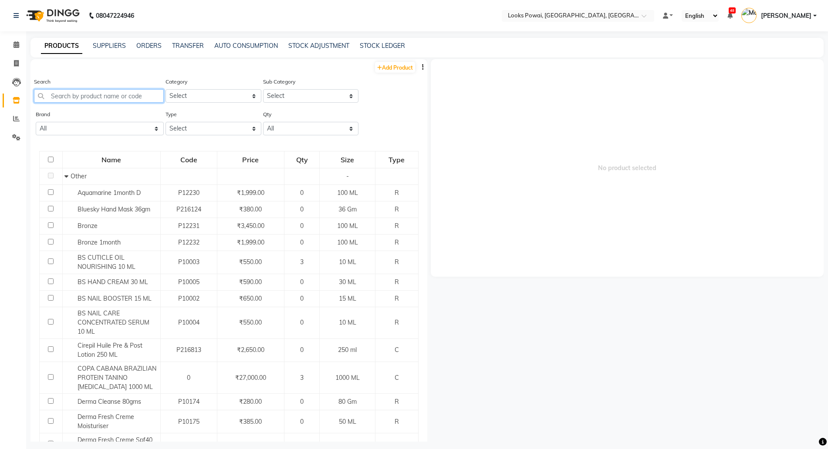
click at [107, 96] on input "text" at bounding box center [99, 96] width 130 height 14
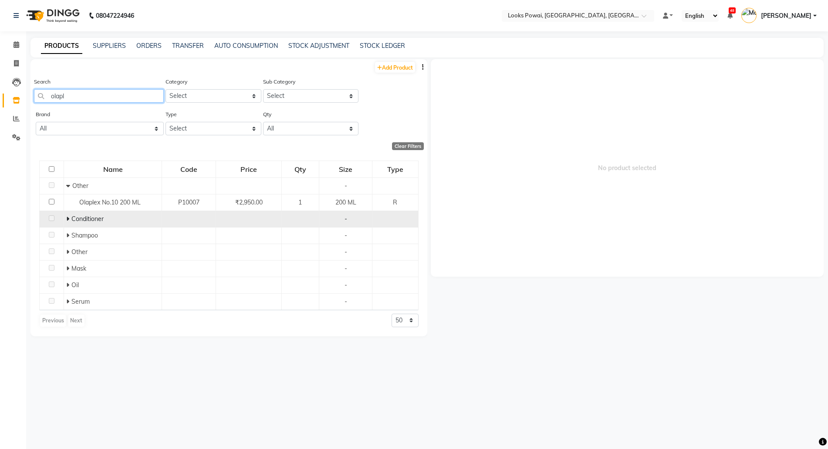
type input "olapl"
click at [71, 219] on span at bounding box center [68, 219] width 5 height 8
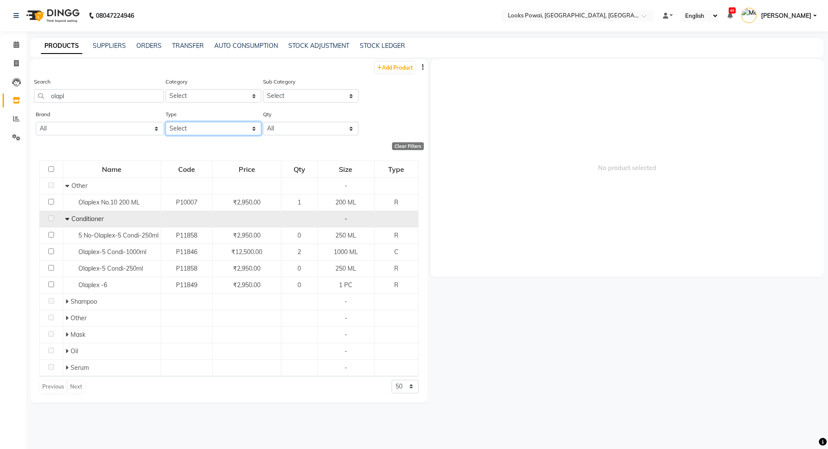
click at [220, 125] on select "Select Both Retail Consumable" at bounding box center [213, 129] width 96 height 14
select select "R"
click at [165, 122] on select "Select Both Retail Consumable" at bounding box center [213, 129] width 96 height 14
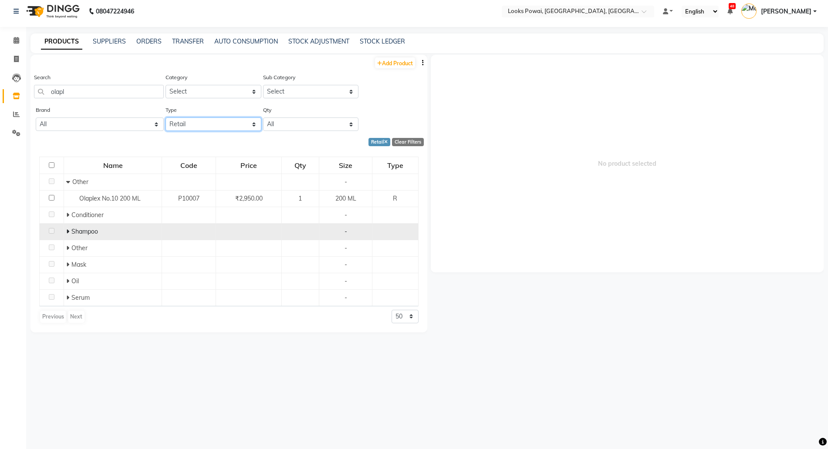
scroll to position [6, 0]
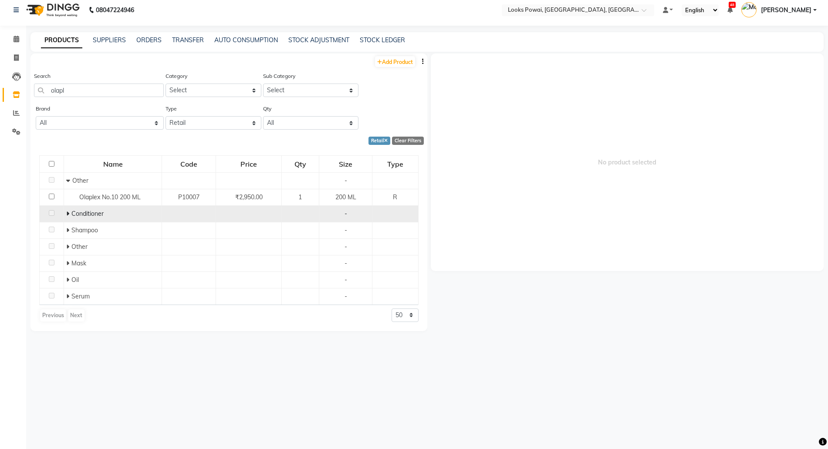
click at [70, 213] on span at bounding box center [68, 214] width 5 height 8
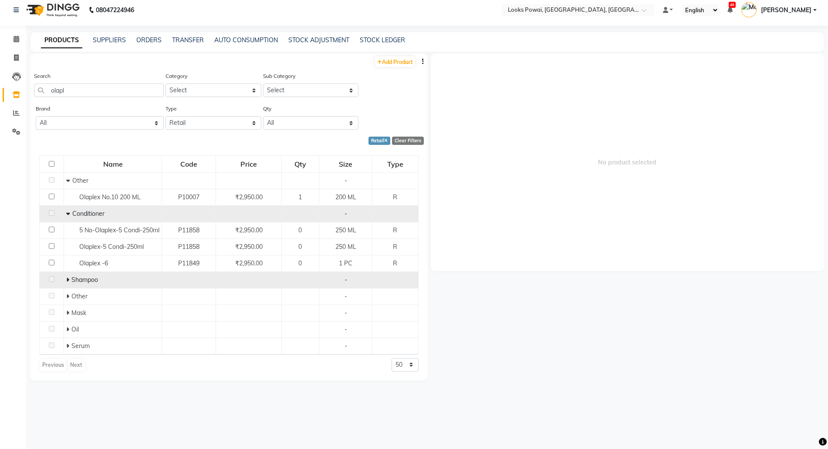
click at [70, 284] on span at bounding box center [68, 280] width 5 height 8
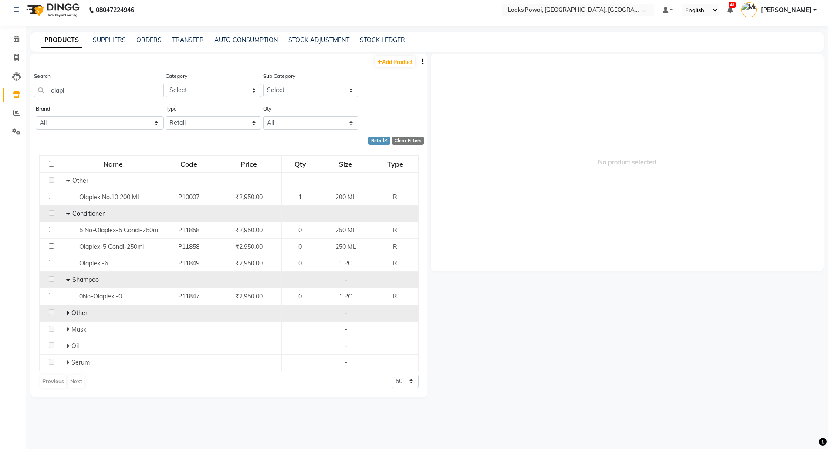
click at [68, 316] on icon at bounding box center [67, 313] width 3 height 6
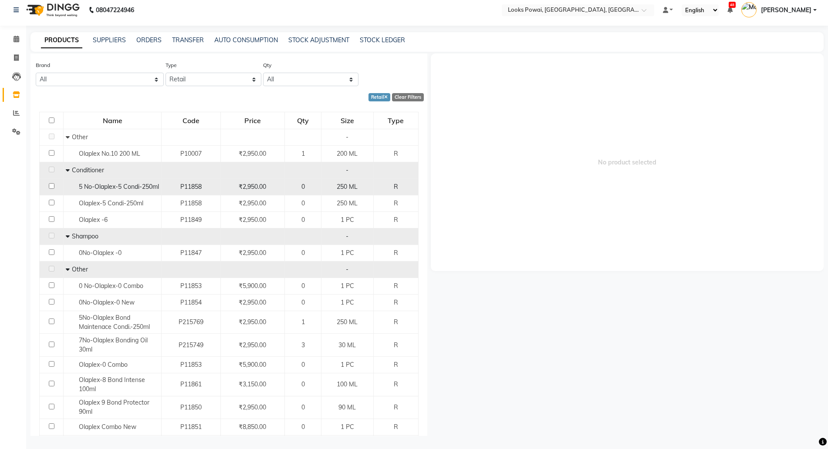
scroll to position [109, 0]
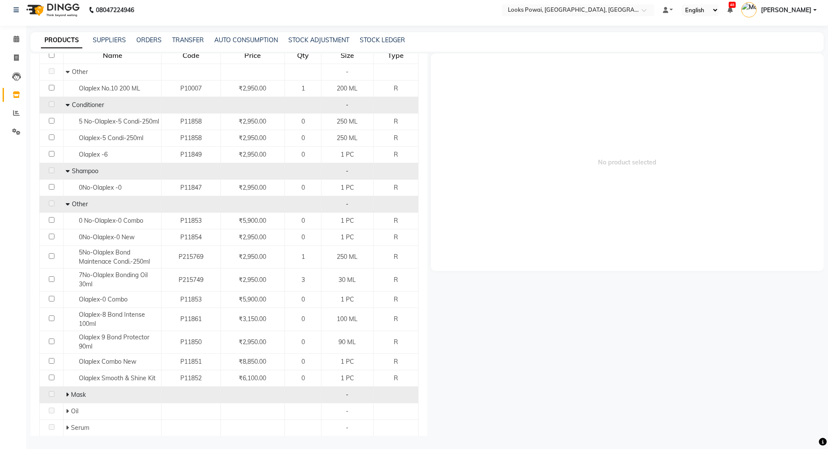
click at [67, 398] on icon at bounding box center [67, 395] width 3 height 6
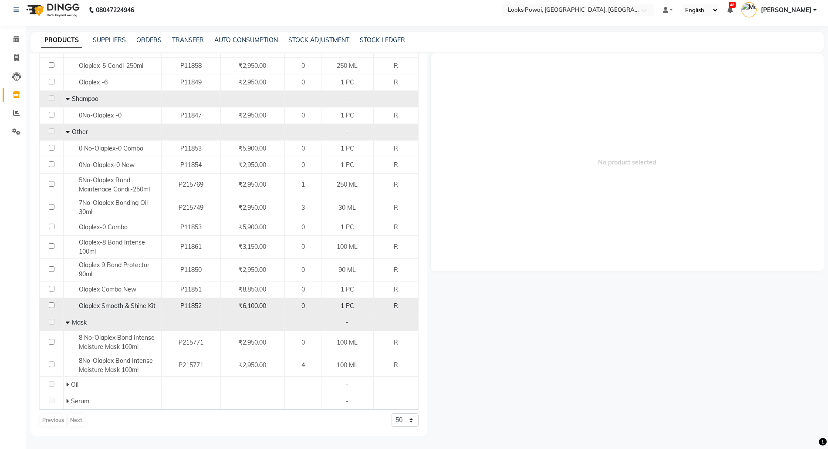
scroll to position [188, 0]
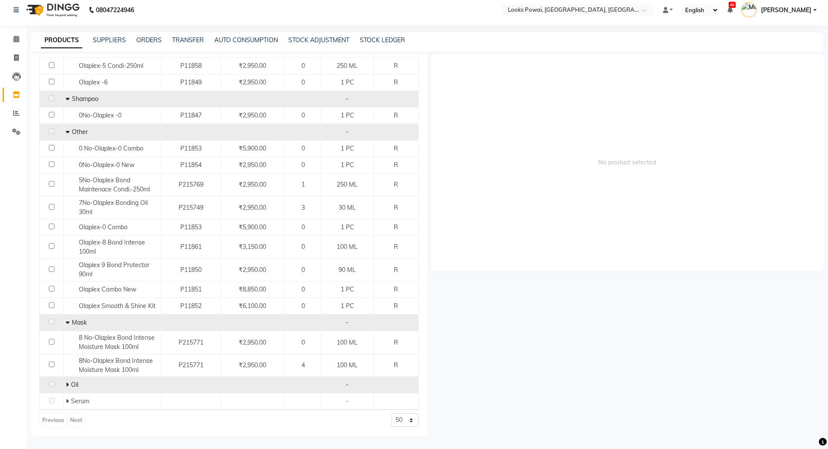
click at [67, 382] on icon at bounding box center [67, 385] width 3 height 6
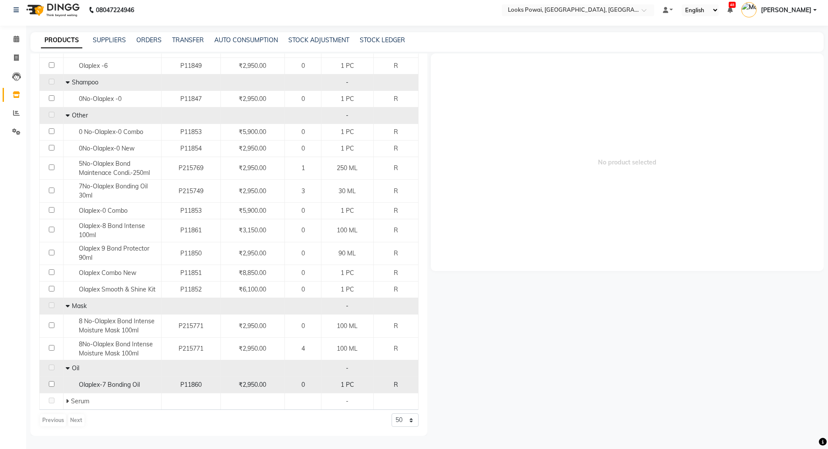
scroll to position [204, 0]
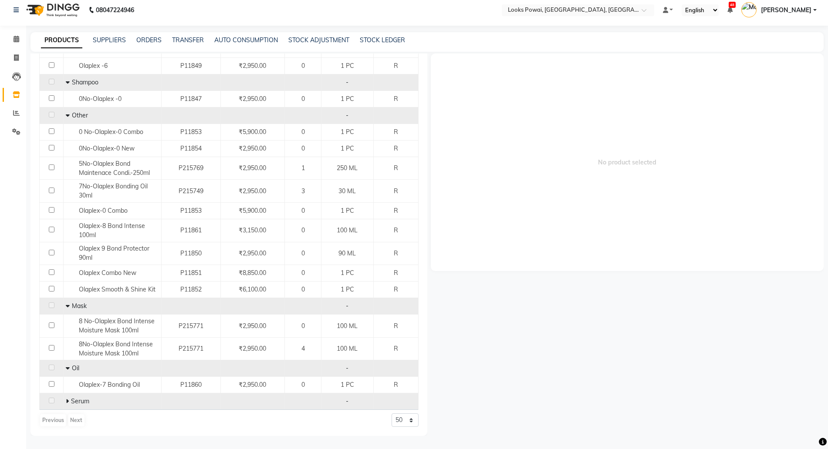
click at [68, 400] on icon at bounding box center [67, 402] width 3 height 6
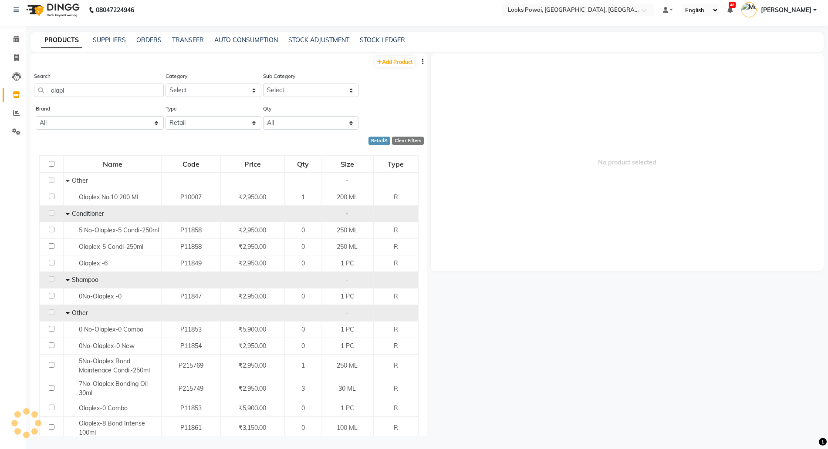
scroll to position [0, 0]
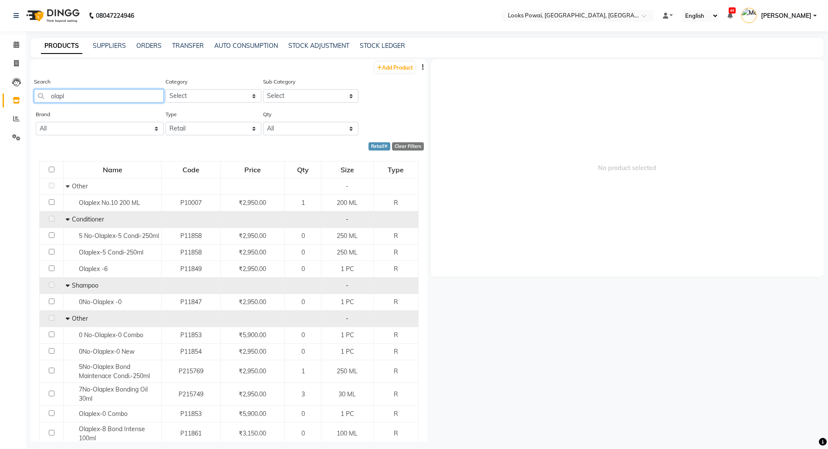
drag, startPoint x: 0, startPoint y: 91, endPoint x: 0, endPoint y: 72, distance: 19.2
click at [0, 77] on app-home "08047224946 Select Location × Looks Powai, Mumbai, Powai, Mumbai Default Panel …" at bounding box center [414, 227] width 828 height 455
type input "4 no"
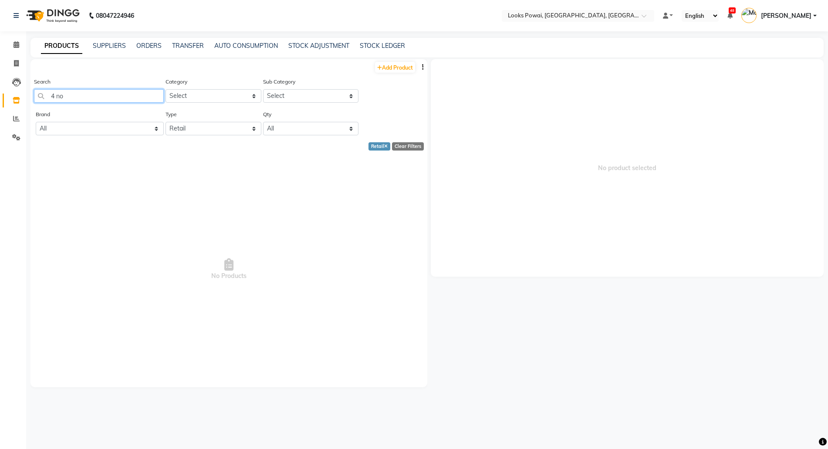
click at [0, 91] on app-home "08047224946 Select Location × Looks Powai, Mumbai, Powai, Mumbai Default Panel …" at bounding box center [414, 227] width 828 height 455
type input "4no"
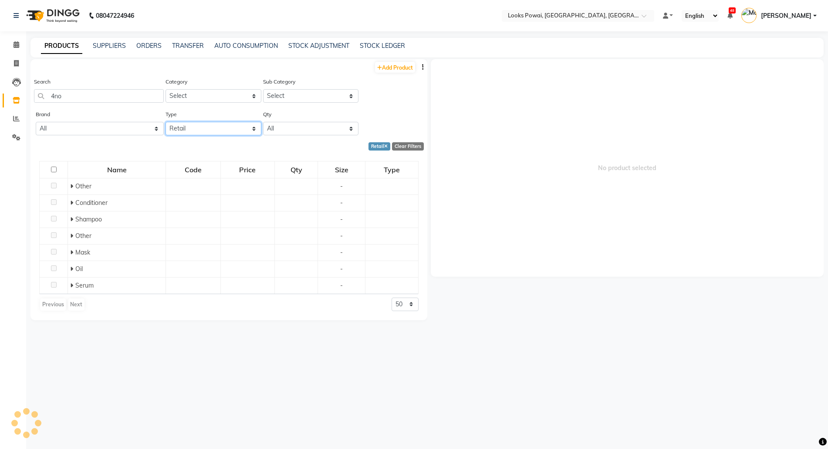
click at [184, 126] on select "Select Both Retail Consumable" at bounding box center [213, 129] width 96 height 14
select select "B"
click at [165, 122] on select "Select Both Retail Consumable" at bounding box center [213, 129] width 96 height 14
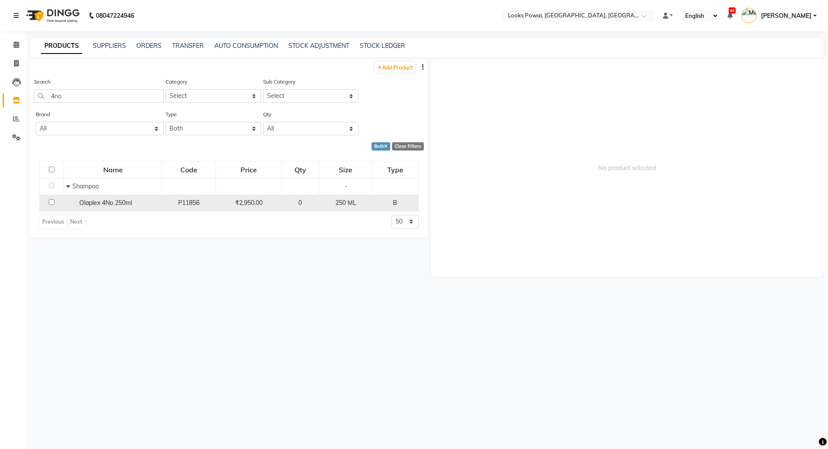
click at [125, 203] on span "Olaplex 4No 250ml" at bounding box center [105, 203] width 53 height 8
select select
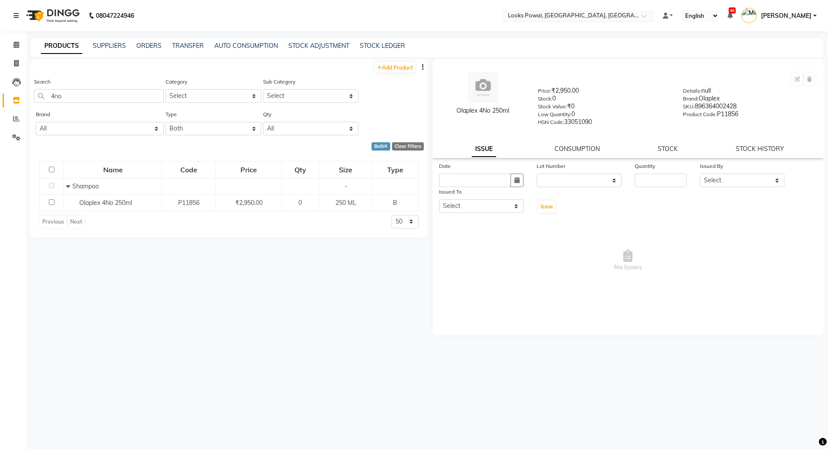
click at [540, 14] on input "text" at bounding box center [569, 16] width 126 height 9
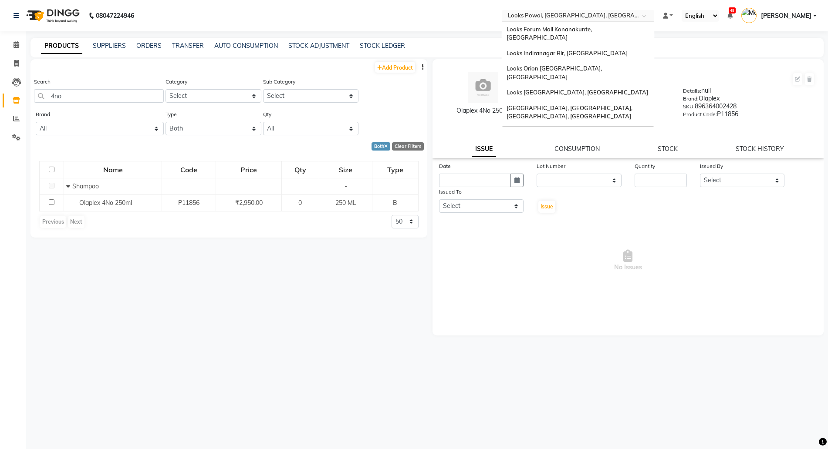
scroll to position [81, 0]
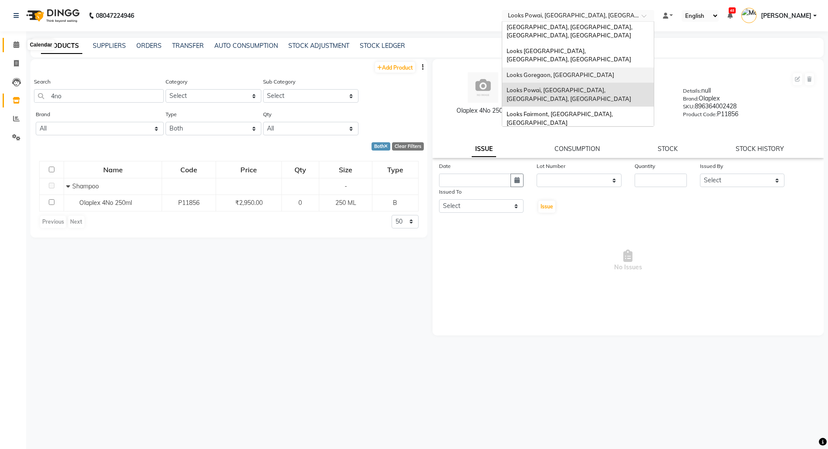
click at [17, 46] on icon at bounding box center [17, 44] width 6 height 7
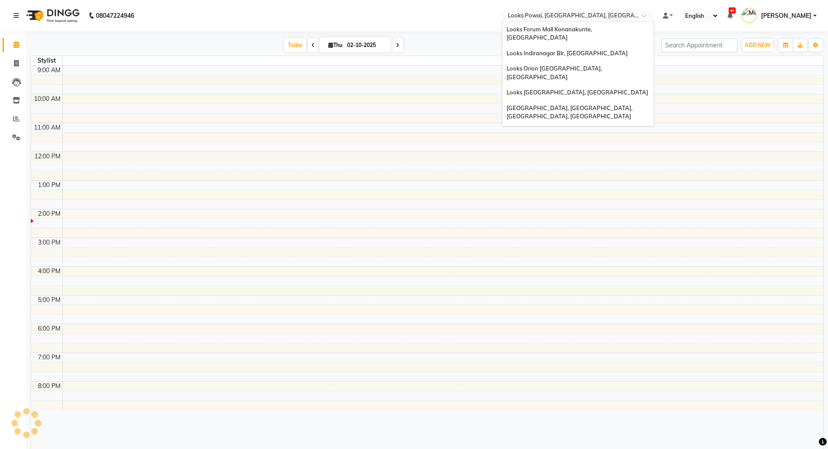
click at [563, 15] on input "text" at bounding box center [569, 16] width 126 height 9
type input "sea"
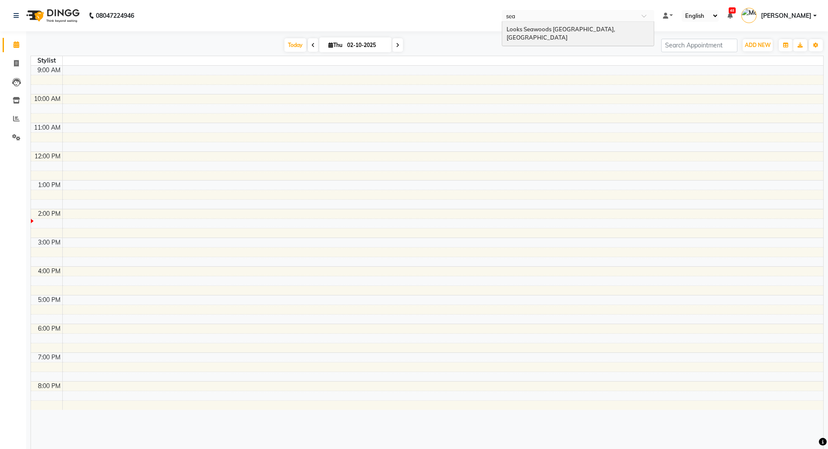
click at [562, 29] on span "Looks Seawoods Mumbai, Mumbai" at bounding box center [562, 34] width 110 height 16
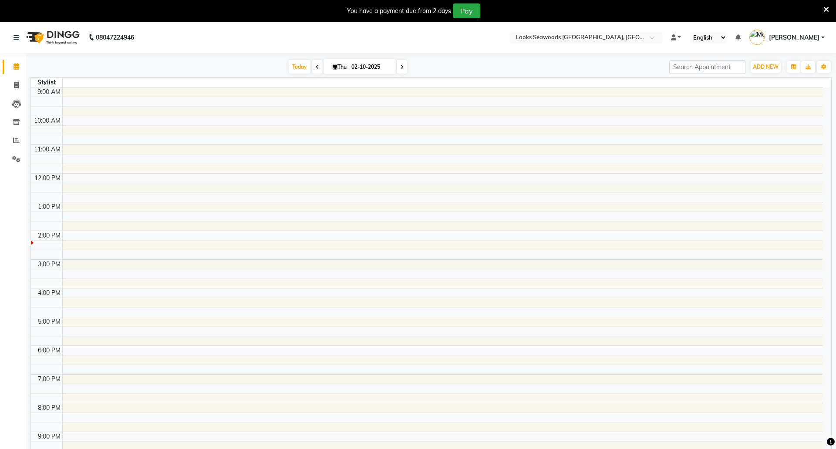
select select "en"
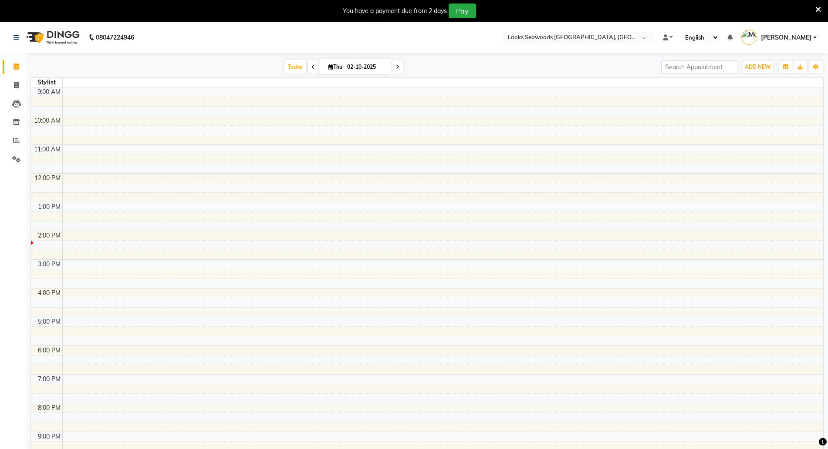
click at [817, 8] on icon at bounding box center [818, 10] width 6 height 8
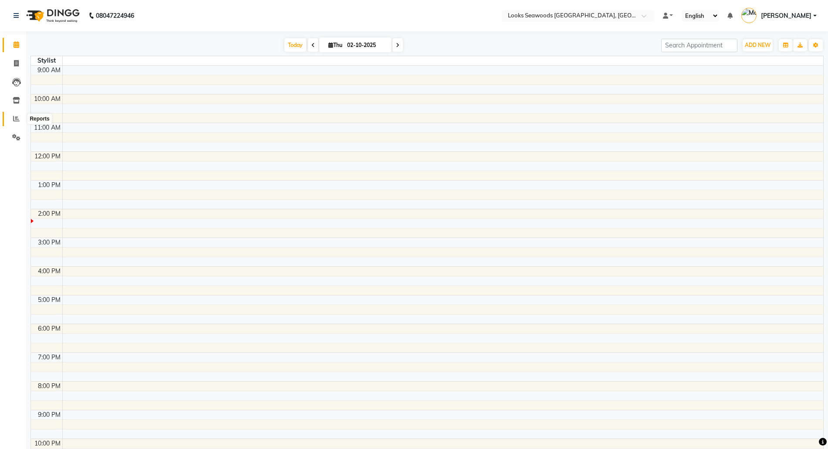
click at [13, 118] on icon at bounding box center [16, 118] width 7 height 7
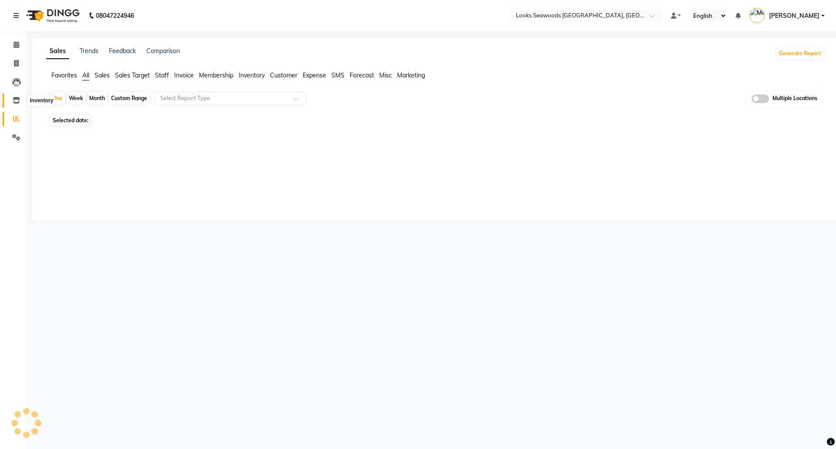
click at [16, 97] on icon at bounding box center [16, 100] width 7 height 7
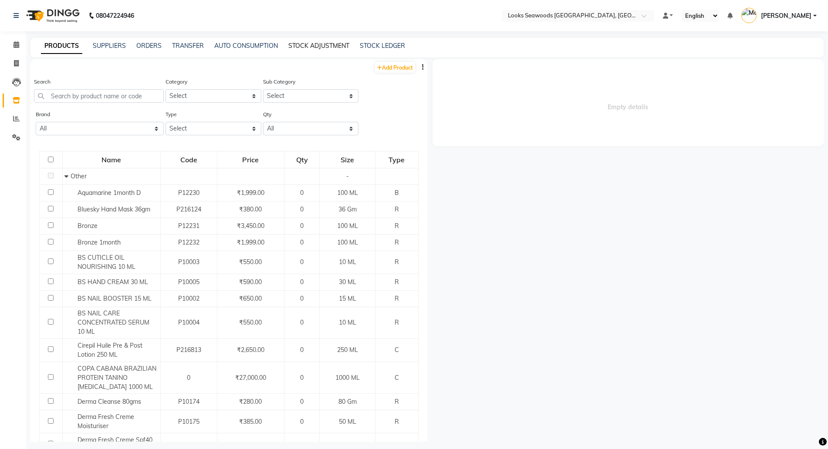
click at [316, 44] on link "STOCK ADJUSTMENT" at bounding box center [318, 46] width 61 height 8
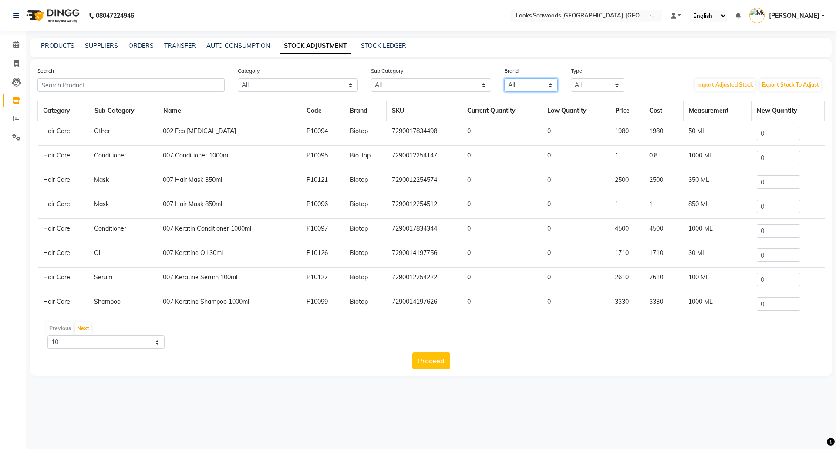
click at [511, 86] on select "All 1821 Aeronot Amazon Series American Crew American Crew Retail Aminu Body Oi…" at bounding box center [531, 85] width 54 height 14
click at [394, 76] on div "Sub Category All Houskeeping Loreal Retail Shampoo Bath & Body [PERSON_NAME] Re…" at bounding box center [431, 79] width 133 height 26
click at [399, 82] on select "All Houskeeping Loreal Retail Shampoo Bath & Body [PERSON_NAME] Retail Cleanser…" at bounding box center [431, 85] width 120 height 14
click at [599, 86] on select "All Both Consumable Retail" at bounding box center [598, 85] width 54 height 14
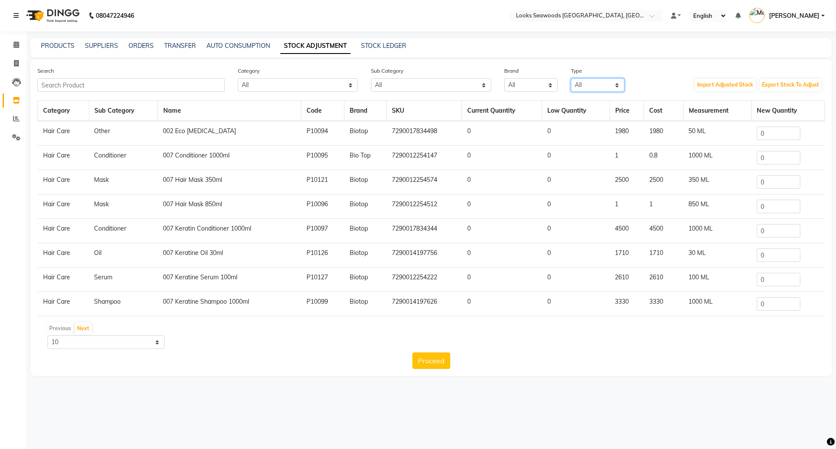
select select "C"
click at [571, 78] on select "All Both Consumable Retail" at bounding box center [598, 85] width 54 height 14
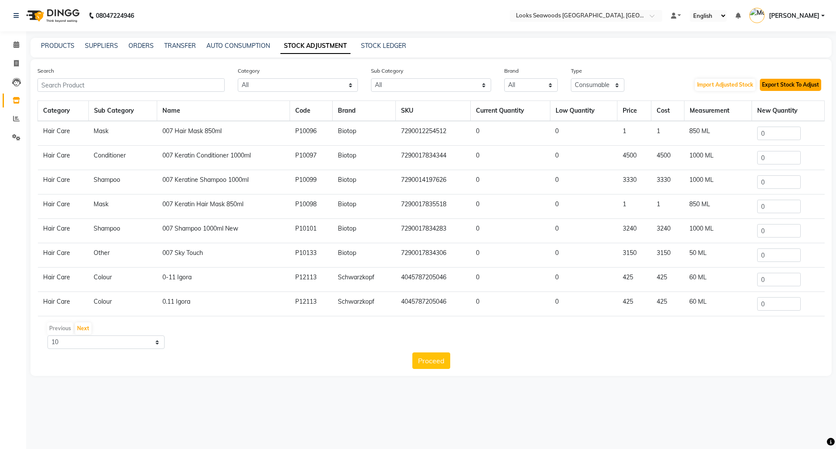
click at [785, 82] on button "Export Stock To Adjust" at bounding box center [790, 85] width 61 height 12
click at [49, 48] on link "PRODUCTS" at bounding box center [58, 46] width 34 height 8
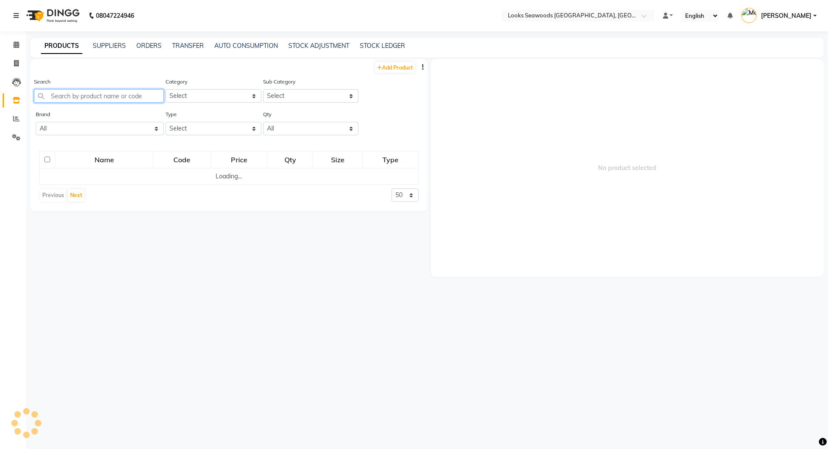
click at [88, 98] on input "text" at bounding box center [99, 96] width 130 height 14
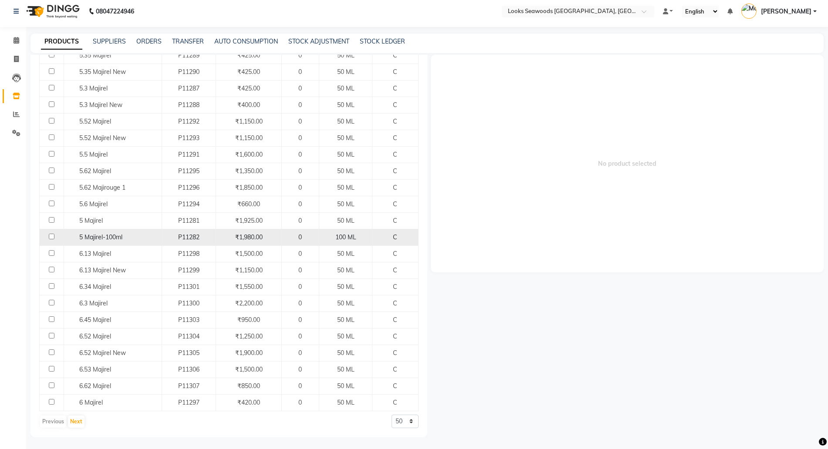
scroll to position [6, 0]
type input "majir"
click at [396, 420] on select "50 100 500" at bounding box center [405, 421] width 27 height 14
select select "100"
click at [392, 414] on select "50 100 500" at bounding box center [405, 421] width 27 height 14
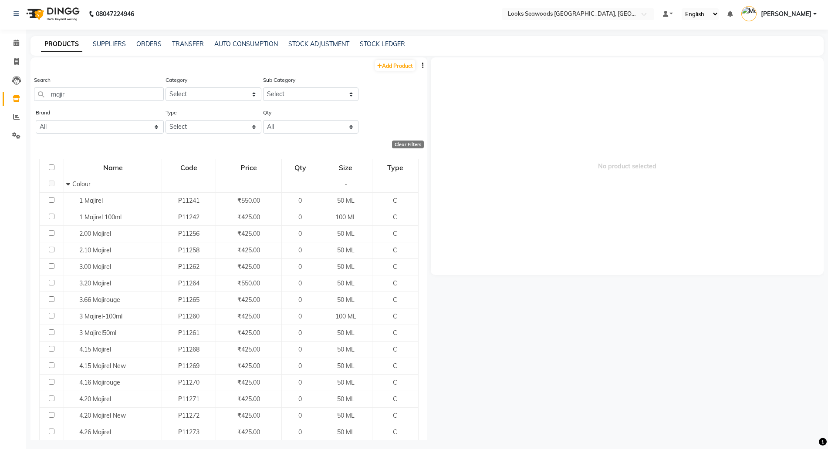
scroll to position [0, 0]
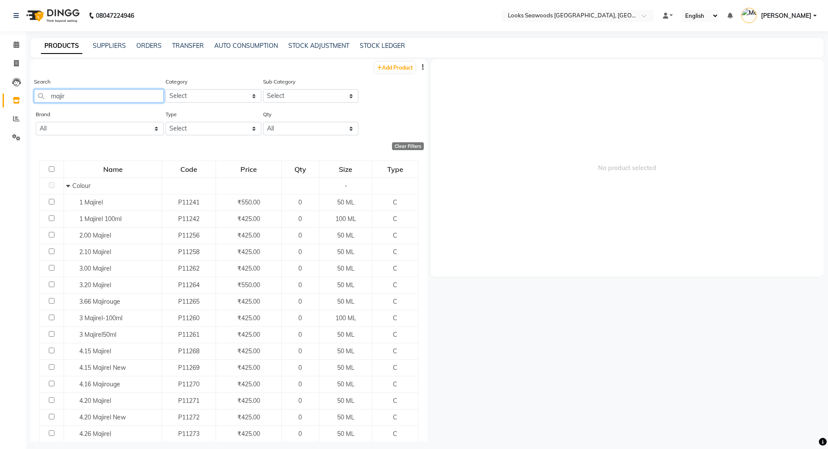
click at [114, 91] on input "majir" at bounding box center [99, 96] width 130 height 14
type input "m"
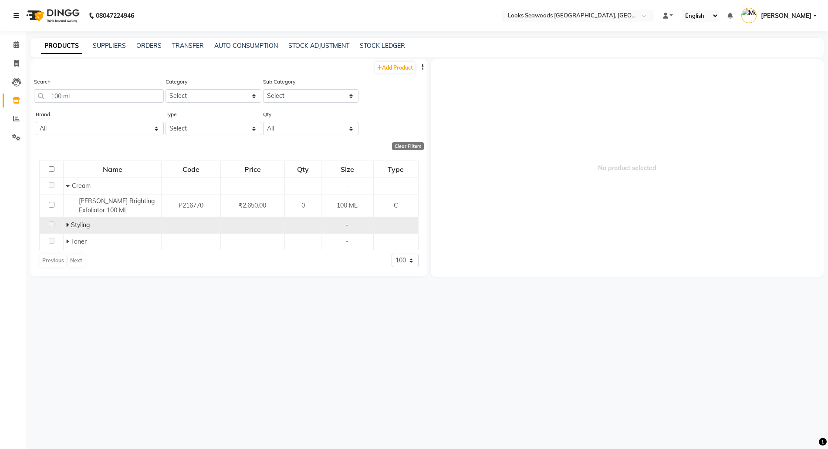
click at [68, 226] on icon at bounding box center [67, 225] width 3 height 6
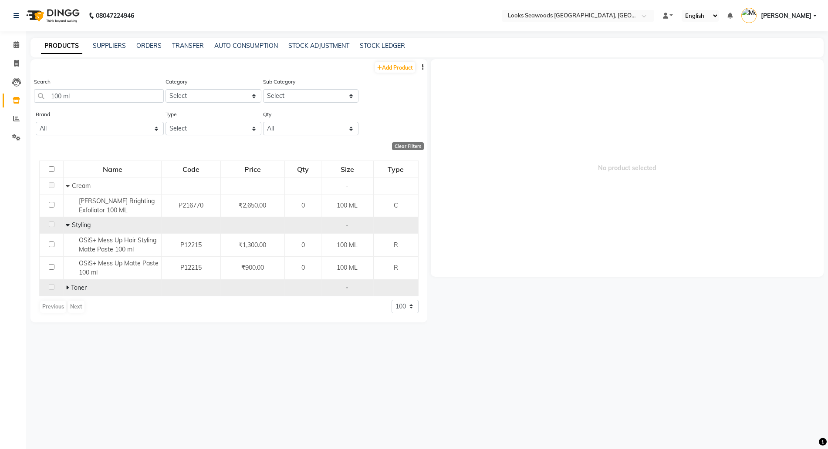
click at [68, 288] on icon at bounding box center [67, 288] width 3 height 6
click at [65, 97] on input "100 ml" at bounding box center [99, 96] width 130 height 14
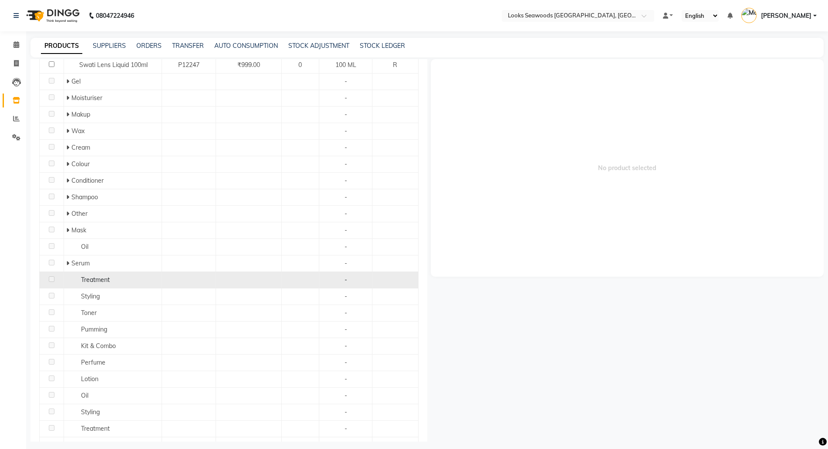
scroll to position [544, 0]
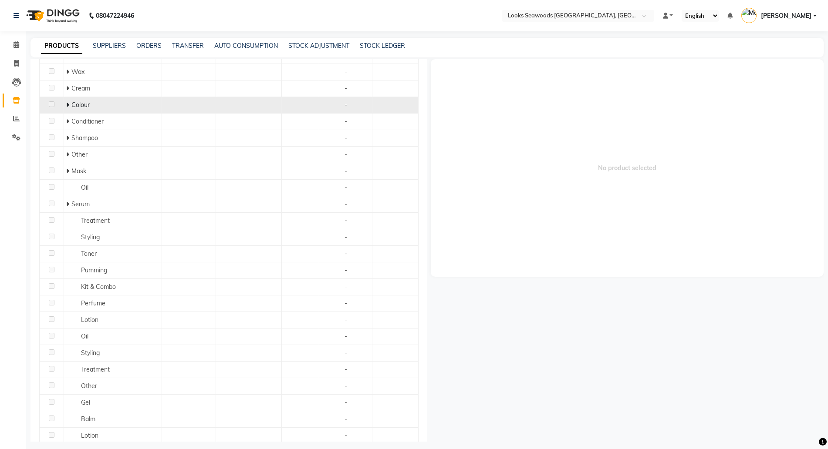
type input "100ml"
click at [66, 102] on icon at bounding box center [67, 105] width 3 height 6
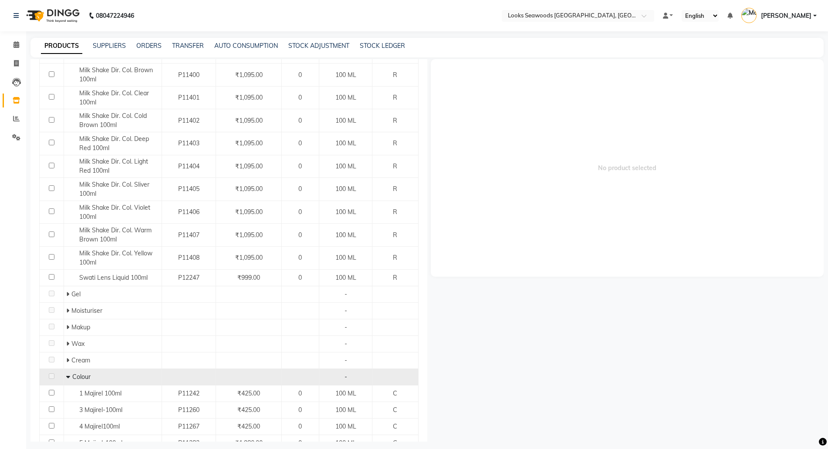
scroll to position [0, 0]
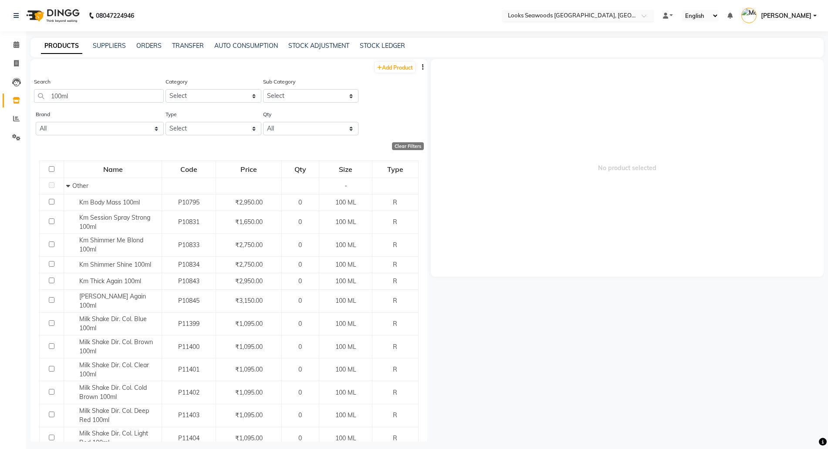
click at [553, 10] on div "Select Location × Looks Seawoods Mumbai, Mumbai" at bounding box center [578, 16] width 152 height 12
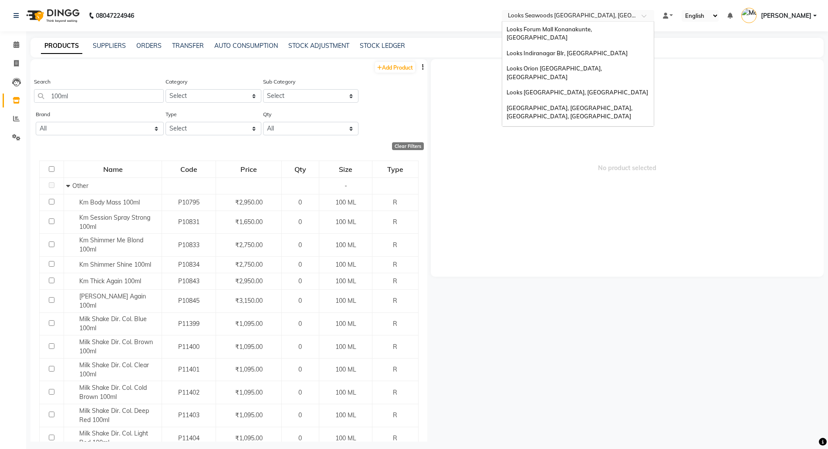
scroll to position [81, 0]
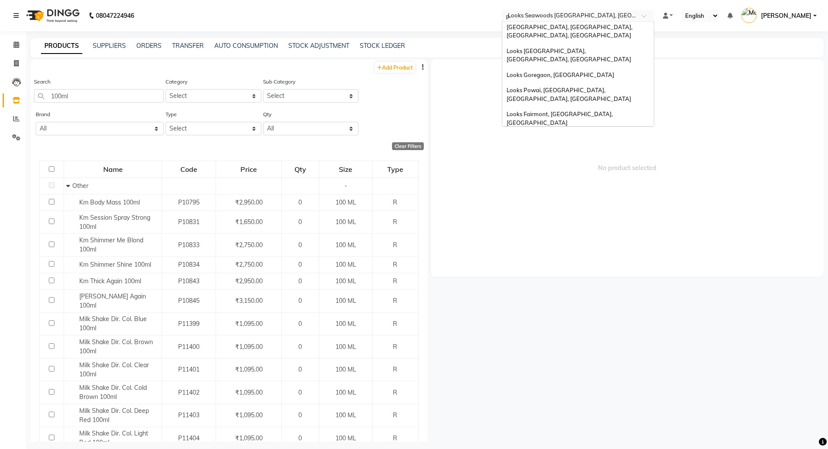
type input "po"
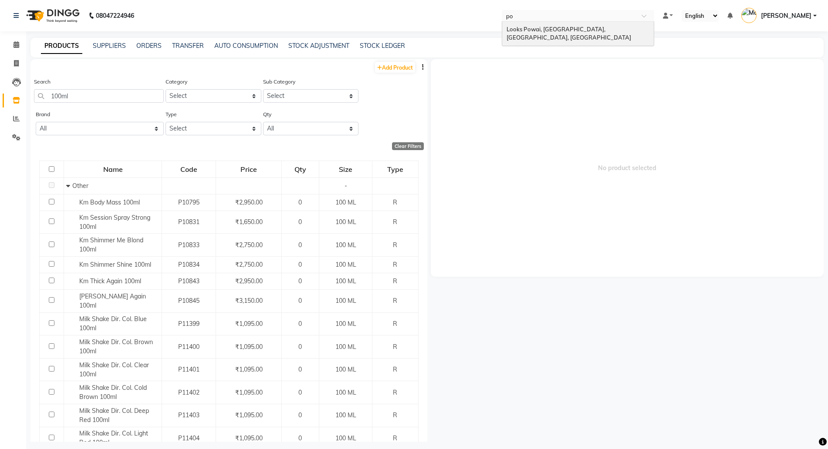
click at [552, 31] on span "Looks Powai, [GEOGRAPHIC_DATA], [GEOGRAPHIC_DATA], [GEOGRAPHIC_DATA]" at bounding box center [569, 34] width 125 height 16
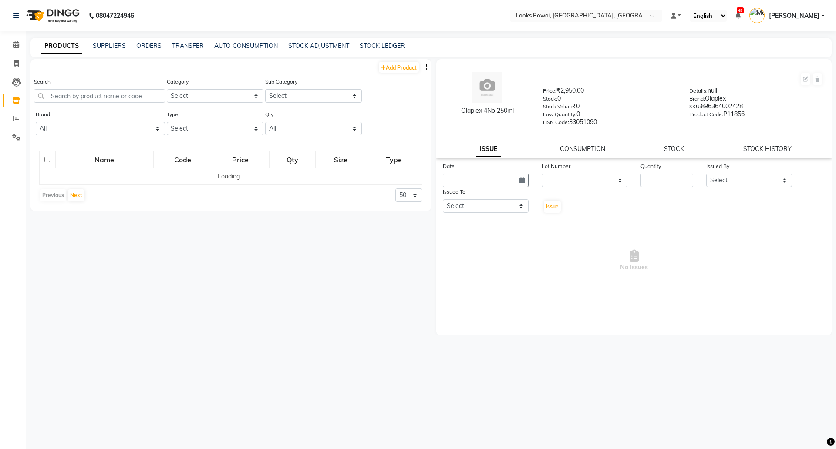
select select
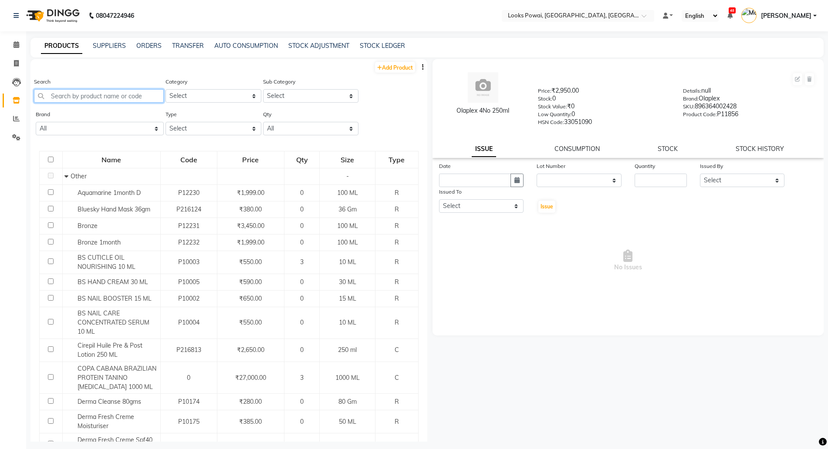
click at [68, 97] on input "text" at bounding box center [99, 96] width 130 height 14
paste input "474637102555"
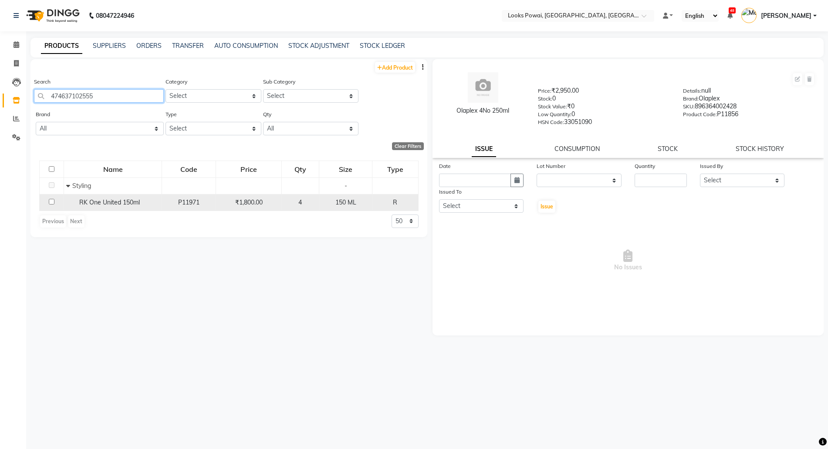
type input "474637102555"
click at [102, 209] on td "RK One United 150ml" at bounding box center [113, 202] width 98 height 17
drag, startPoint x: 104, startPoint y: 208, endPoint x: 102, endPoint y: 202, distance: 6.1
click at [103, 208] on td "RK One United 150ml" at bounding box center [113, 202] width 98 height 17
click at [107, 196] on td "RK One United 150ml" at bounding box center [113, 202] width 98 height 17
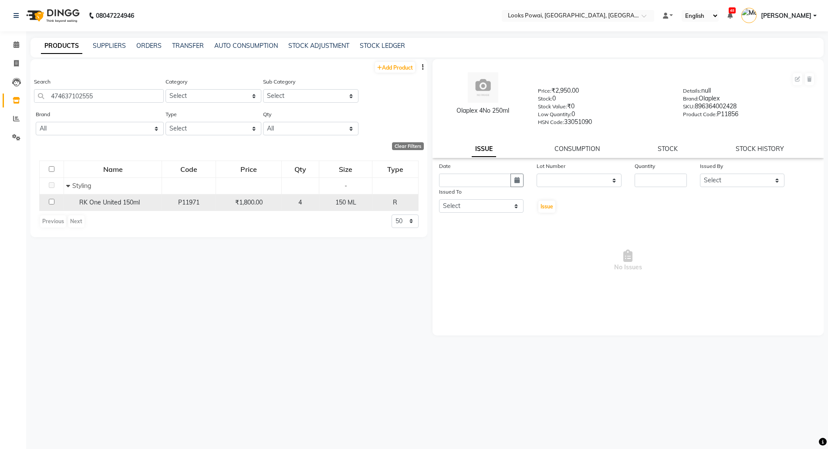
click at [49, 203] on input "checkbox" at bounding box center [52, 202] width 6 height 6
checkbox input "true"
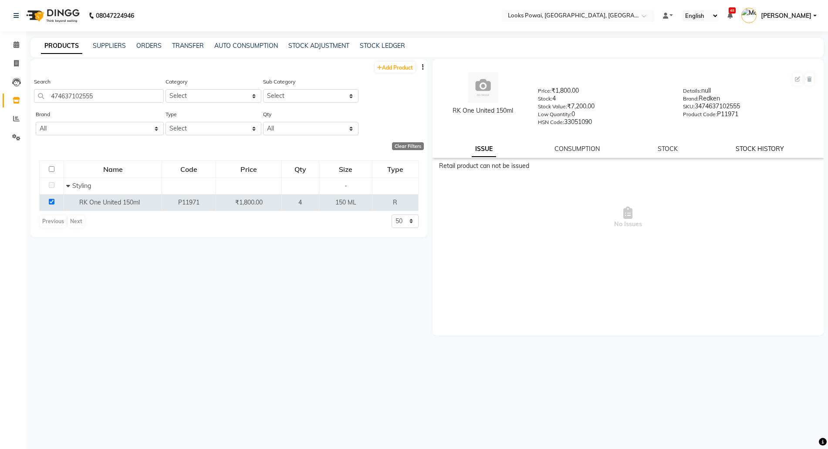
click at [765, 151] on link "STOCK HISTORY" at bounding box center [760, 149] width 48 height 8
select select "all"
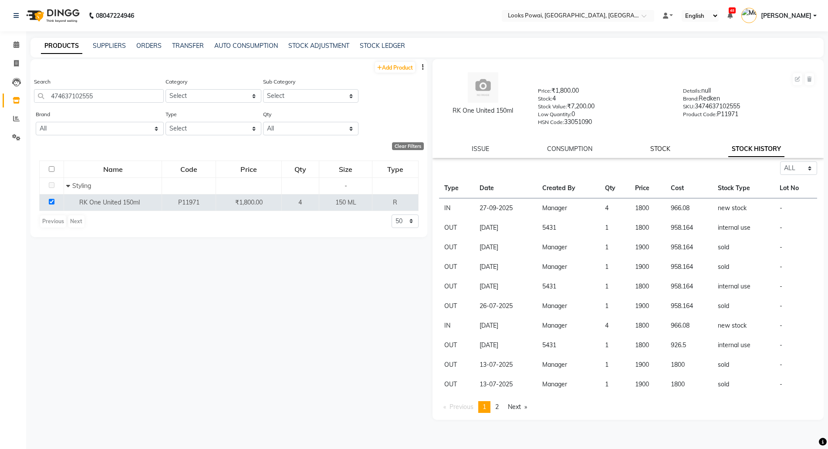
click at [650, 150] on link "STOCK" at bounding box center [660, 149] width 20 height 8
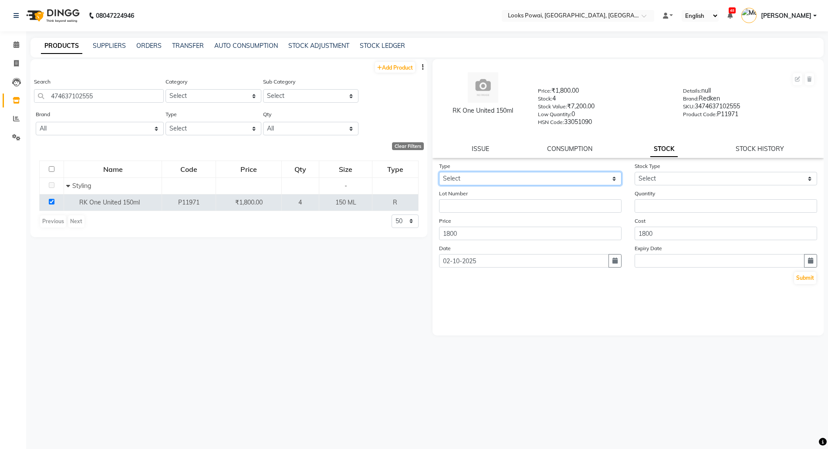
click at [473, 179] on select "Select In Out" at bounding box center [530, 179] width 182 height 14
select select "out"
click at [439, 172] on select "Select In Out" at bounding box center [530, 179] width 182 height 14
select select
click at [663, 171] on div "Stock Type Select Internal Use Damaged Expired Adjustment Return Other" at bounding box center [726, 174] width 196 height 24
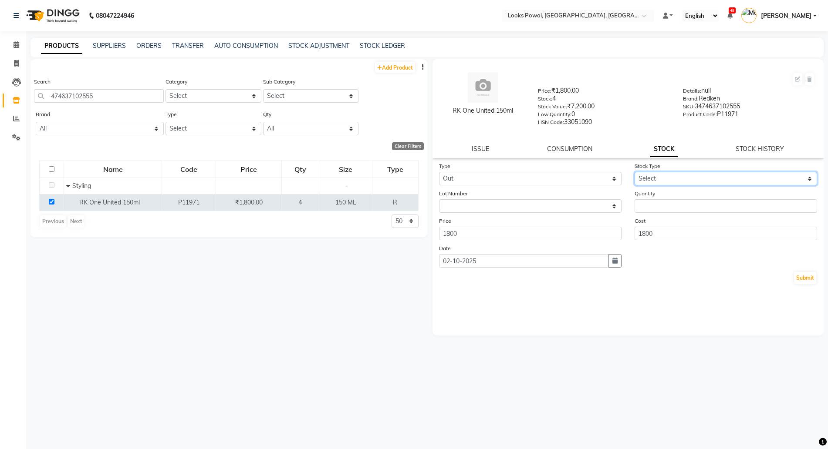
click at [660, 182] on select "Select Internal Use Damaged Expired Adjustment Return Other" at bounding box center [726, 179] width 182 height 14
select select "internal use"
click at [635, 172] on select "Select Internal Use Damaged Expired Adjustment Return Other" at bounding box center [726, 179] width 182 height 14
click at [657, 201] on input "number" at bounding box center [726, 206] width 182 height 14
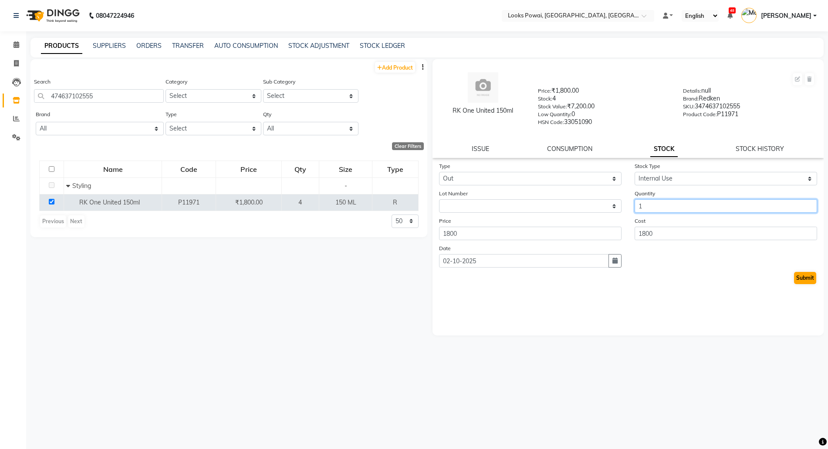
type input "1"
click at [804, 282] on button "Submit" at bounding box center [805, 278] width 22 height 12
select select
